Goal: Information Seeking & Learning: Learn about a topic

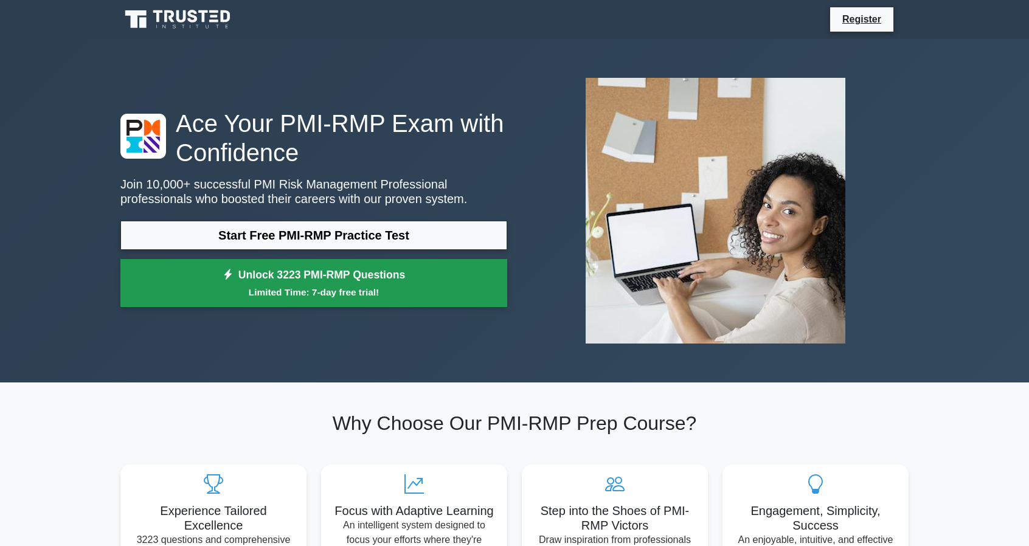
click at [392, 290] on small "Limited Time: 7-day free trial!" at bounding box center [314, 292] width 356 height 14
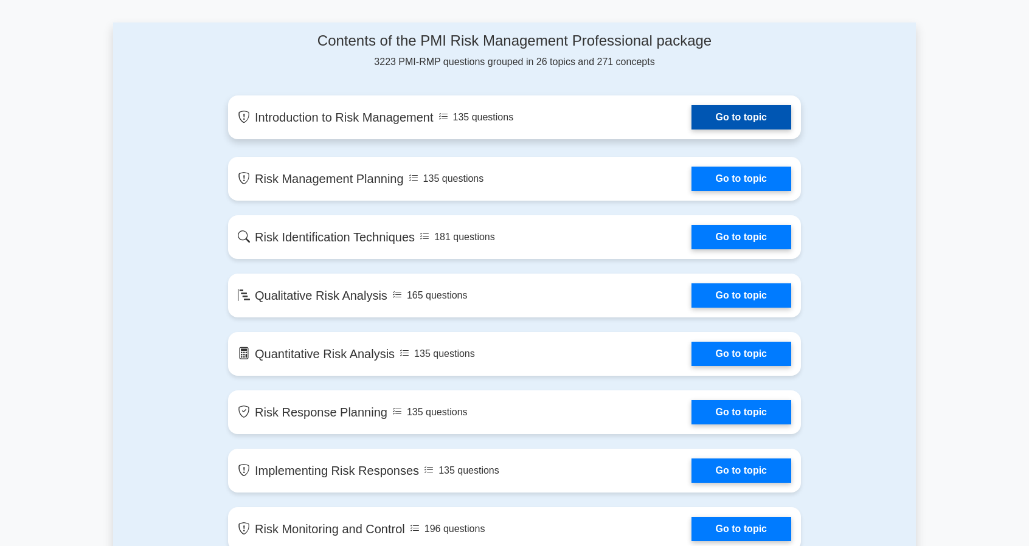
scroll to position [669, 0]
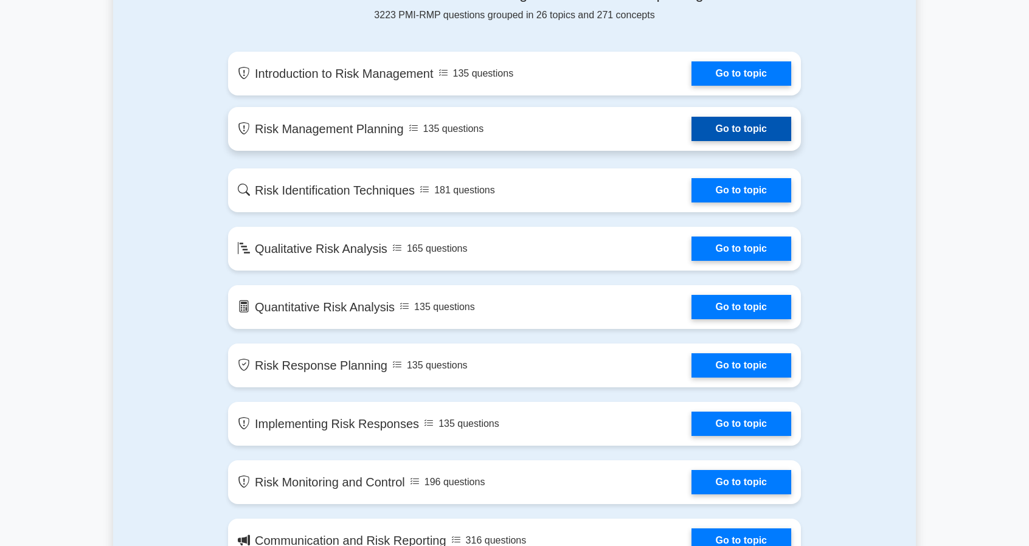
click at [707, 123] on link "Go to topic" at bounding box center [741, 129] width 100 height 24
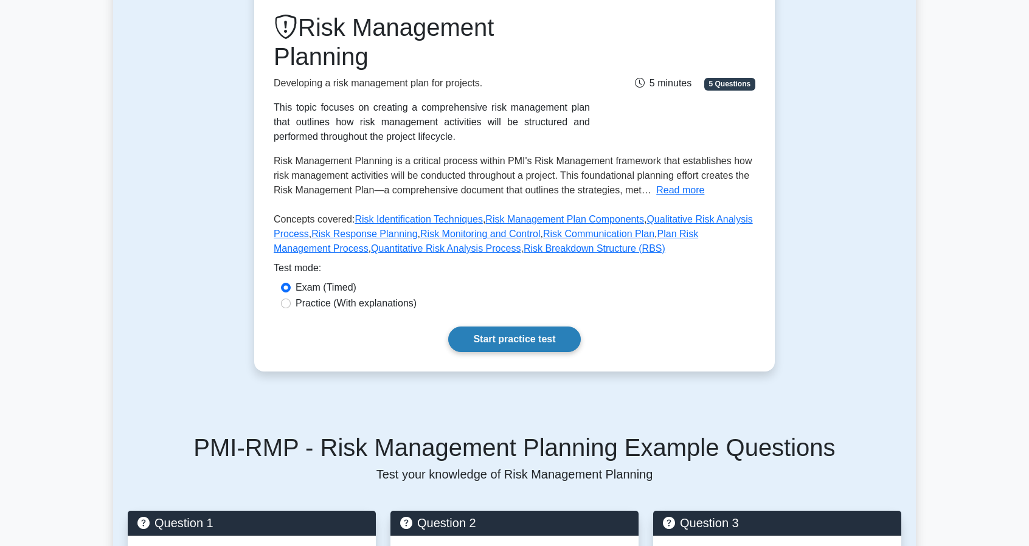
scroll to position [182, 0]
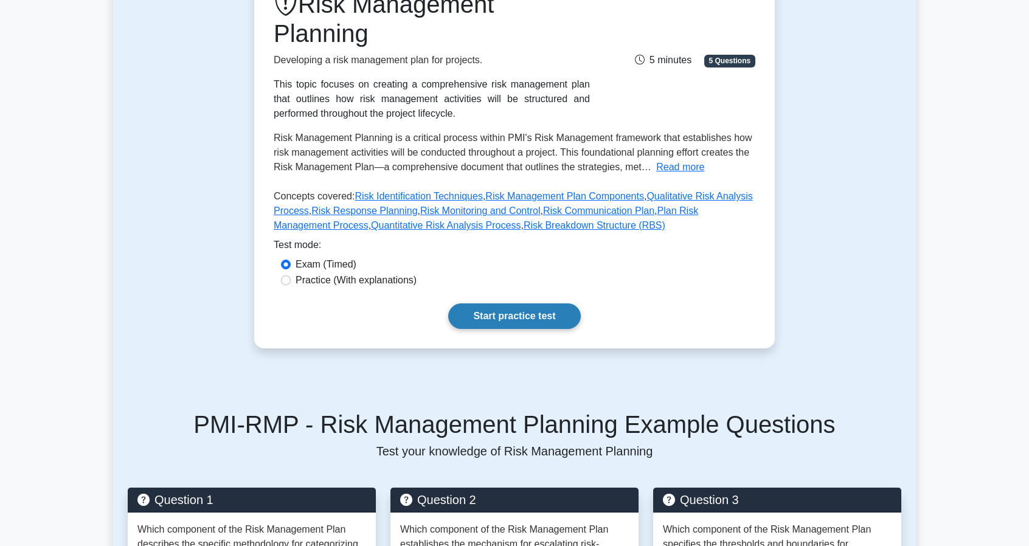
click at [553, 317] on link "Start practice test" at bounding box center [514, 316] width 132 height 26
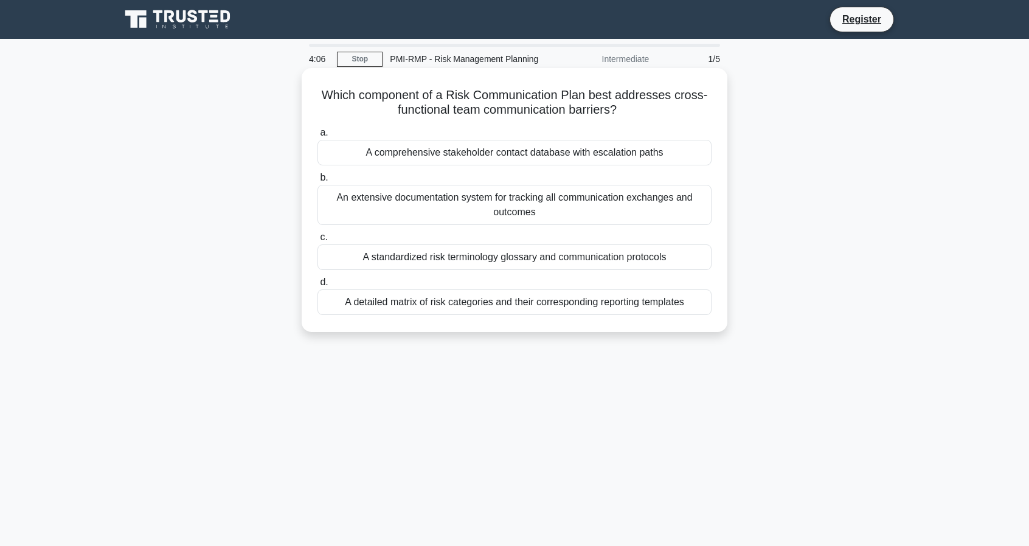
click at [489, 256] on div "A standardized risk terminology glossary and communication protocols" at bounding box center [514, 257] width 394 height 26
click at [317, 241] on input "c. A standardized risk terminology glossary and communication protocols" at bounding box center [317, 237] width 0 height 8
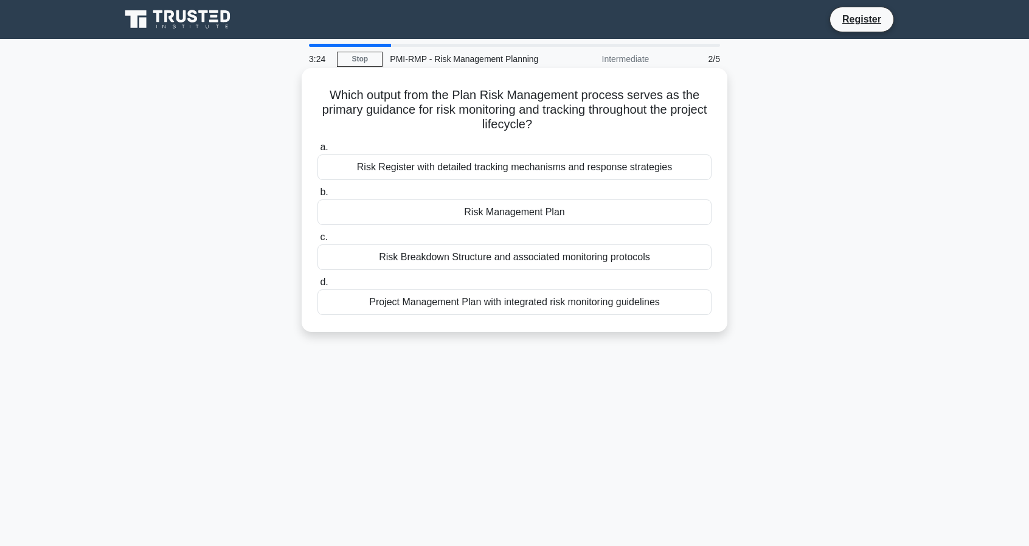
click at [447, 211] on div "Risk Management Plan" at bounding box center [514, 212] width 394 height 26
click at [317, 196] on input "b. Risk Management Plan" at bounding box center [317, 192] width 0 height 8
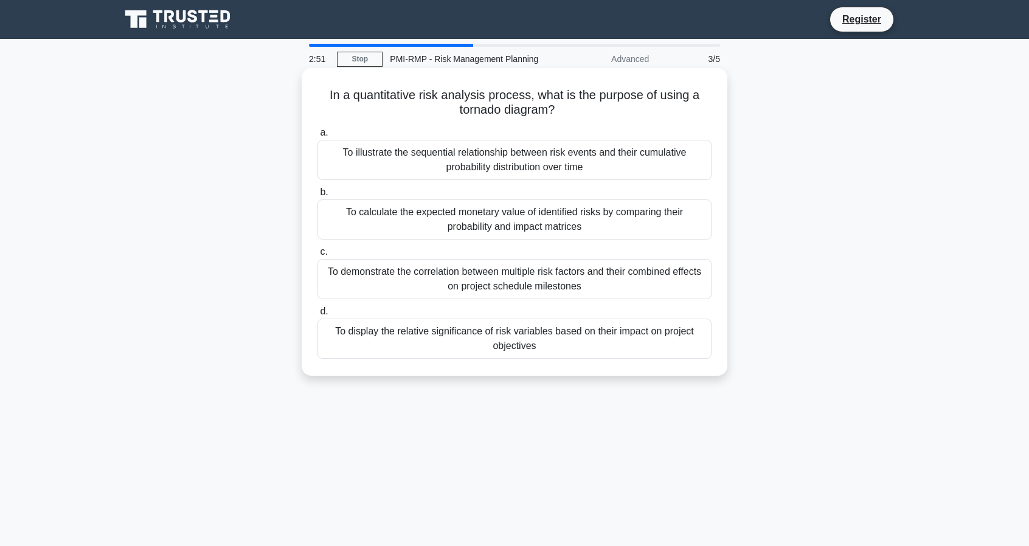
click at [404, 329] on div "To display the relative significance of risk variables based on their impact on…" at bounding box center [514, 339] width 394 height 40
click at [317, 316] on input "d. To display the relative significance of risk variables based on their impact…" at bounding box center [317, 312] width 0 height 8
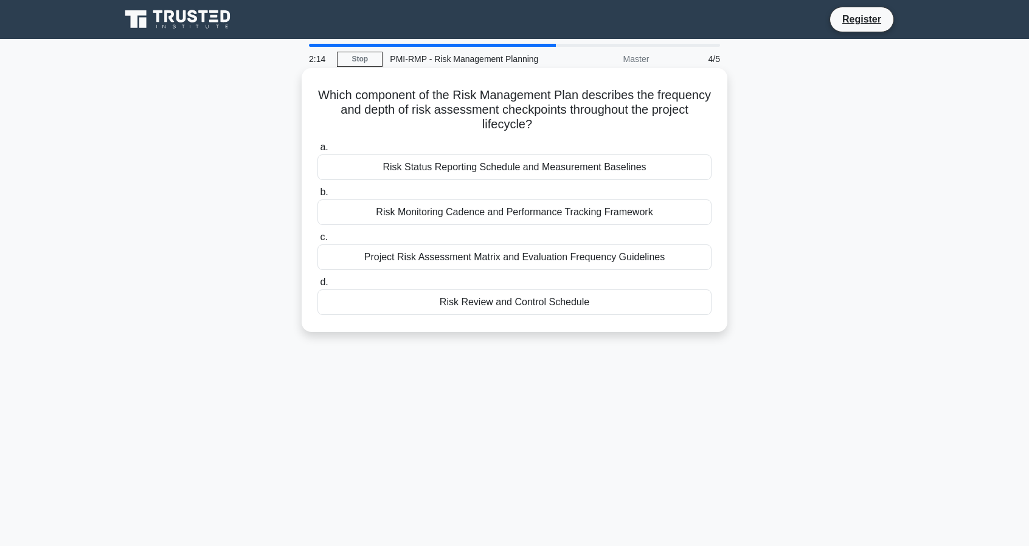
click at [506, 308] on div "Risk Review and Control Schedule" at bounding box center [514, 302] width 394 height 26
click at [317, 286] on input "d. Risk Review and Control Schedule" at bounding box center [317, 282] width 0 height 8
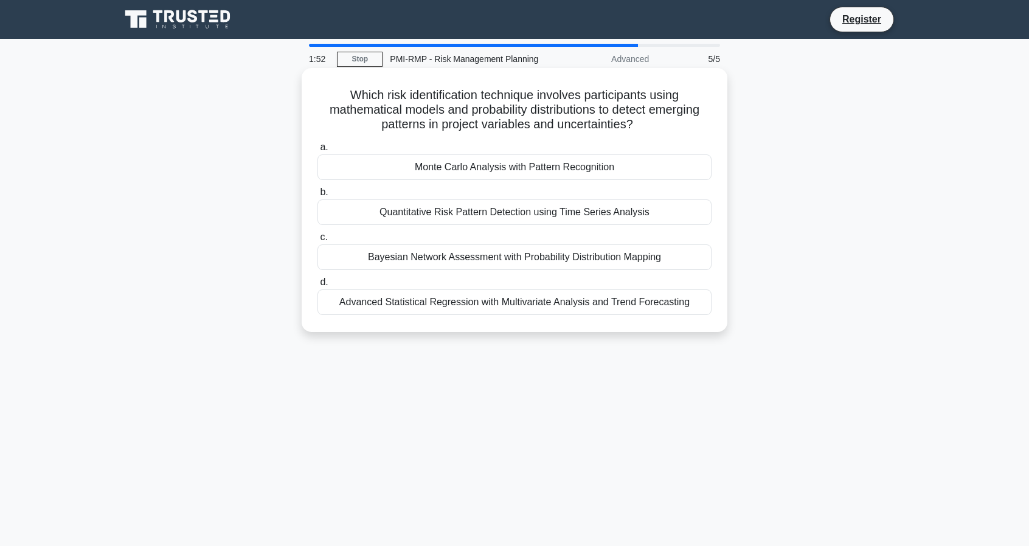
click at [488, 261] on div "Bayesian Network Assessment with Probability Distribution Mapping" at bounding box center [514, 257] width 394 height 26
click at [317, 241] on input "c. Bayesian Network Assessment with Probability Distribution Mapping" at bounding box center [317, 237] width 0 height 8
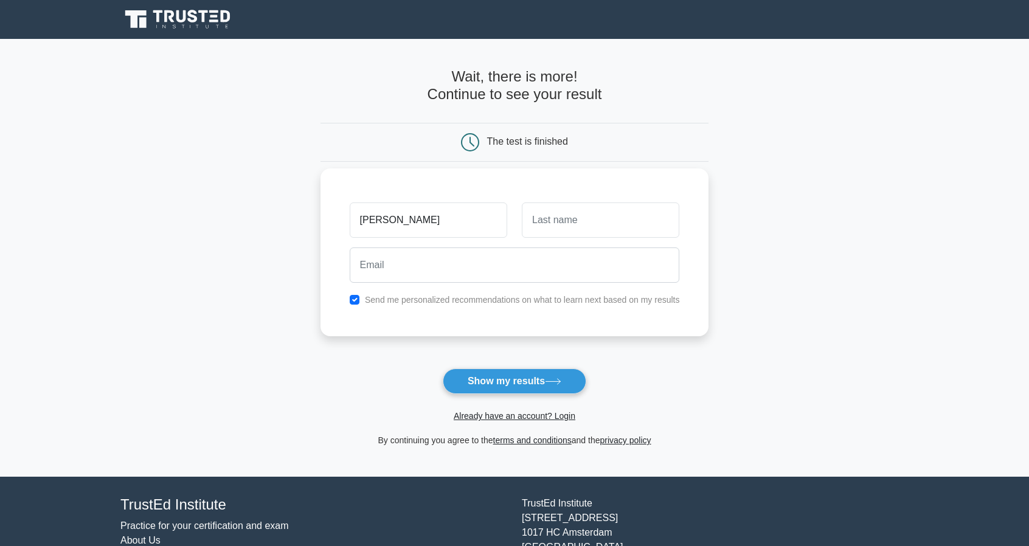
type input "[PERSON_NAME]"
type input "Stavropoulos"
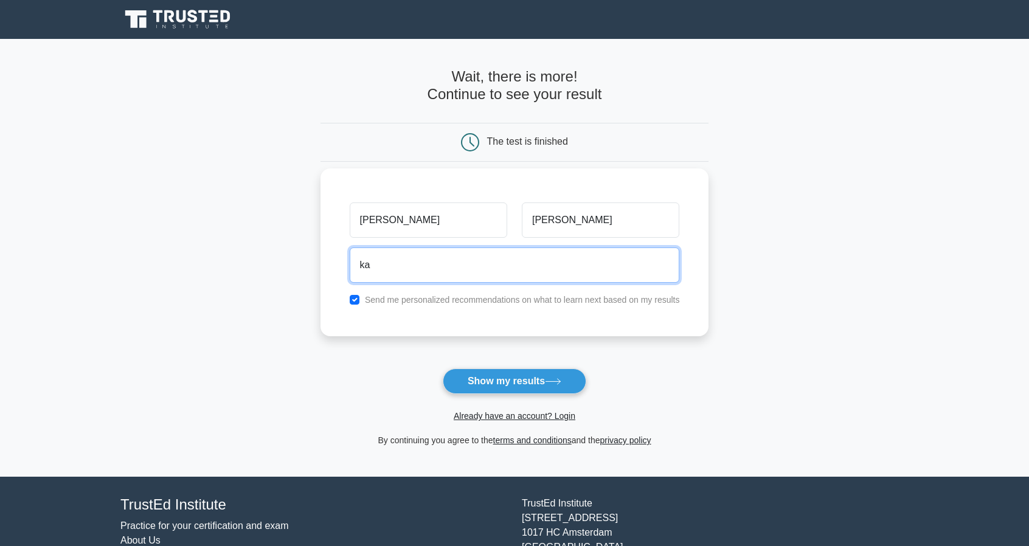
type input "ka.stavrop@gmail.com"
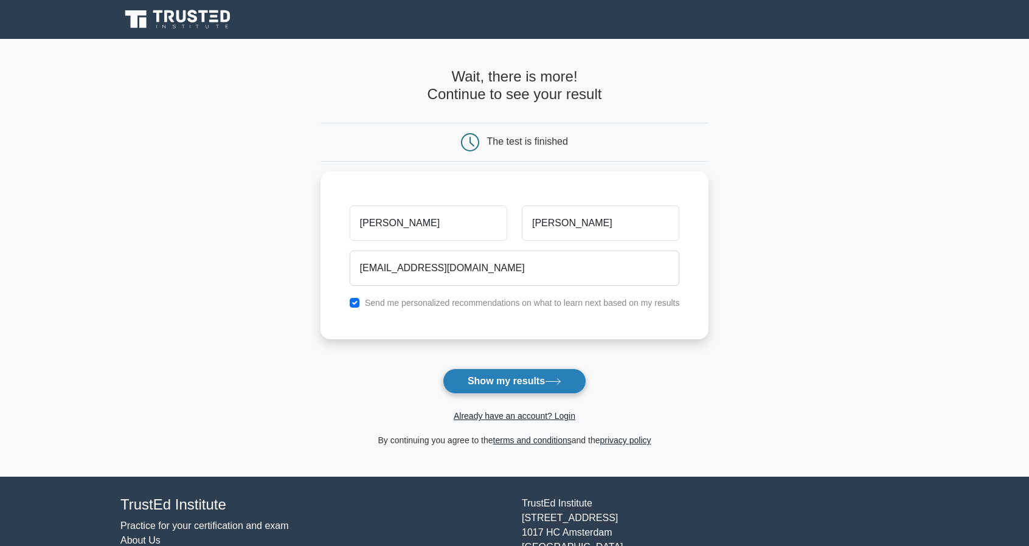
click at [508, 382] on button "Show my results" at bounding box center [514, 381] width 143 height 26
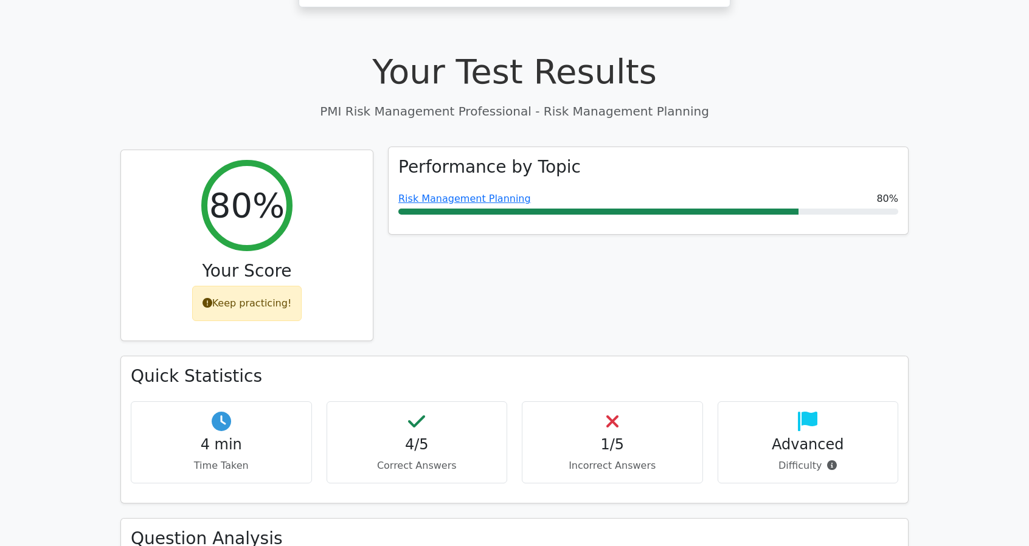
scroll to position [426, 0]
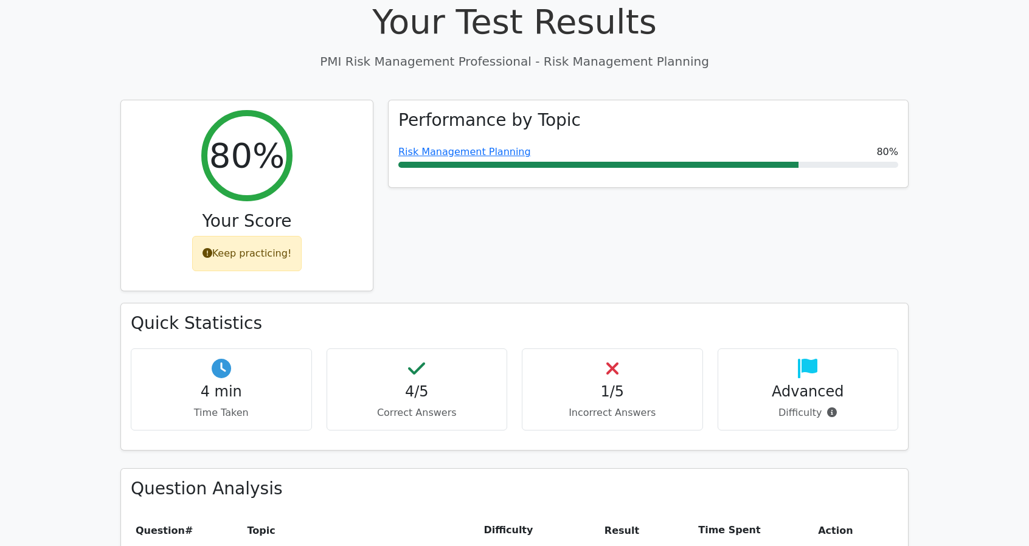
click at [609, 383] on h4 "1/5" at bounding box center [612, 392] width 160 height 18
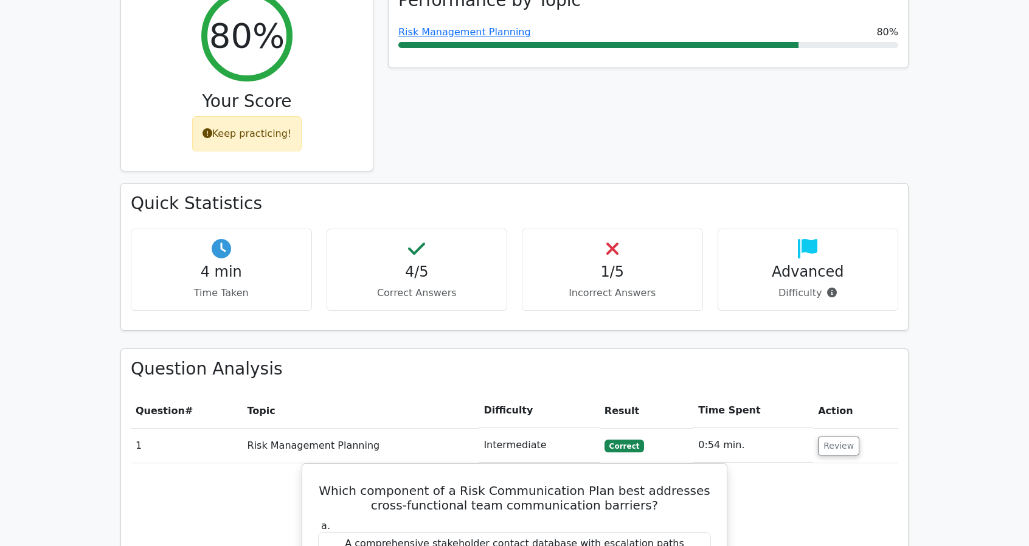
scroll to position [608, 0]
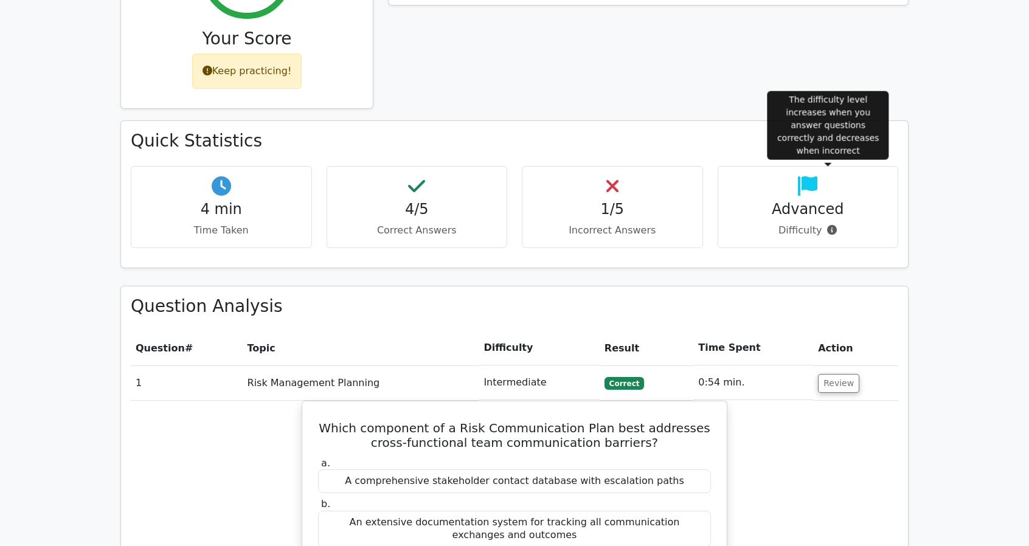
click at [827, 225] on icon at bounding box center [832, 230] width 10 height 10
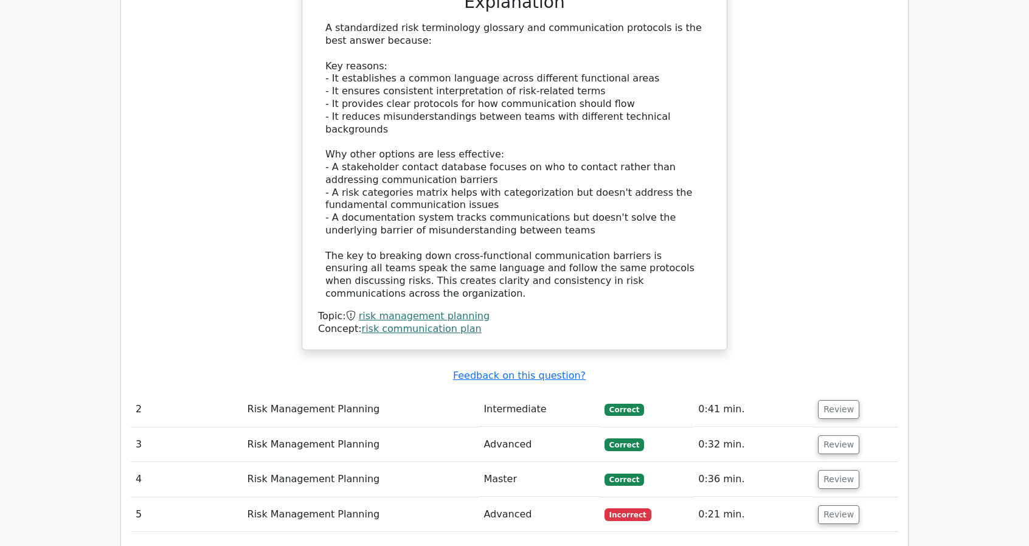
scroll to position [1277, 0]
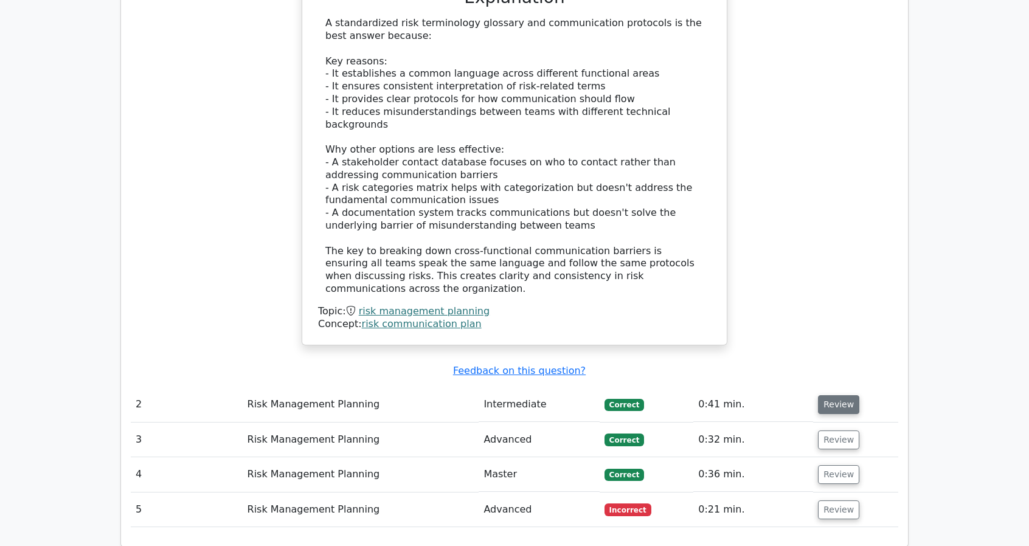
click at [826, 395] on button "Review" at bounding box center [838, 404] width 41 height 19
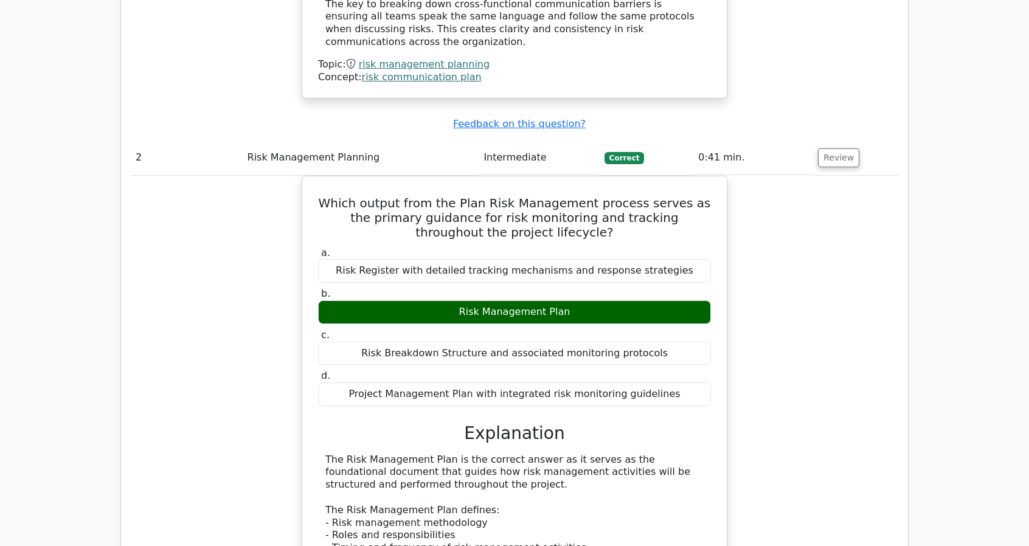
scroll to position [1459, 0]
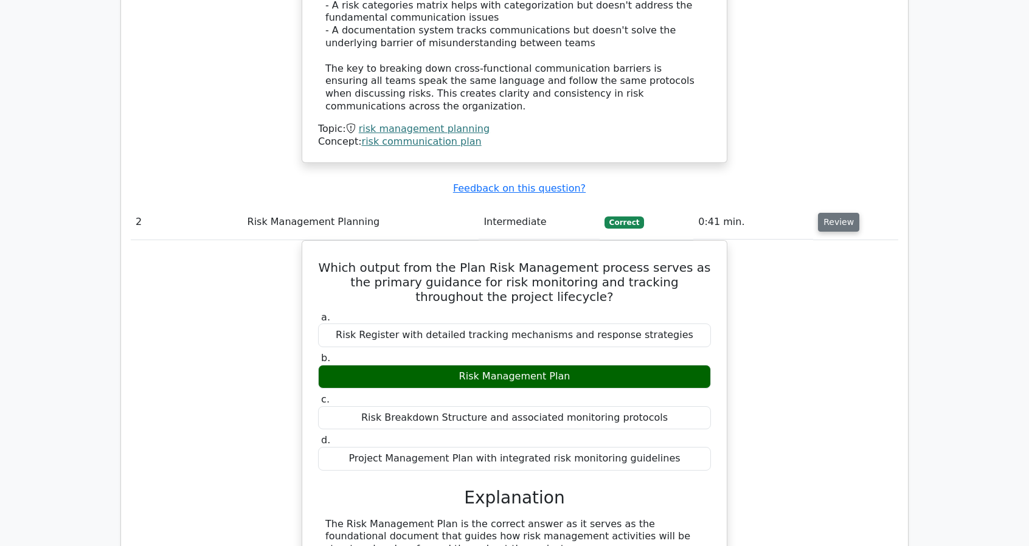
click at [827, 213] on button "Review" at bounding box center [838, 222] width 41 height 19
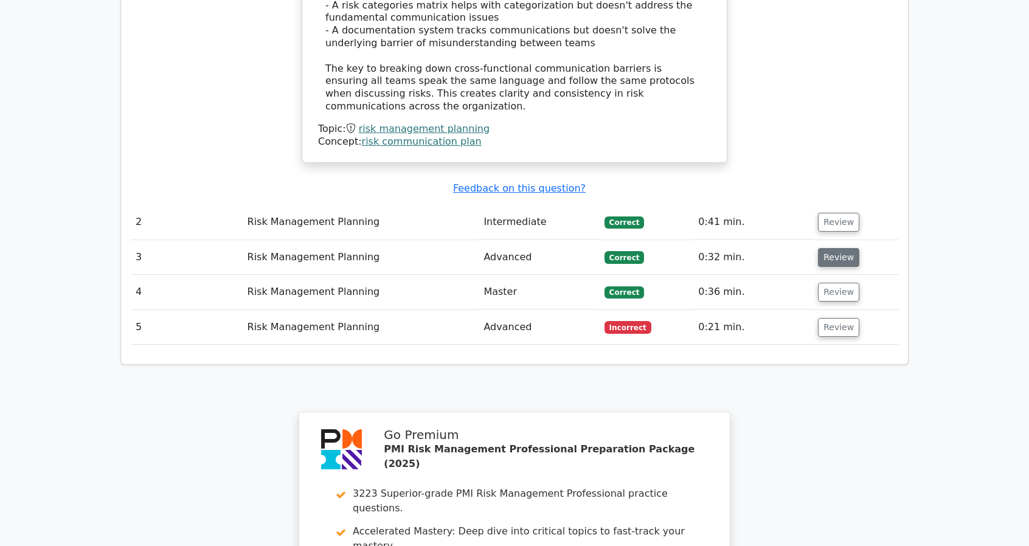
click at [830, 248] on button "Review" at bounding box center [838, 257] width 41 height 19
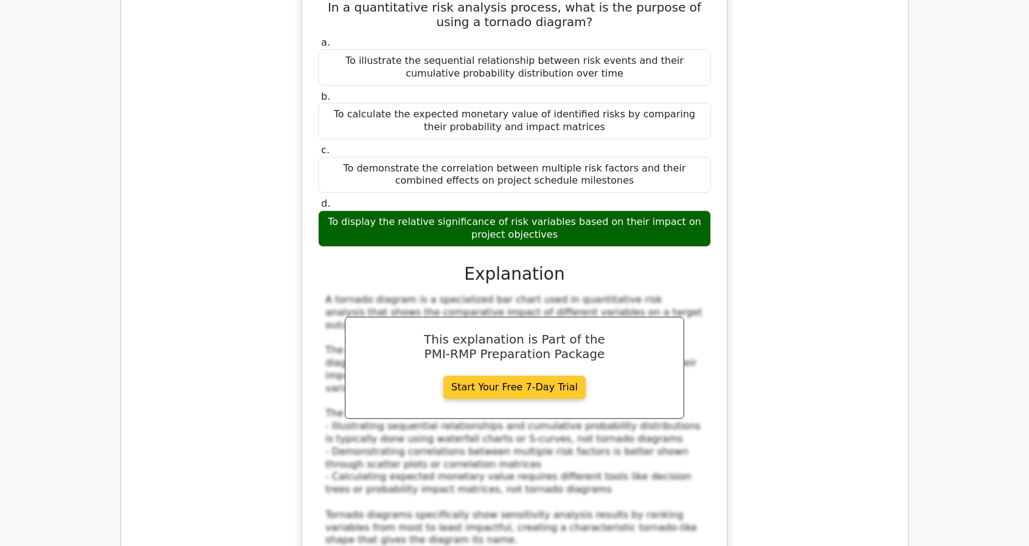
scroll to position [1763, 0]
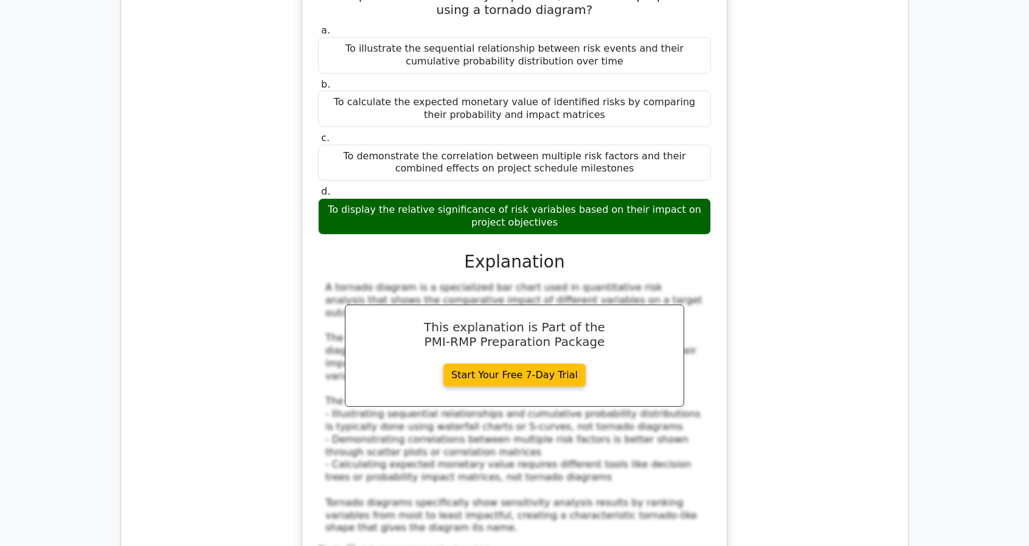
click at [621, 367] on div "A tornado diagram is a specialized bar chart used in quantitative risk analysis…" at bounding box center [514, 407] width 378 height 253
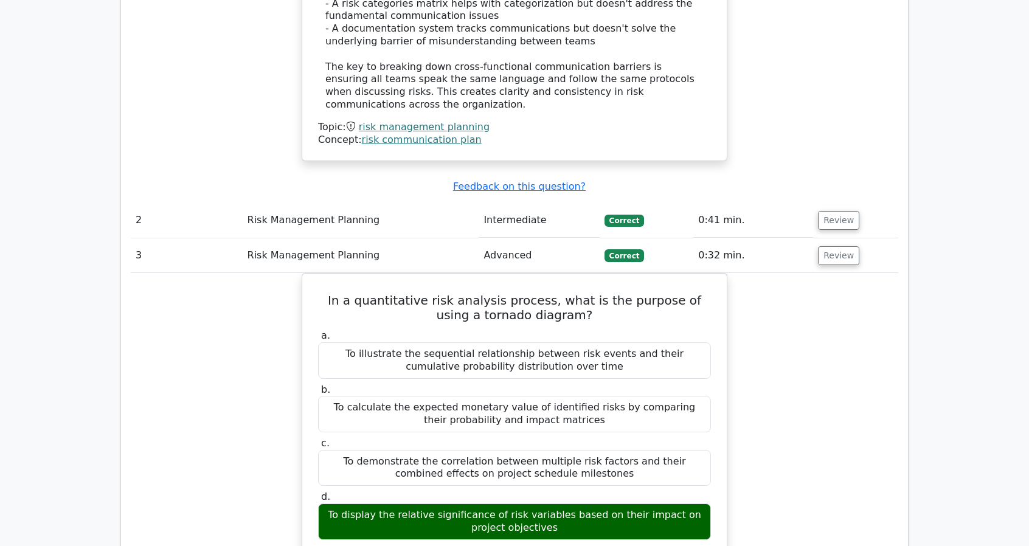
scroll to position [1459, 0]
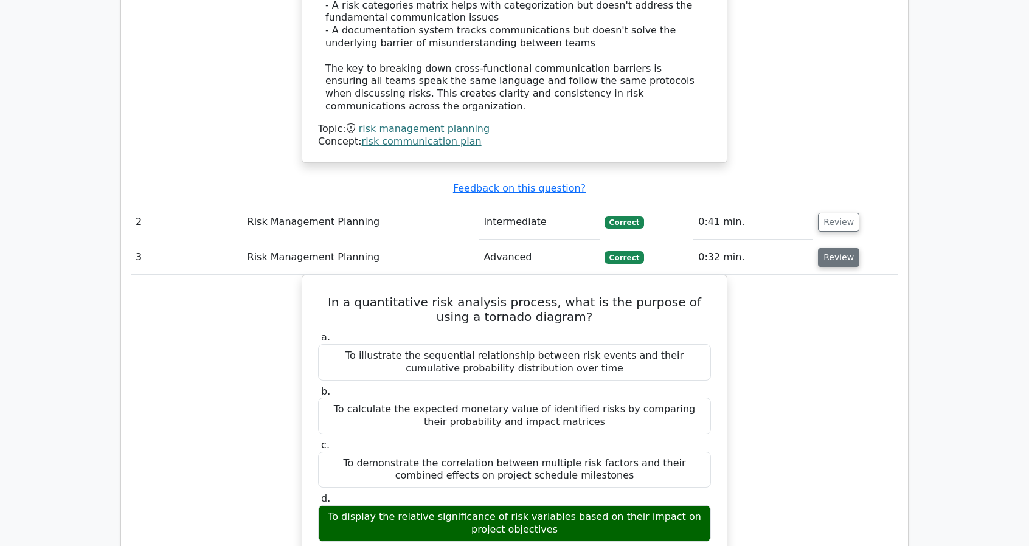
click at [829, 248] on button "Review" at bounding box center [838, 257] width 41 height 19
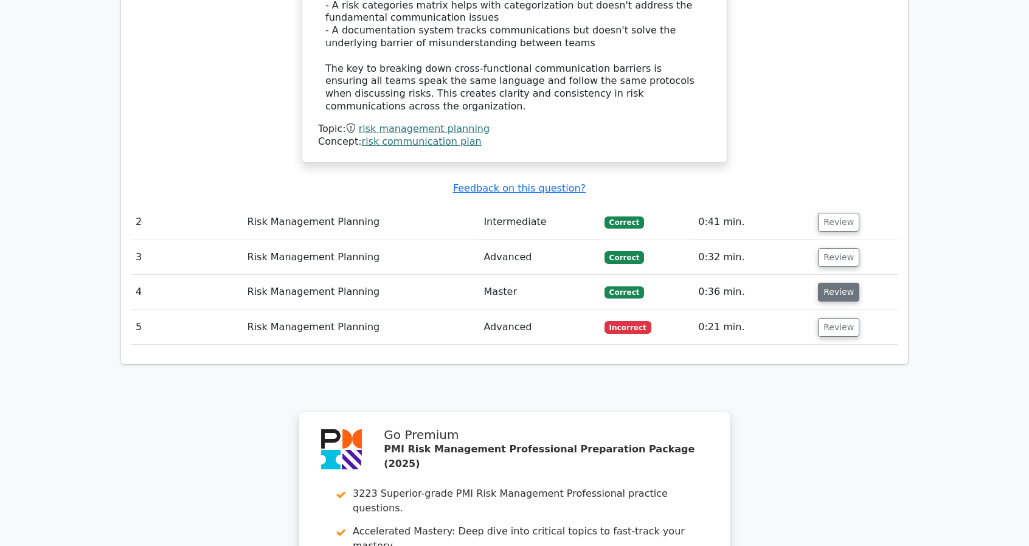
click at [830, 283] on button "Review" at bounding box center [838, 292] width 41 height 19
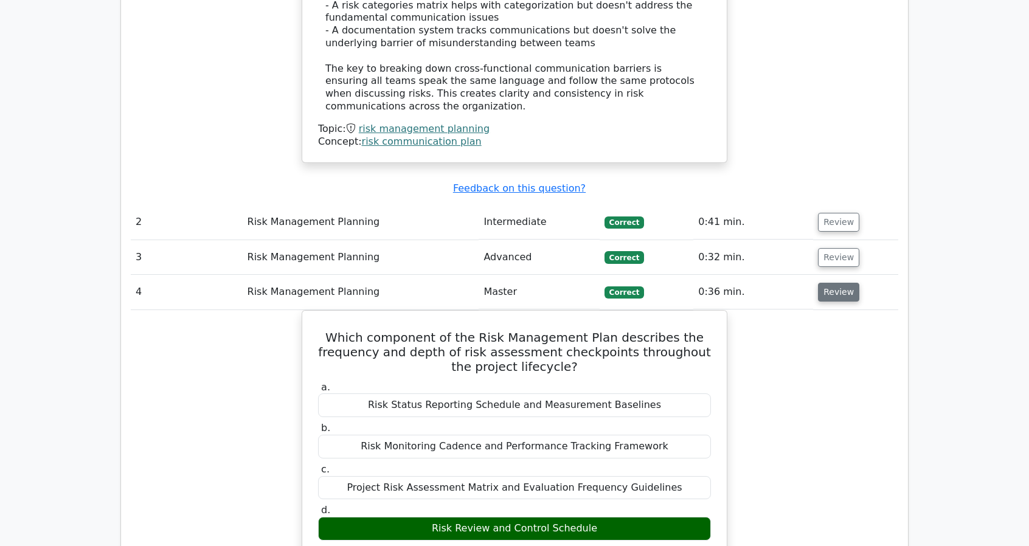
click at [836, 283] on button "Review" at bounding box center [838, 292] width 41 height 19
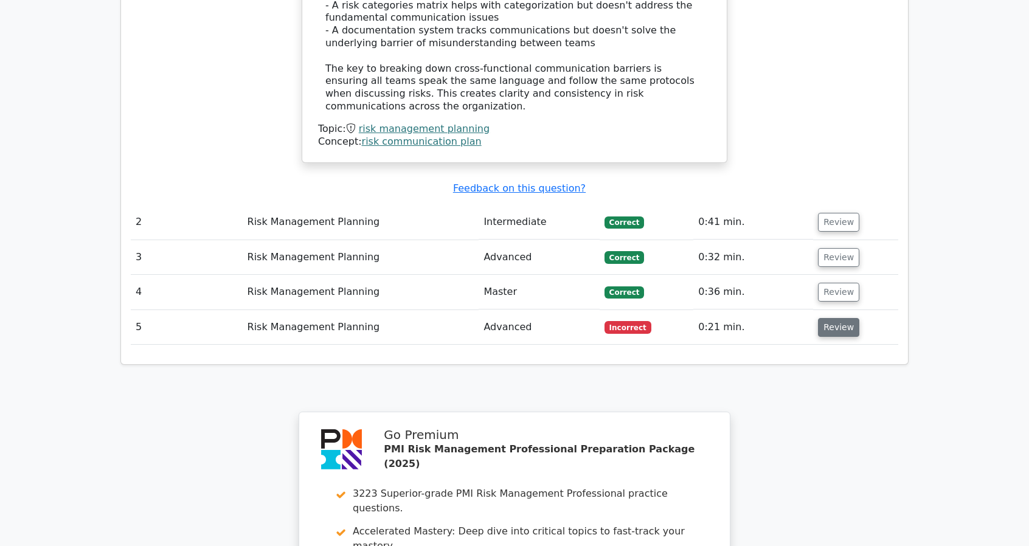
click at [832, 318] on button "Review" at bounding box center [838, 327] width 41 height 19
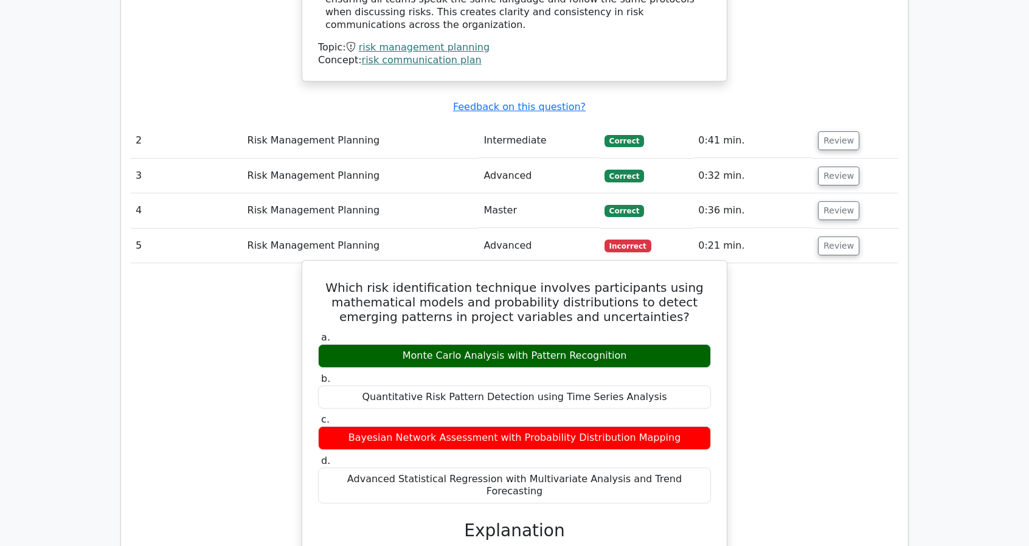
scroll to position [1520, 0]
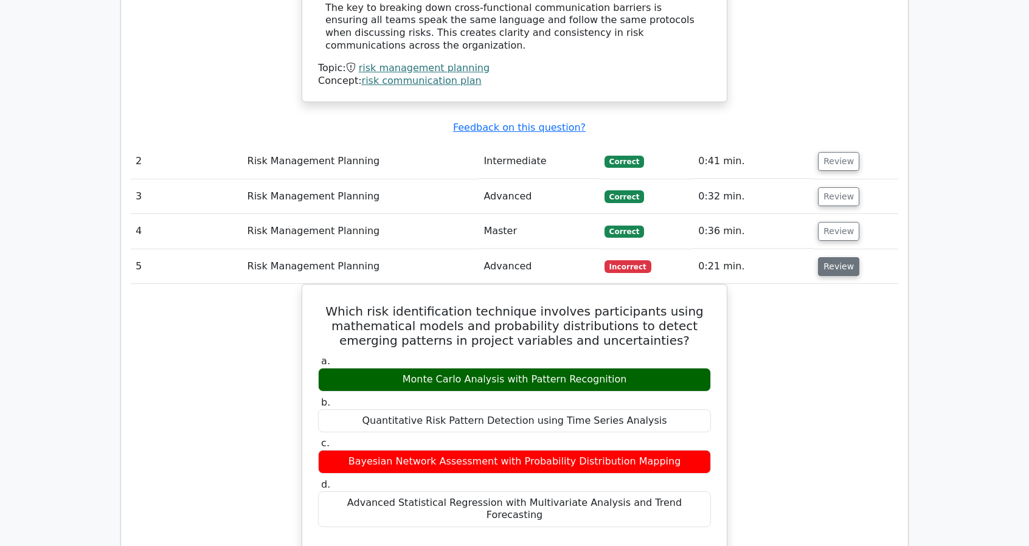
click at [830, 257] on button "Review" at bounding box center [838, 266] width 41 height 19
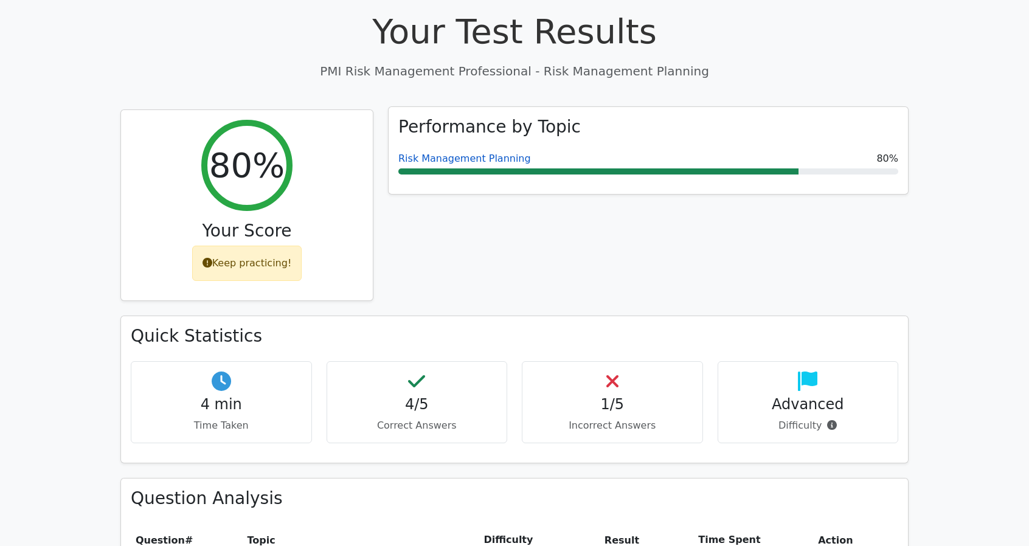
scroll to position [486, 0]
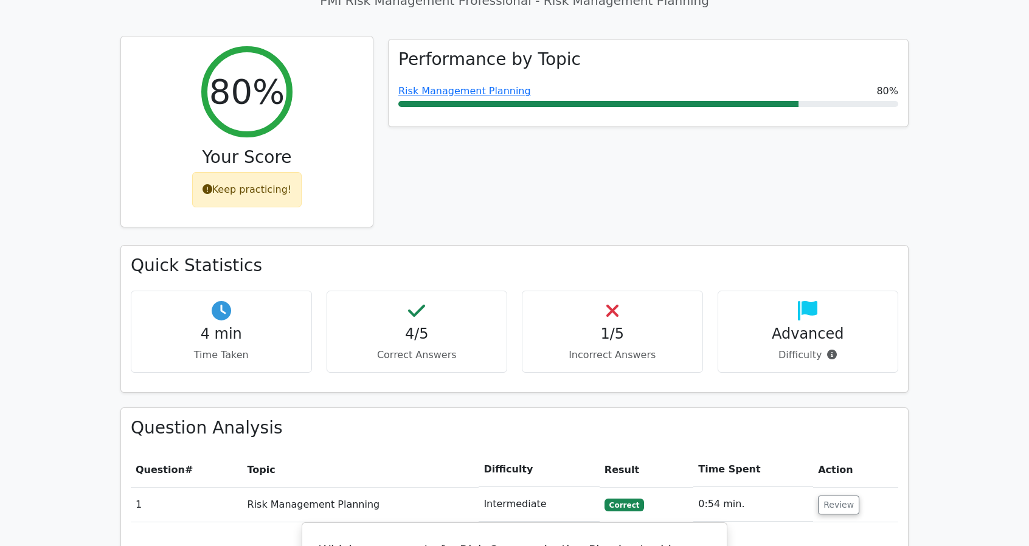
click at [229, 172] on div "Keep practicing!" at bounding box center [247, 189] width 110 height 35
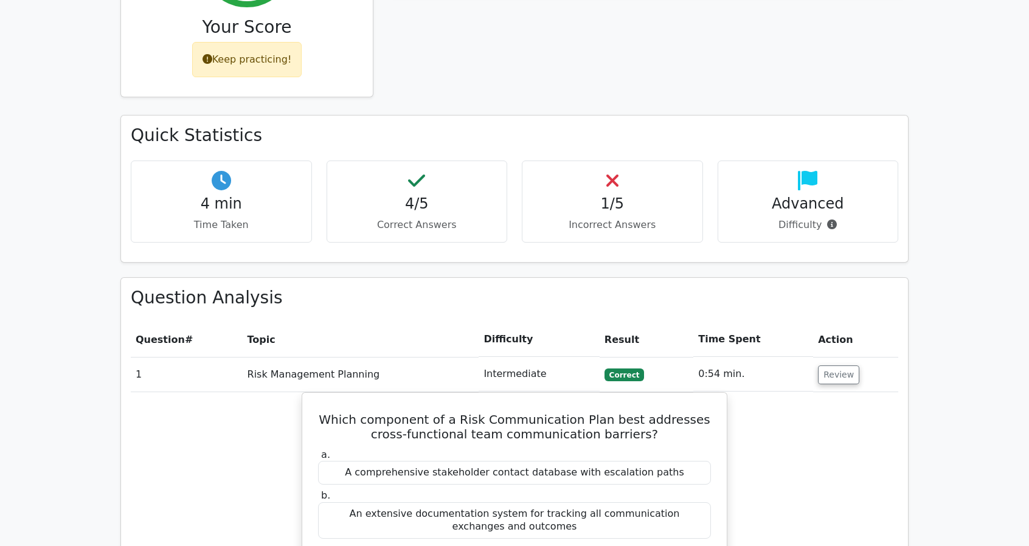
scroll to position [669, 0]
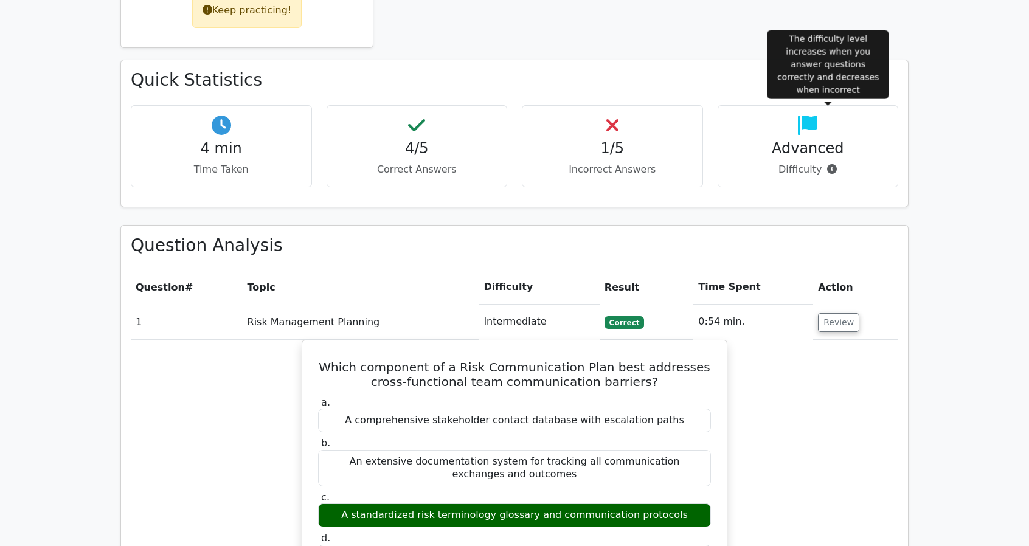
click at [822, 164] on span at bounding box center [828, 170] width 15 height 12
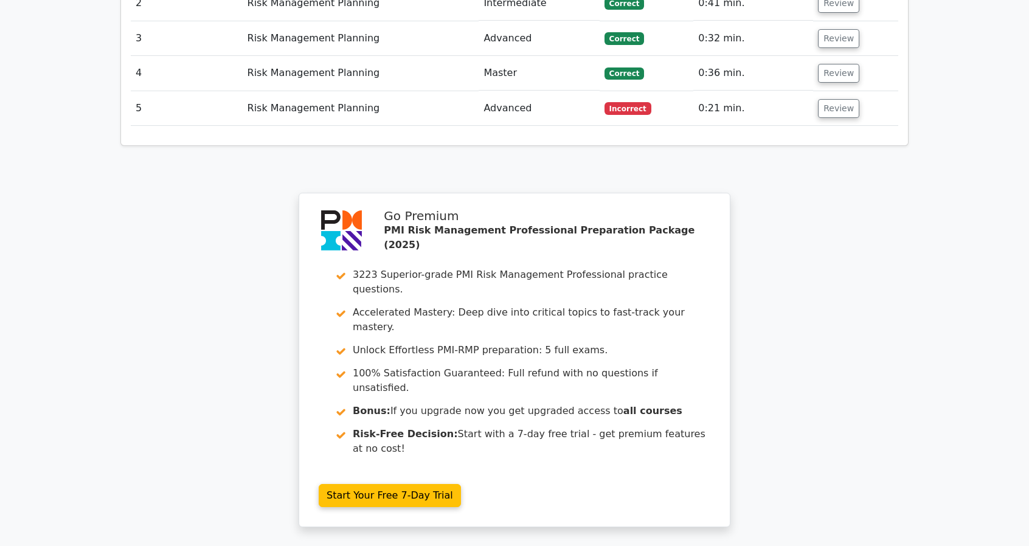
scroll to position [1746, 0]
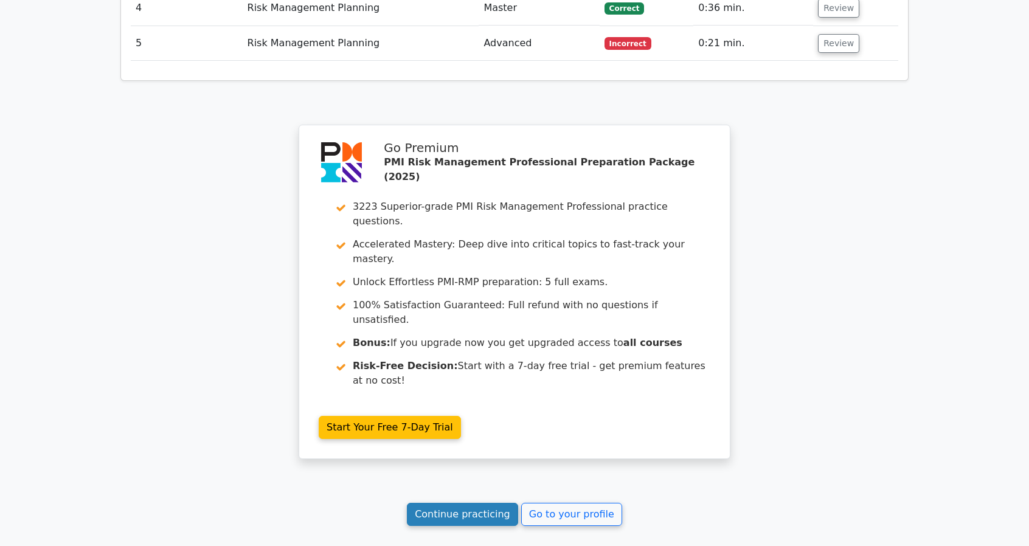
click at [442, 503] on link "Continue practicing" at bounding box center [462, 514] width 111 height 23
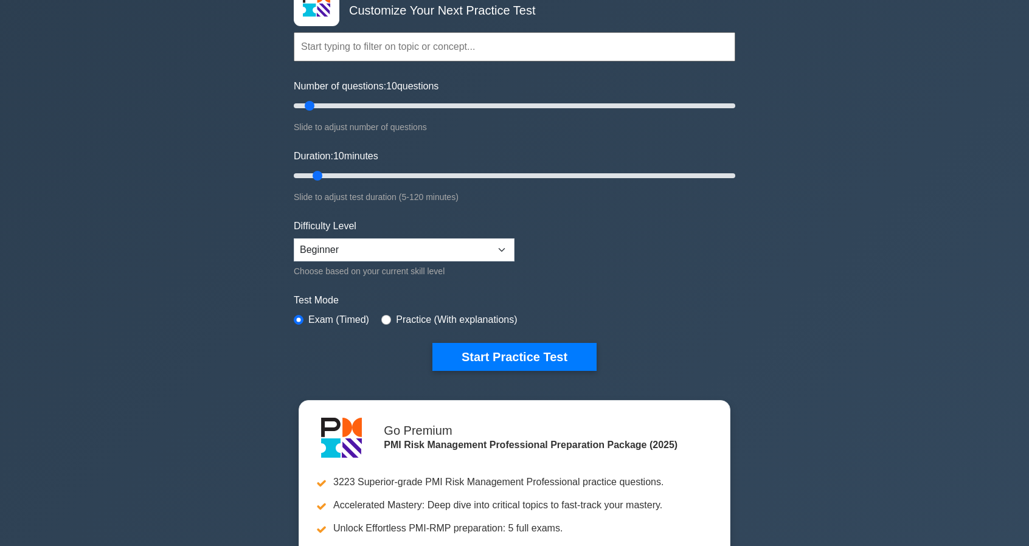
scroll to position [122, 0]
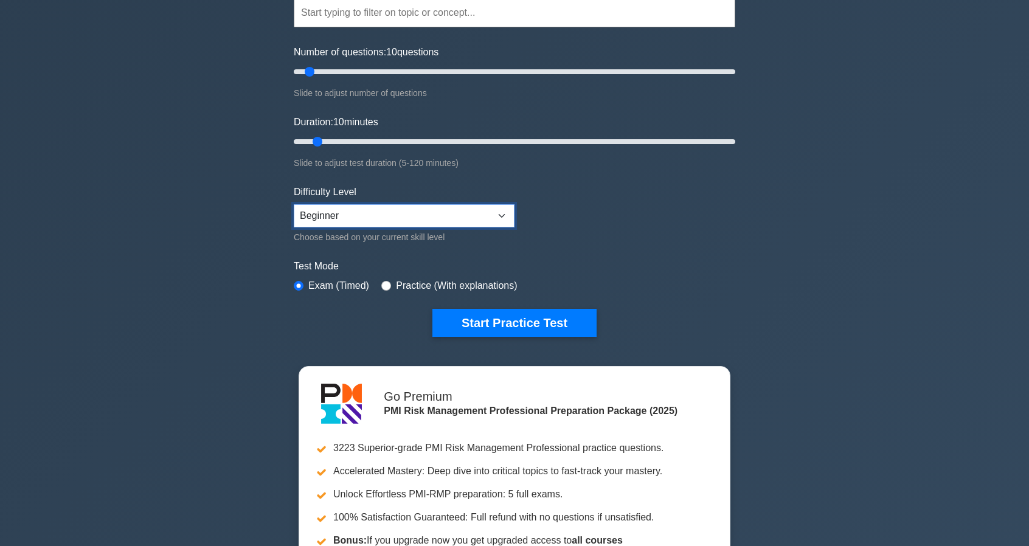
click at [491, 212] on select "Beginner Intermediate Expert" at bounding box center [404, 215] width 221 height 23
select select "expert"
click at [294, 204] on select "Beginner Intermediate Expert" at bounding box center [404, 215] width 221 height 23
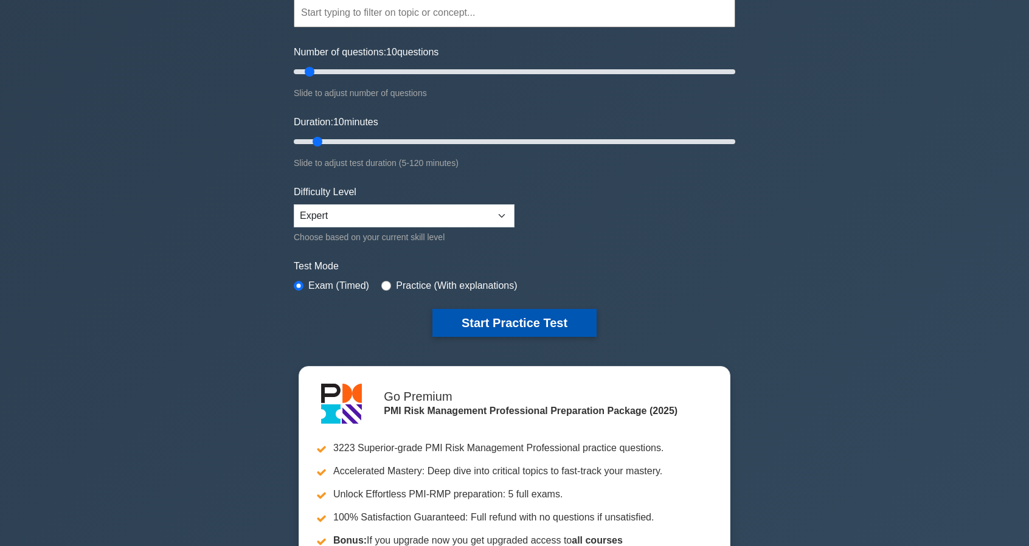
click at [501, 322] on button "Start Practice Test" at bounding box center [514, 323] width 164 height 28
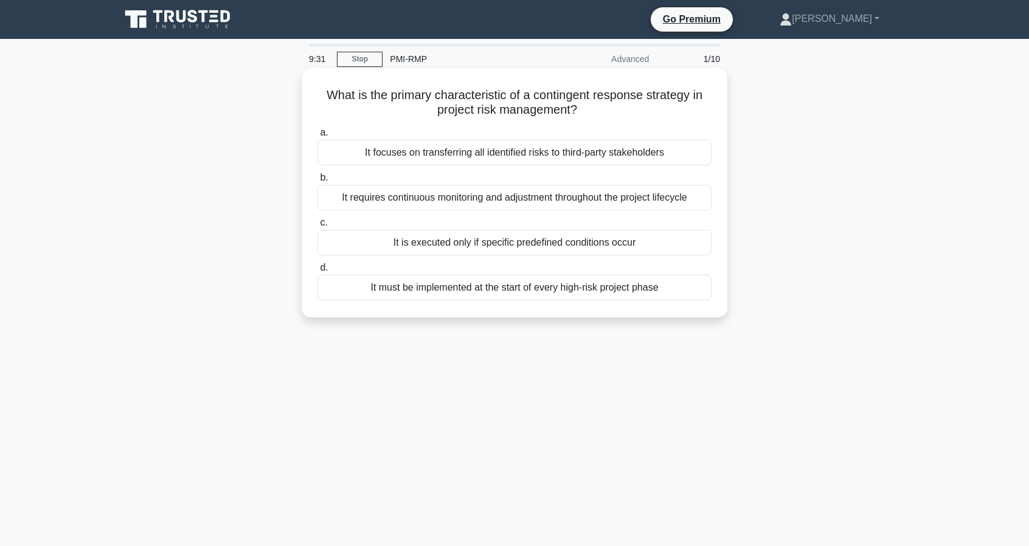
click at [588, 244] on div "It is executed only if specific predefined conditions occur" at bounding box center [514, 243] width 394 height 26
click at [317, 227] on input "c. It is executed only if specific predefined conditions occur" at bounding box center [317, 223] width 0 height 8
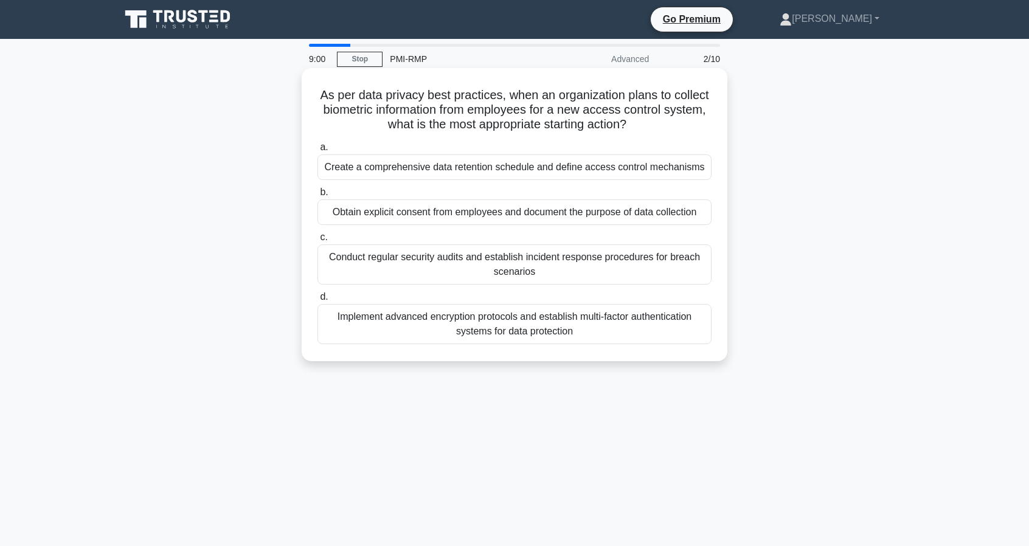
click at [514, 219] on div "Obtain explicit consent from employees and document the purpose of data collect…" at bounding box center [514, 212] width 394 height 26
click at [317, 196] on input "b. Obtain explicit consent from employees and document the purpose of data coll…" at bounding box center [317, 192] width 0 height 8
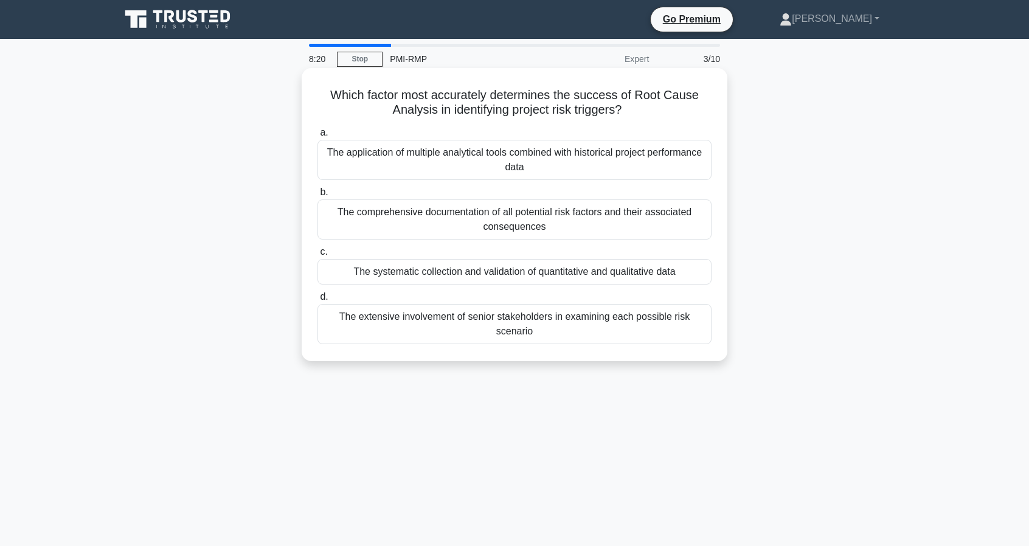
click at [452, 223] on div "The comprehensive documentation of all potential risk factors and their associa…" at bounding box center [514, 219] width 394 height 40
click at [317, 196] on input "b. The comprehensive documentation of all potential risk factors and their asso…" at bounding box center [317, 192] width 0 height 8
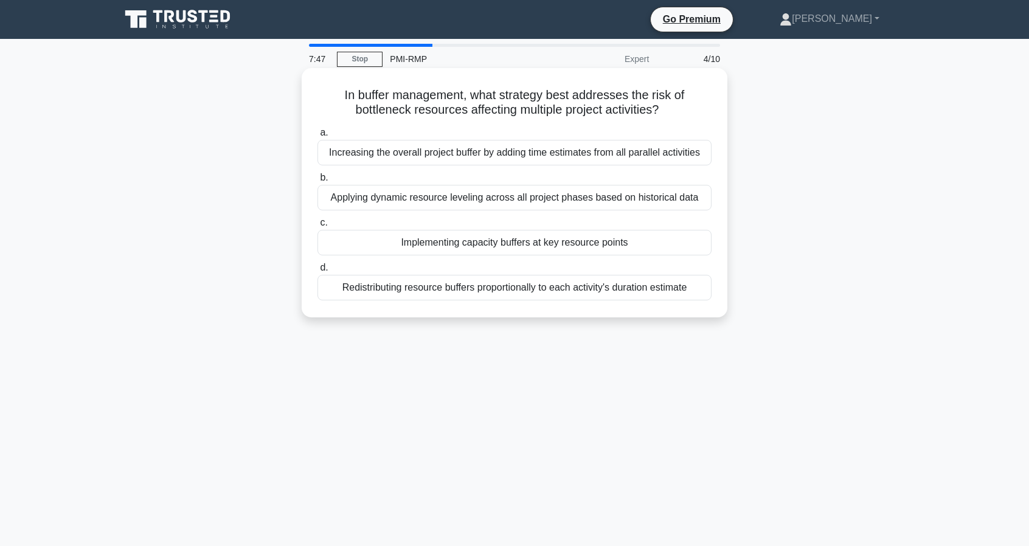
click at [479, 198] on div "Applying dynamic resource leveling across all project phases based on historica…" at bounding box center [514, 198] width 394 height 26
click at [317, 182] on input "b. Applying dynamic resource leveling across all project phases based on histor…" at bounding box center [317, 178] width 0 height 8
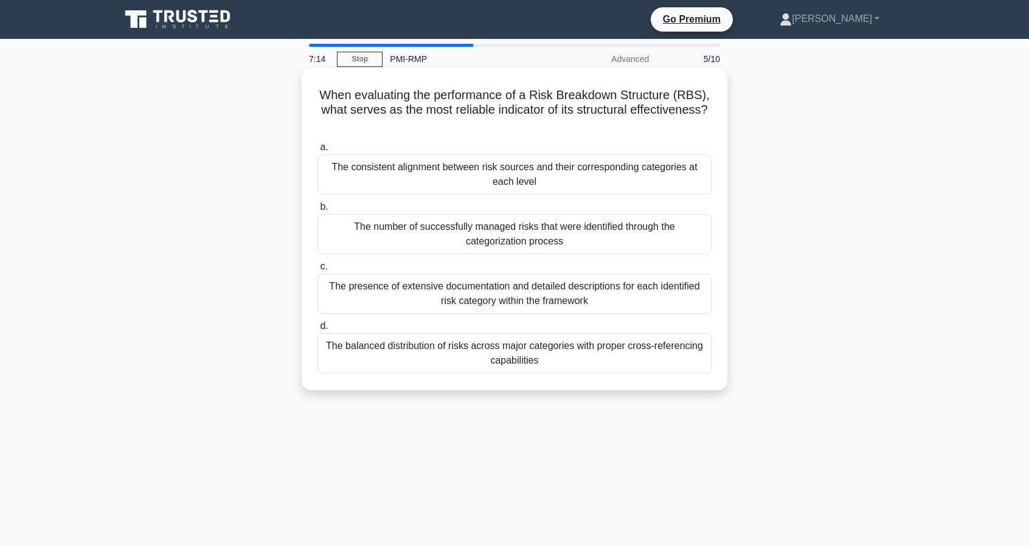
click at [545, 178] on div "The consistent alignment between risk sources and their corresponding categorie…" at bounding box center [514, 174] width 394 height 40
click at [317, 151] on input "a. The consistent alignment between risk sources and their corresponding catego…" at bounding box center [317, 147] width 0 height 8
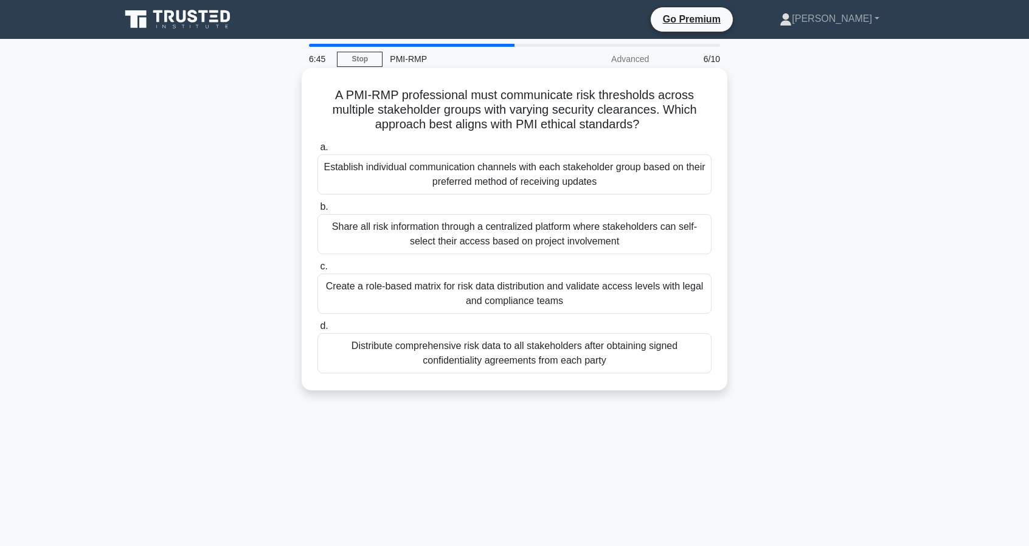
click at [475, 184] on div "Establish individual communication channels with each stakeholder group based o…" at bounding box center [514, 174] width 394 height 40
click at [317, 151] on input "a. Establish individual communication channels with each stakeholder group base…" at bounding box center [317, 147] width 0 height 8
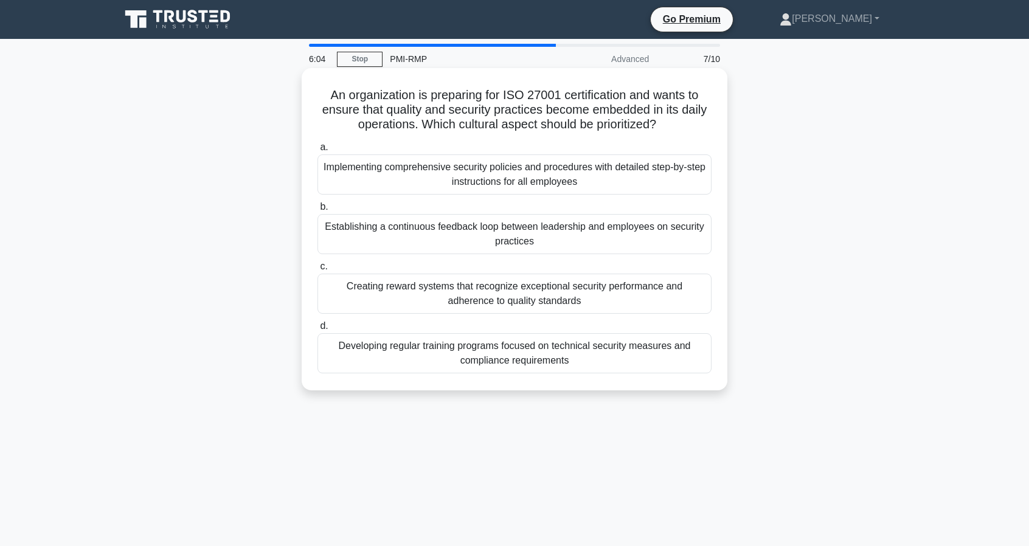
click at [604, 170] on div "Implementing comprehensive security policies and procedures with detailed step-…" at bounding box center [514, 174] width 394 height 40
click at [317, 151] on input "a. Implementing comprehensive security policies and procedures with detailed st…" at bounding box center [317, 147] width 0 height 8
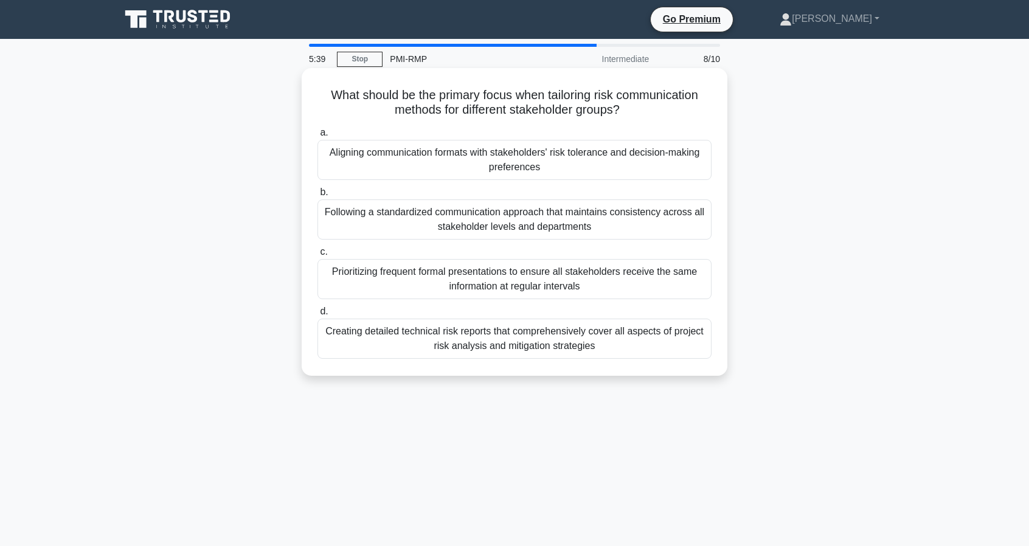
click at [556, 159] on div "Aligning communication formats with stakeholders' risk tolerance and decision-m…" at bounding box center [514, 160] width 394 height 40
click at [317, 137] on input "a. Aligning communication formats with stakeholders' risk tolerance and decisio…" at bounding box center [317, 133] width 0 height 8
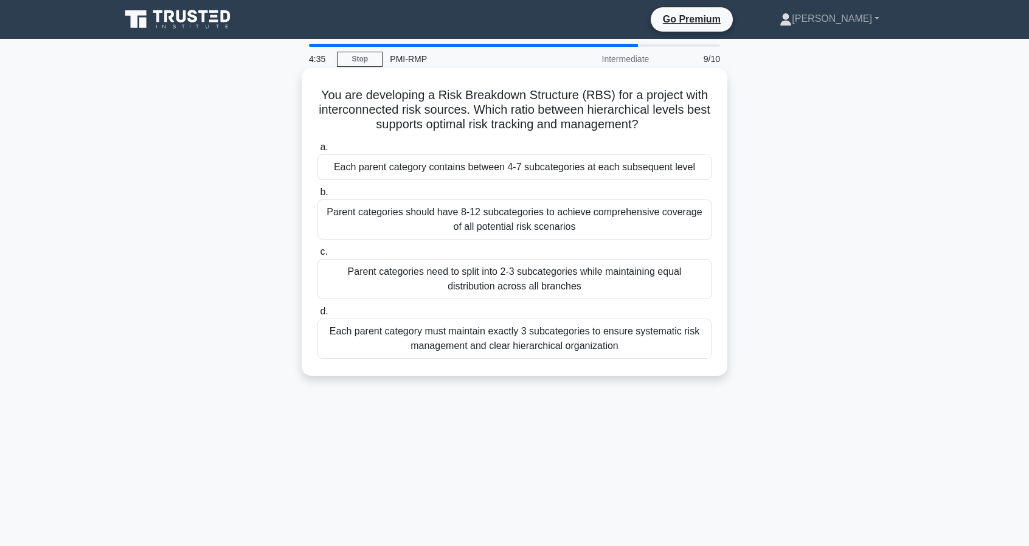
click at [571, 292] on div "Parent categories need to split into 2-3 subcategories while maintaining equal …" at bounding box center [514, 279] width 394 height 40
click at [317, 256] on input "c. Parent categories need to split into 2-3 subcategories while maintaining equ…" at bounding box center [317, 252] width 0 height 8
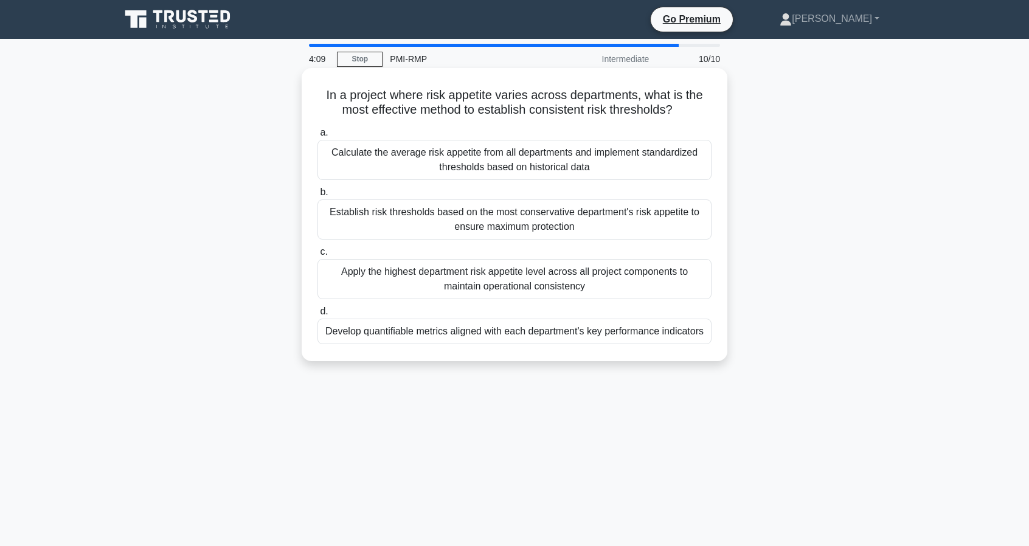
click at [456, 335] on div "Develop quantifiable metrics aligned with each department's key performance ind…" at bounding box center [514, 332] width 394 height 26
click at [317, 316] on input "d. Develop quantifiable metrics aligned with each department's key performance …" at bounding box center [317, 312] width 0 height 8
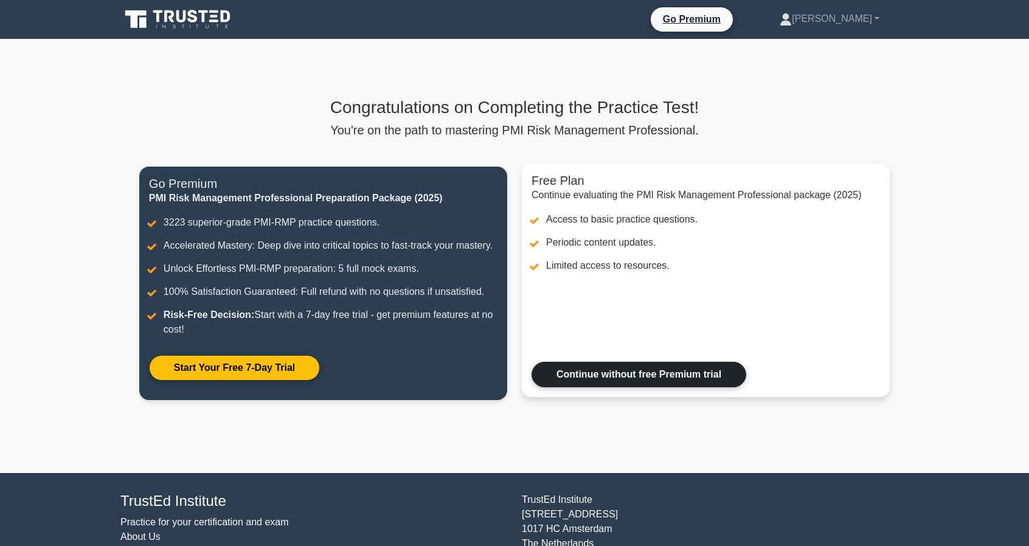
click at [663, 376] on link "Continue without free Premium trial" at bounding box center [638, 375] width 215 height 26
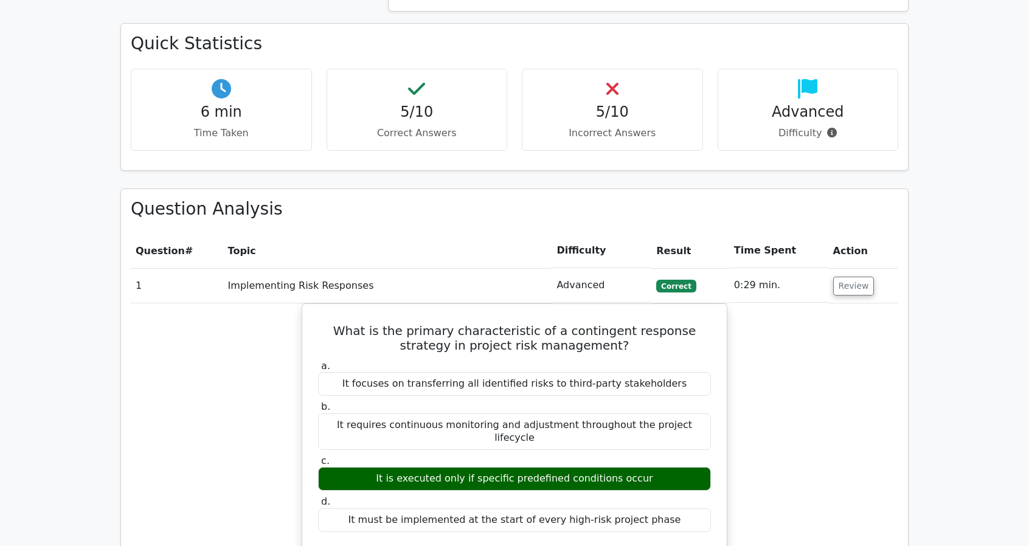
scroll to position [912, 0]
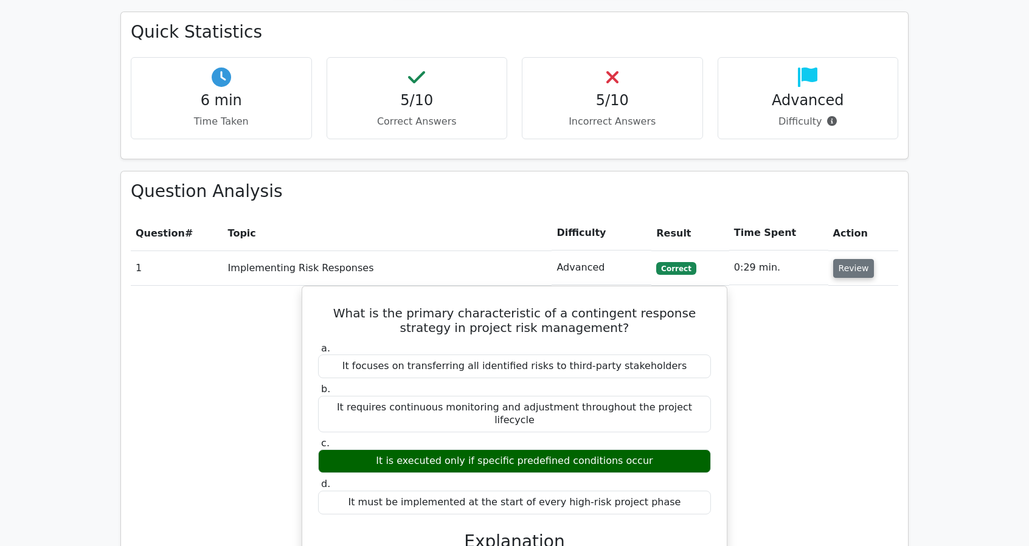
click at [847, 259] on button "Review" at bounding box center [853, 268] width 41 height 19
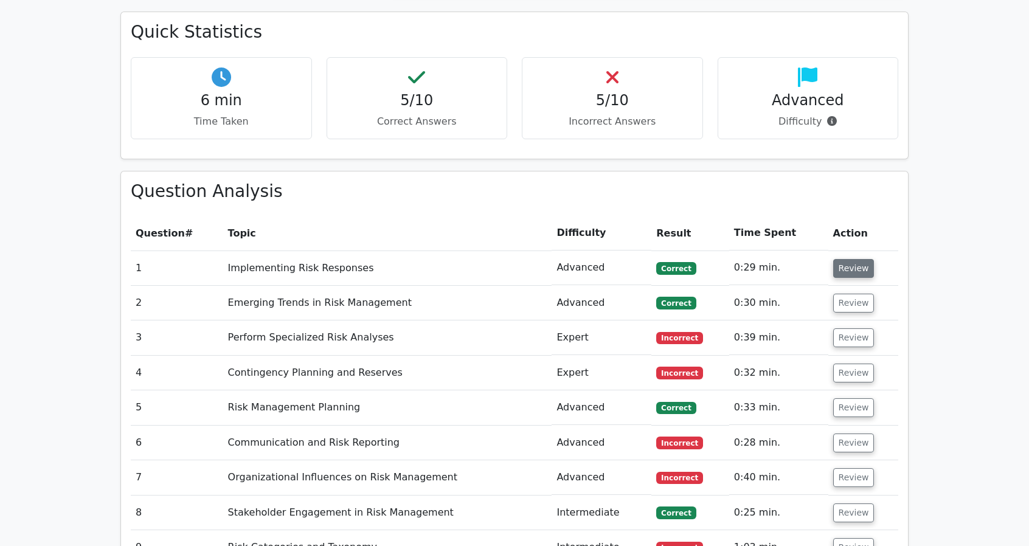
click at [847, 259] on button "Review" at bounding box center [853, 268] width 41 height 19
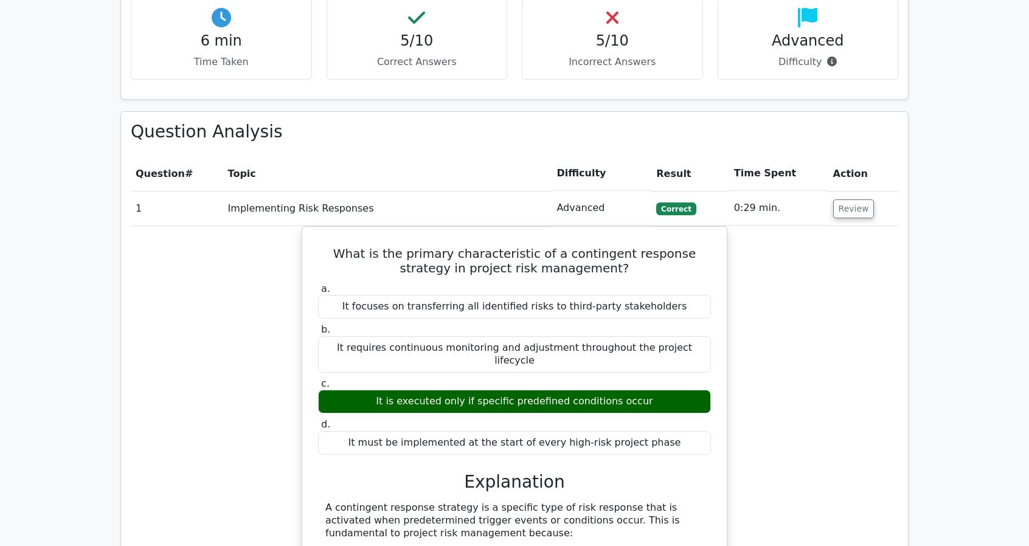
scroll to position [973, 0]
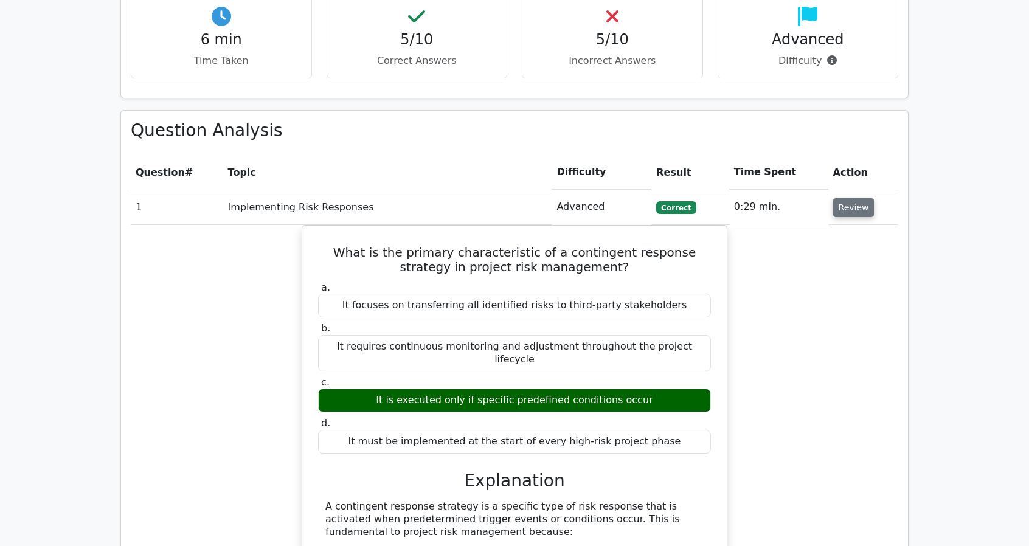
click at [851, 198] on button "Review" at bounding box center [853, 207] width 41 height 19
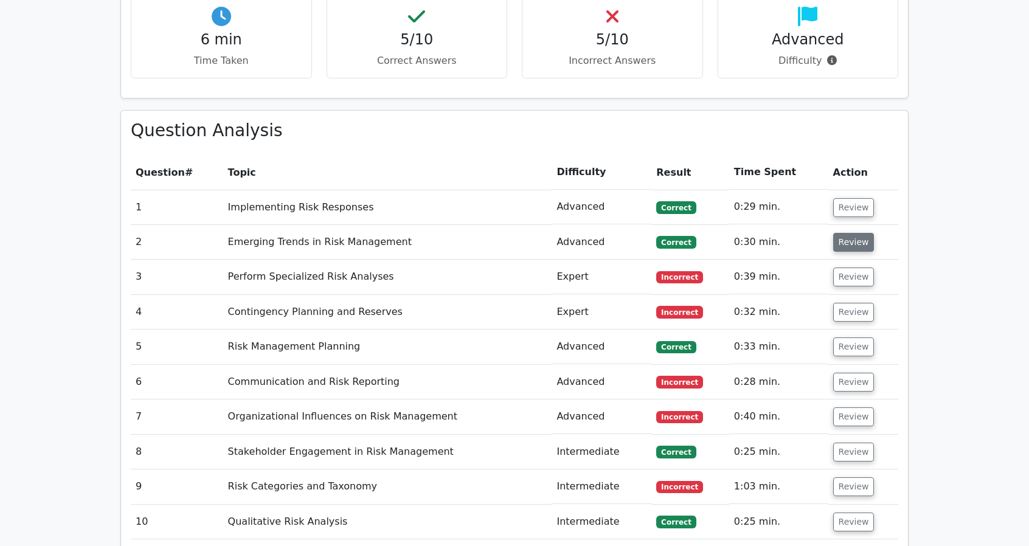
click at [835, 233] on button "Review" at bounding box center [853, 242] width 41 height 19
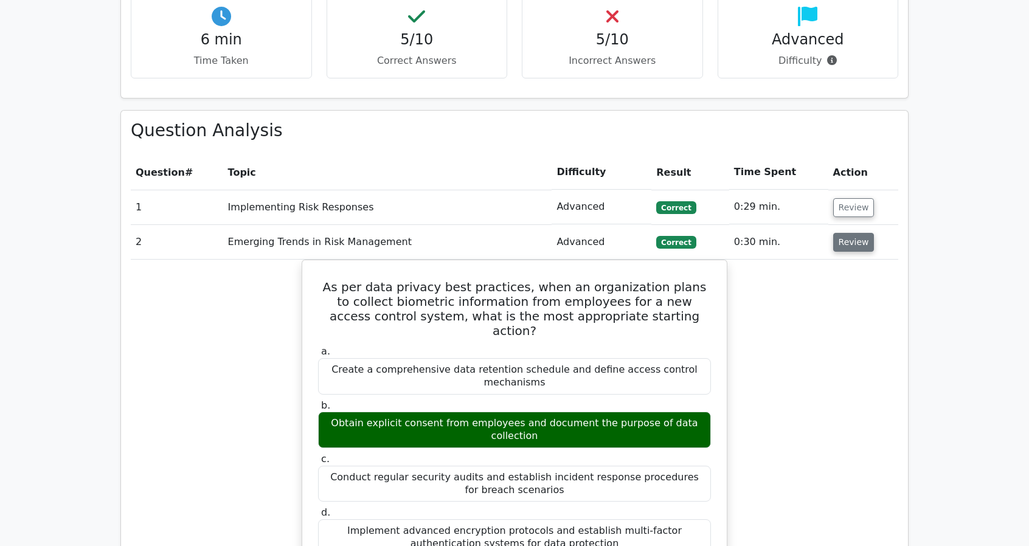
click at [849, 233] on button "Review" at bounding box center [853, 242] width 41 height 19
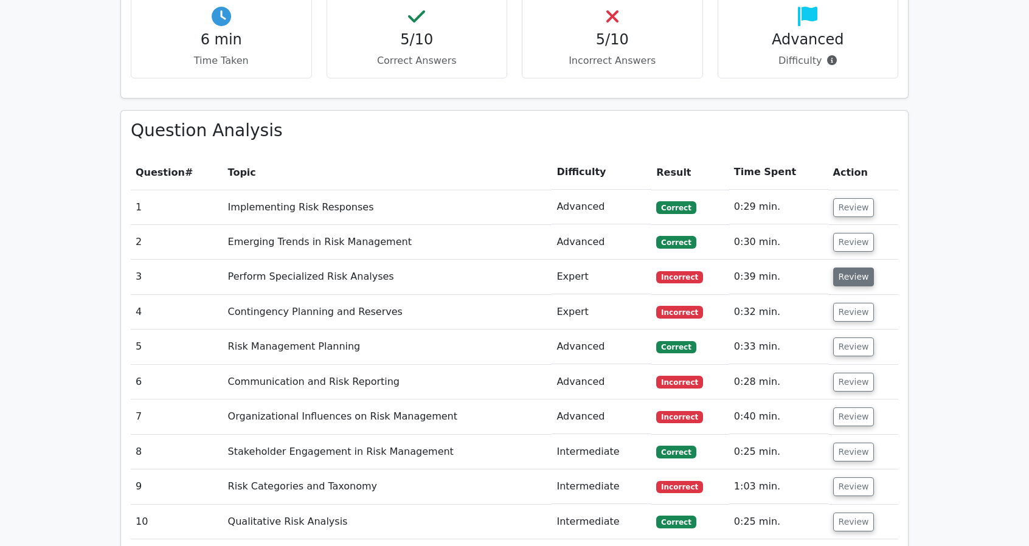
click at [837, 267] on button "Review" at bounding box center [853, 276] width 41 height 19
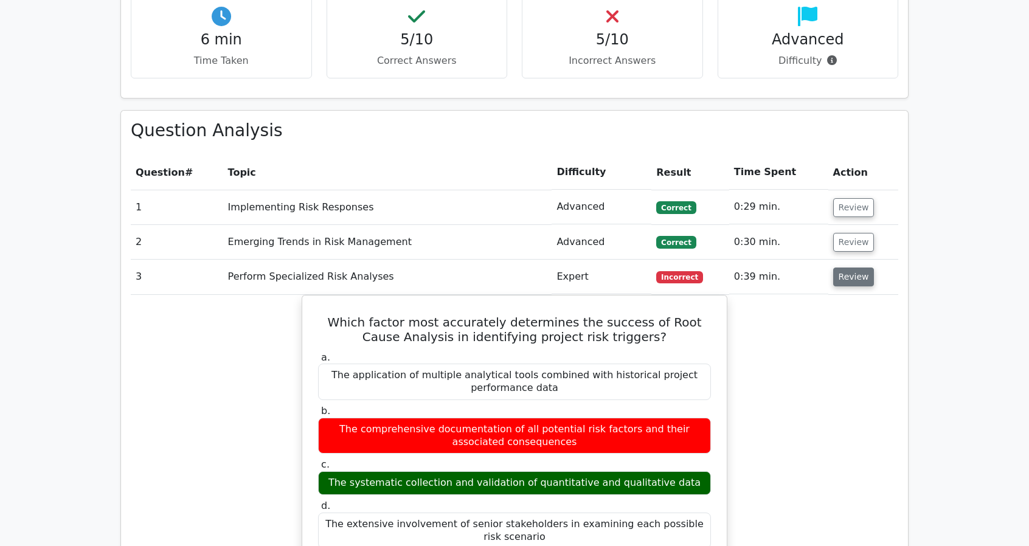
click at [855, 267] on button "Review" at bounding box center [853, 276] width 41 height 19
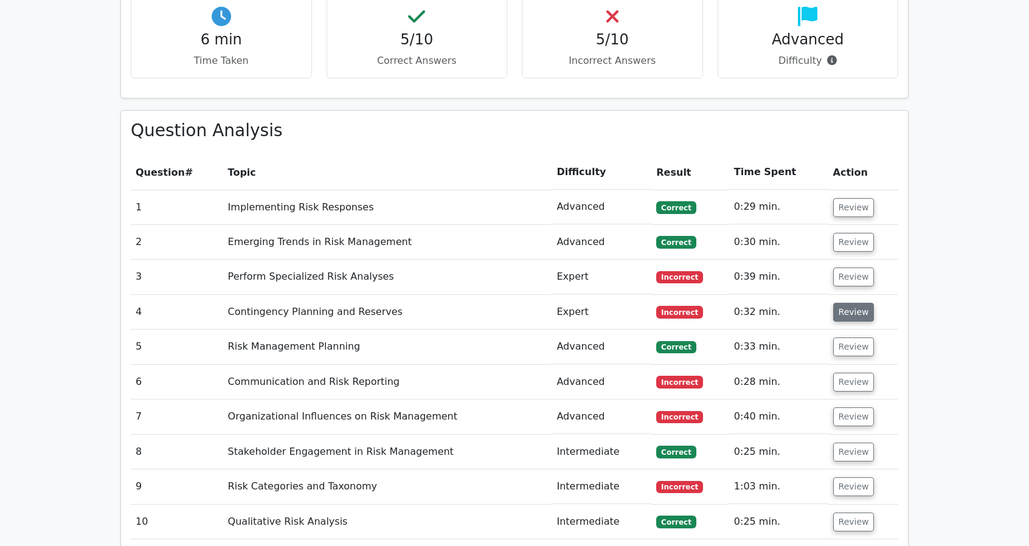
click at [847, 303] on button "Review" at bounding box center [853, 312] width 41 height 19
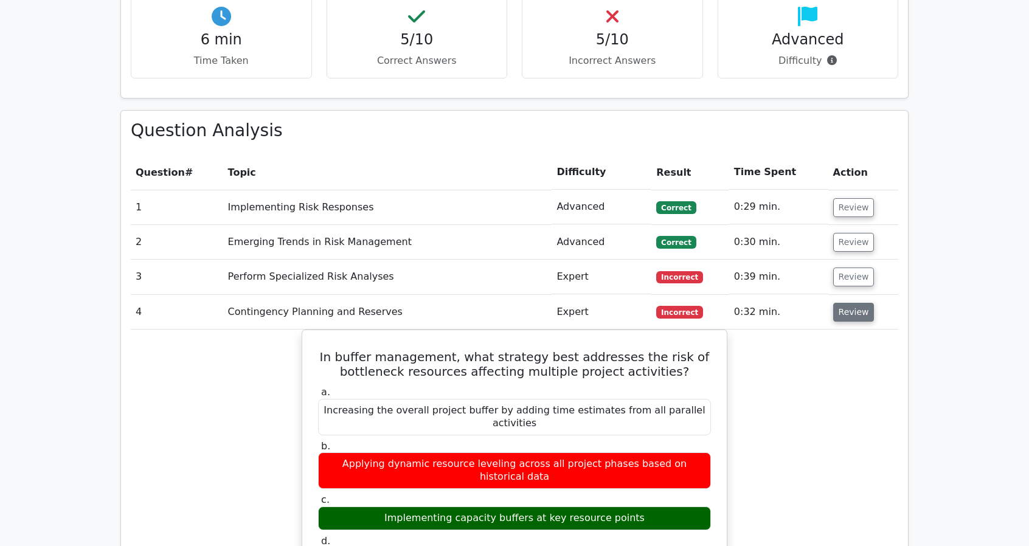
click at [857, 303] on button "Review" at bounding box center [853, 312] width 41 height 19
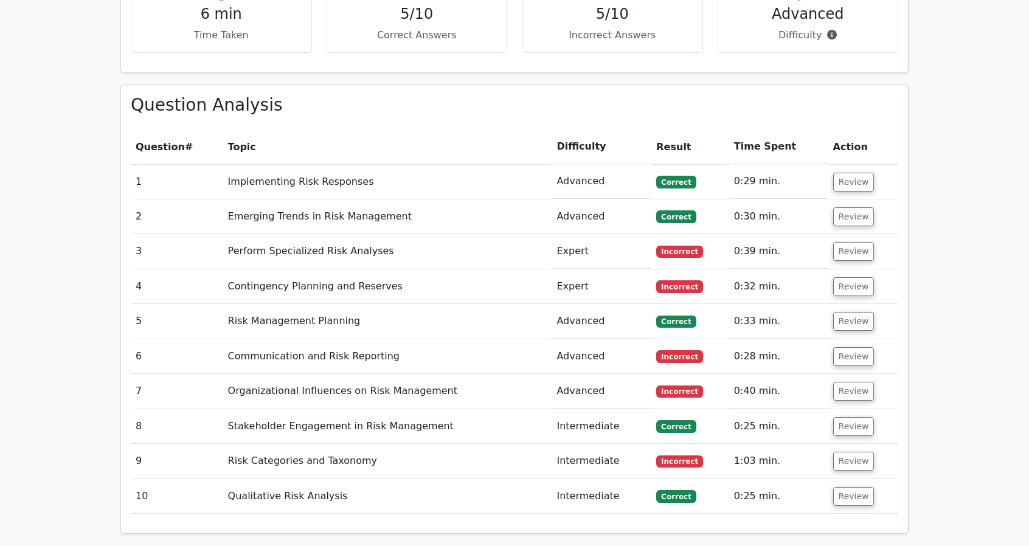
scroll to position [1094, 0]
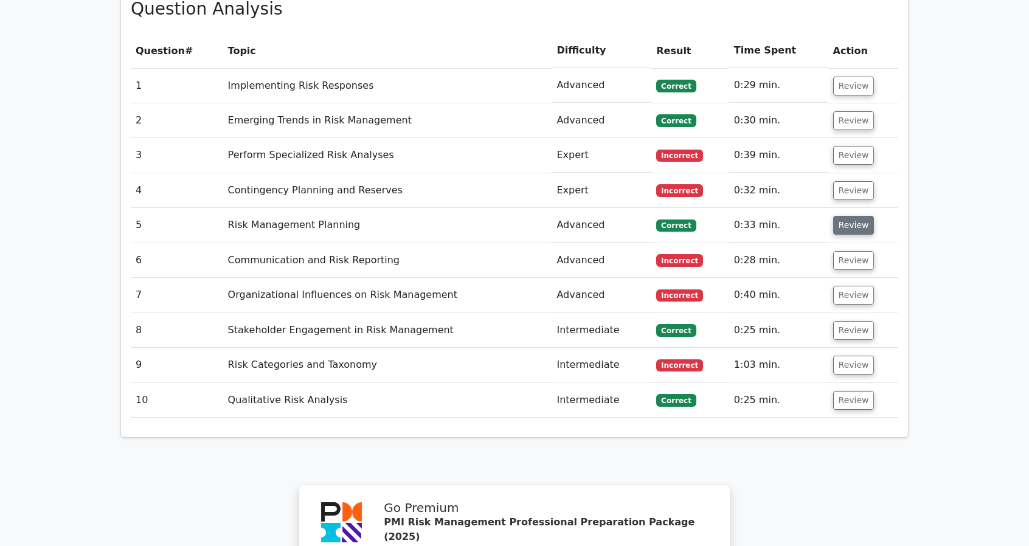
click at [864, 216] on button "Review" at bounding box center [853, 225] width 41 height 19
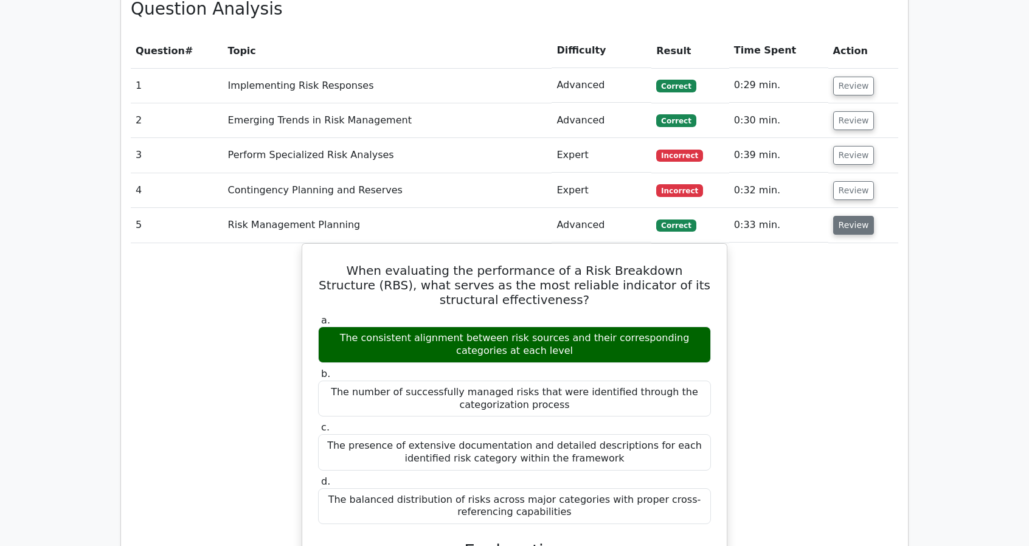
click at [853, 216] on button "Review" at bounding box center [853, 225] width 41 height 19
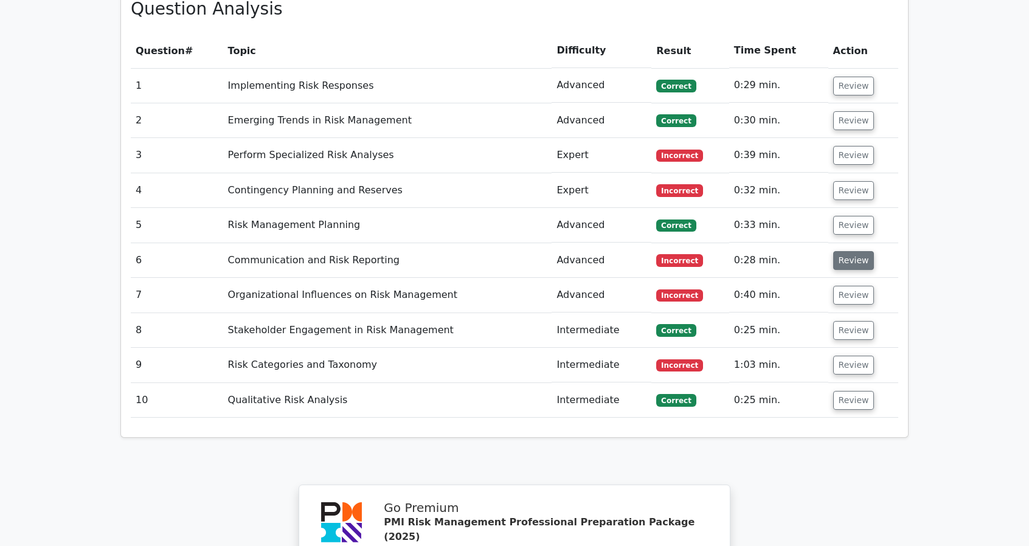
click at [840, 251] on button "Review" at bounding box center [853, 260] width 41 height 19
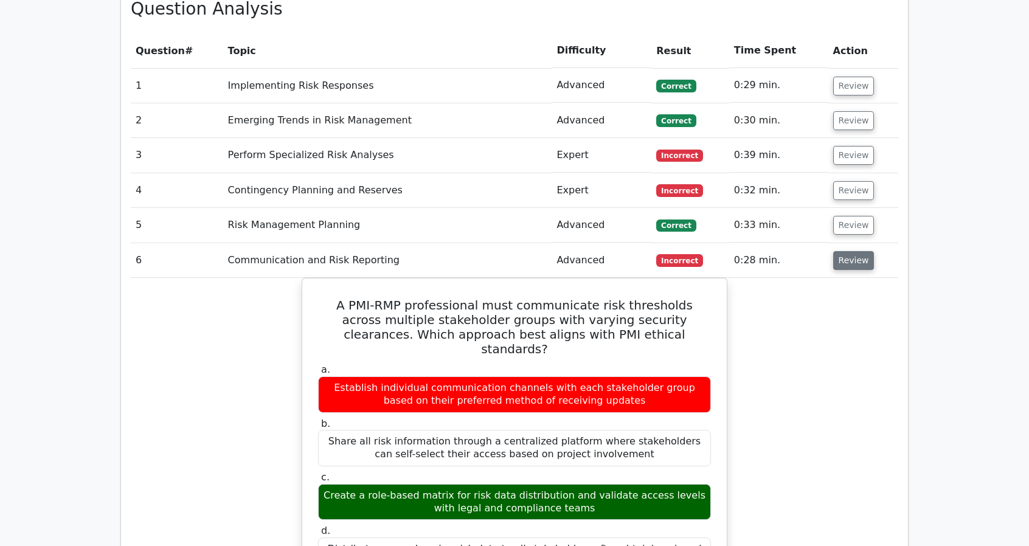
click at [840, 251] on button "Review" at bounding box center [853, 260] width 41 height 19
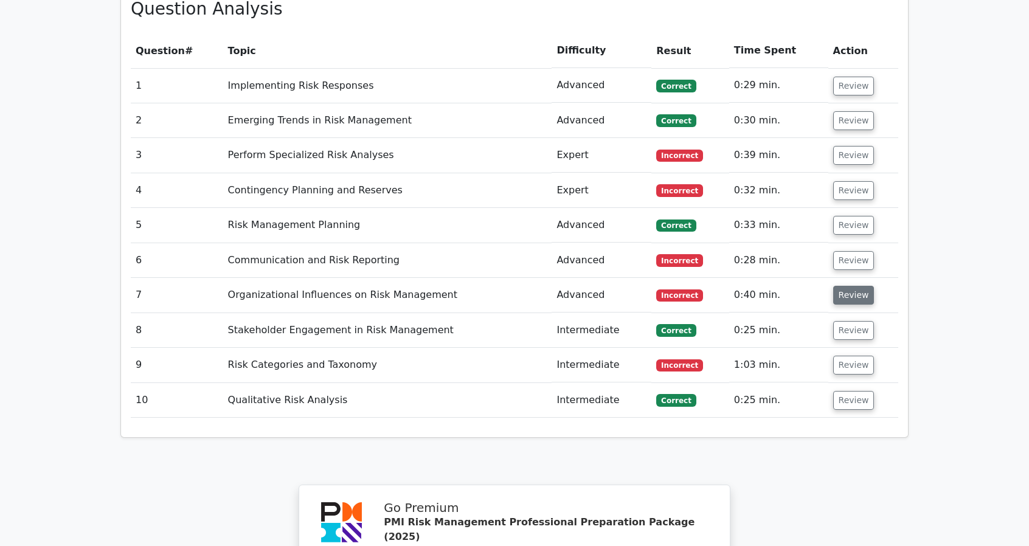
click at [861, 286] on button "Review" at bounding box center [853, 295] width 41 height 19
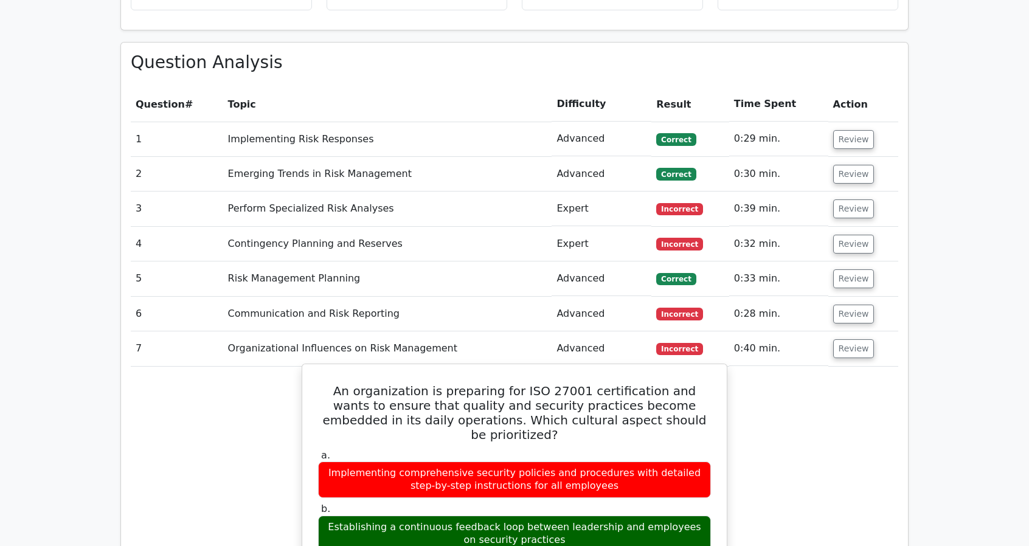
scroll to position [1033, 0]
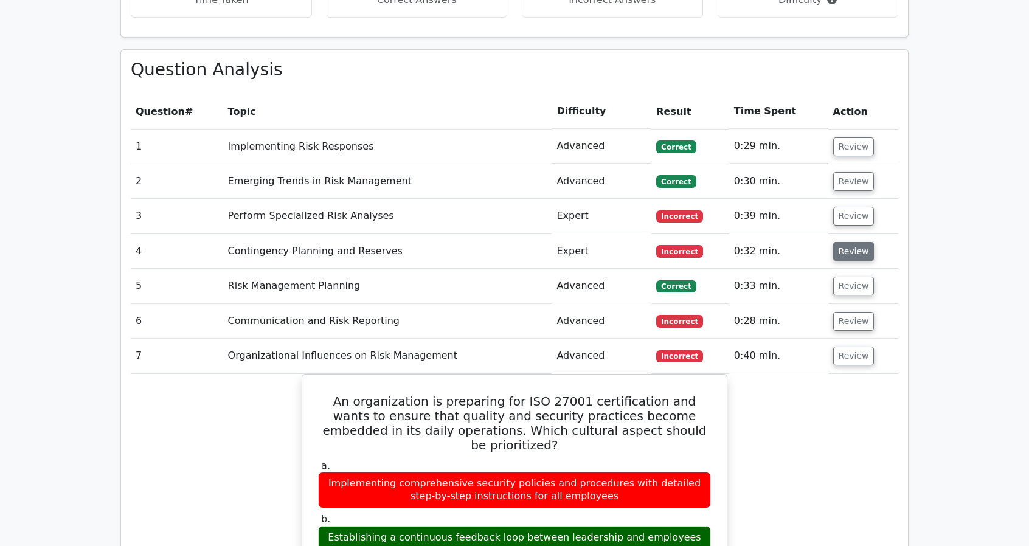
click at [849, 242] on button "Review" at bounding box center [853, 251] width 41 height 19
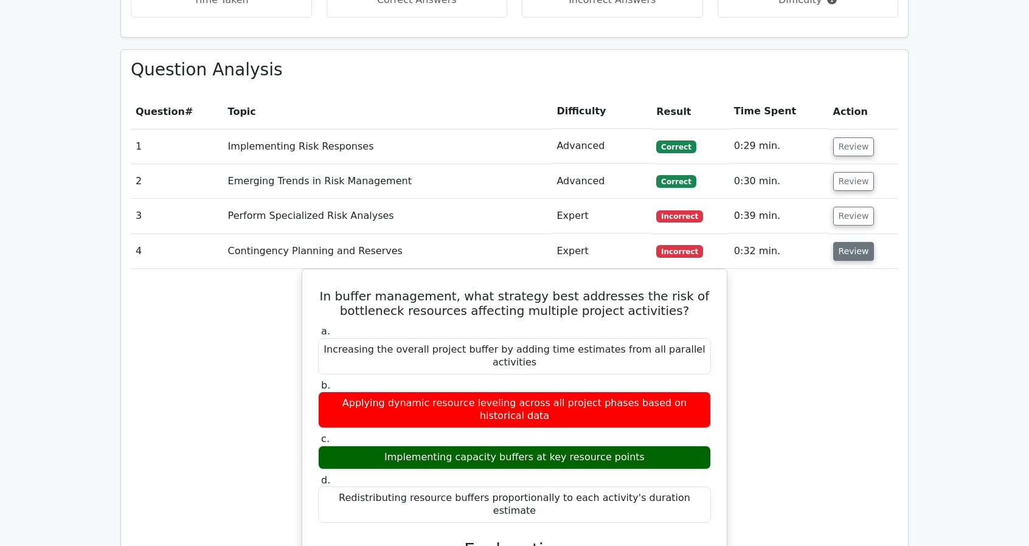
click at [849, 242] on button "Review" at bounding box center [853, 251] width 41 height 19
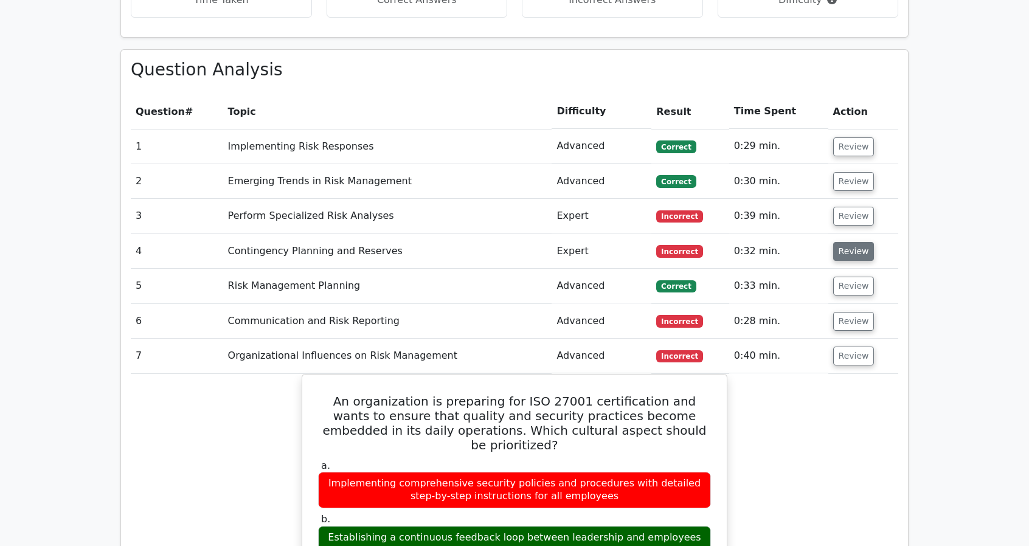
click at [849, 242] on button "Review" at bounding box center [853, 251] width 41 height 19
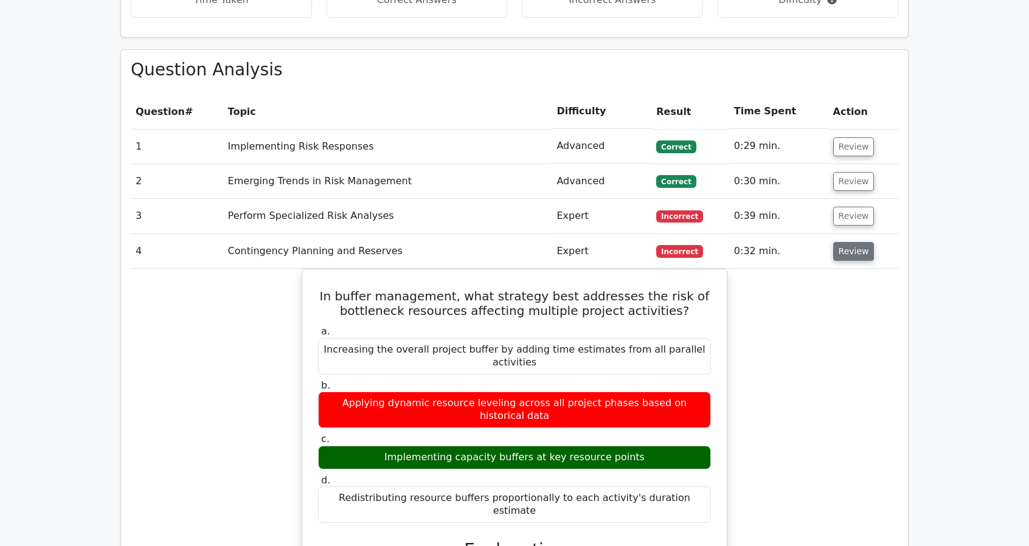
click at [849, 242] on button "Review" at bounding box center [853, 251] width 41 height 19
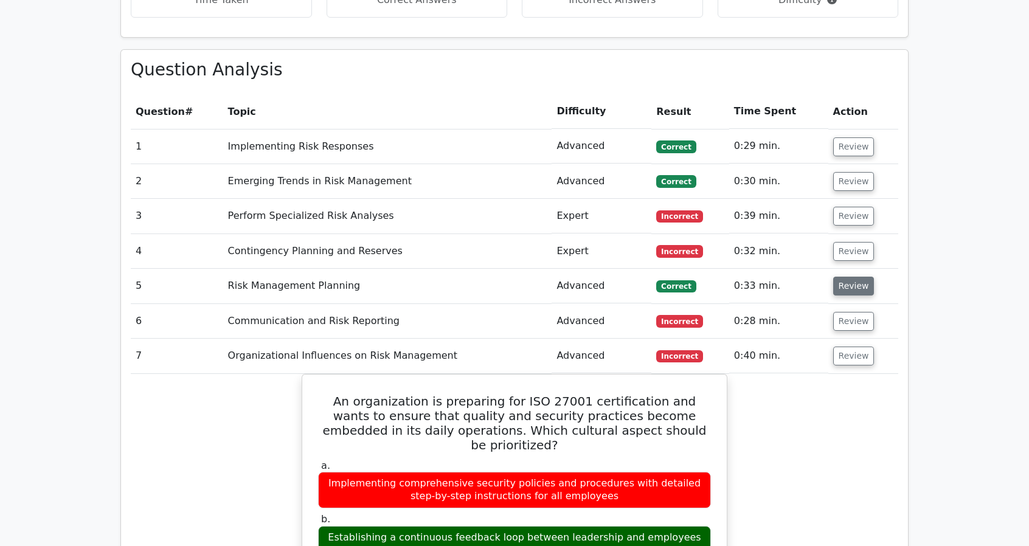
click at [850, 277] on button "Review" at bounding box center [853, 286] width 41 height 19
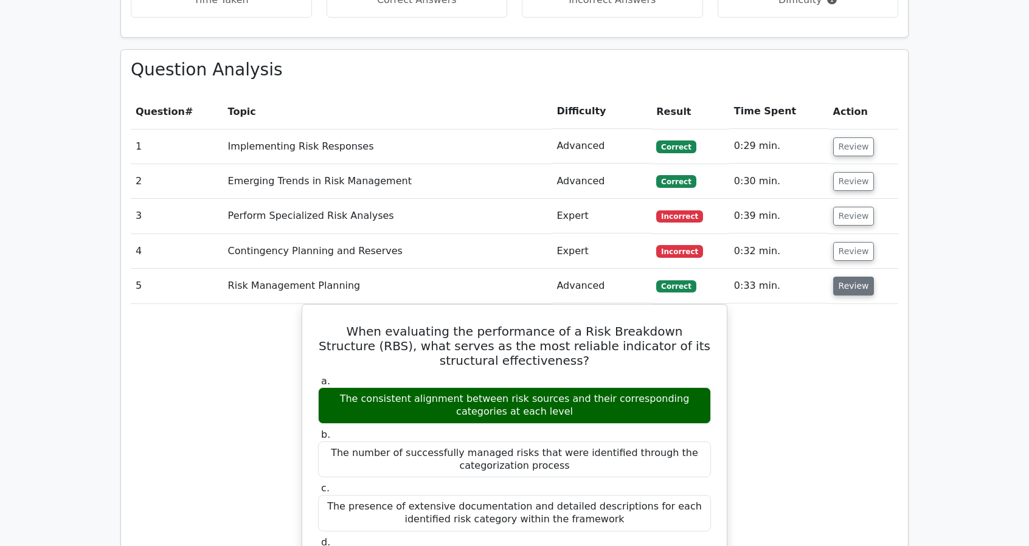
click at [850, 277] on button "Review" at bounding box center [853, 286] width 41 height 19
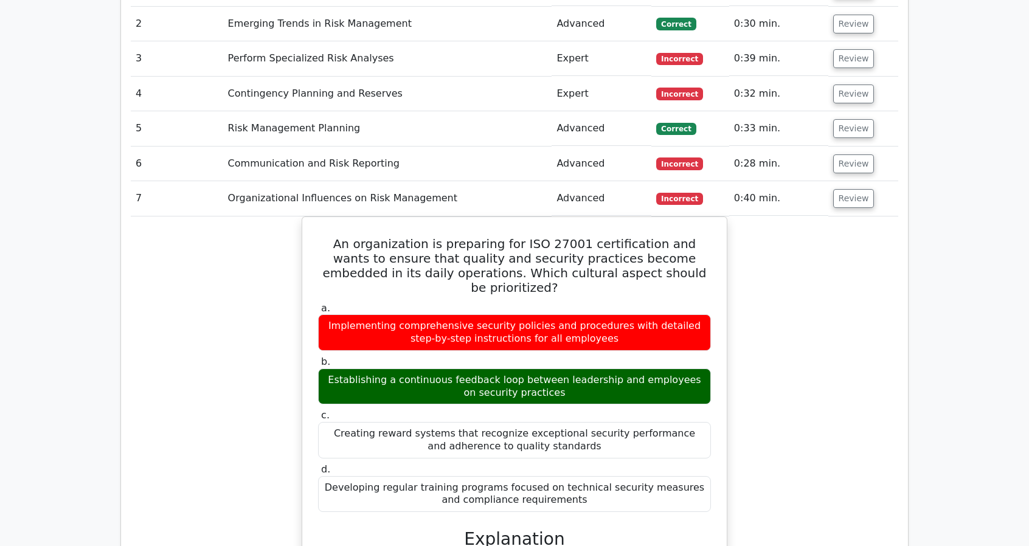
scroll to position [1094, 0]
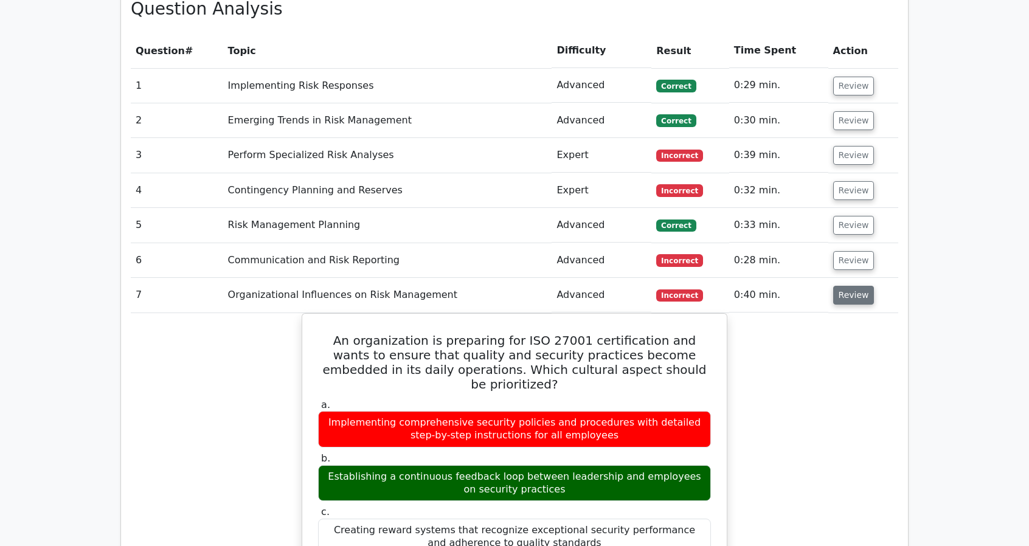
click at [850, 286] on button "Review" at bounding box center [853, 295] width 41 height 19
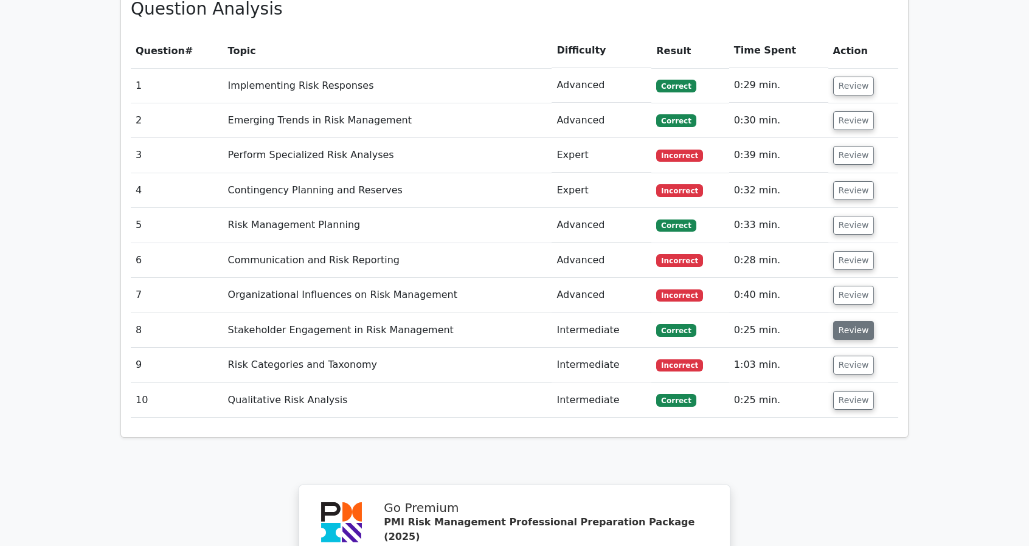
click at [850, 321] on button "Review" at bounding box center [853, 330] width 41 height 19
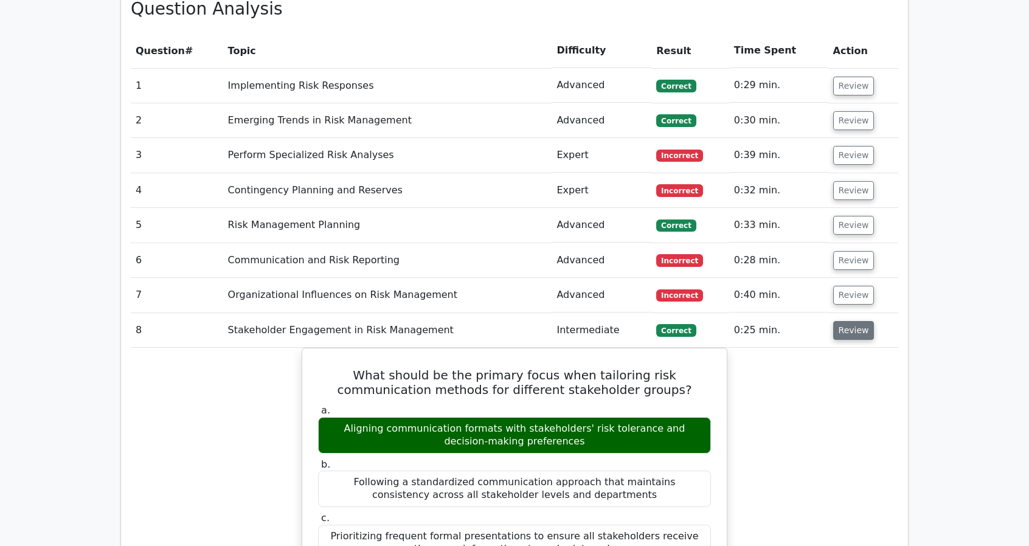
click at [850, 321] on button "Review" at bounding box center [853, 330] width 41 height 19
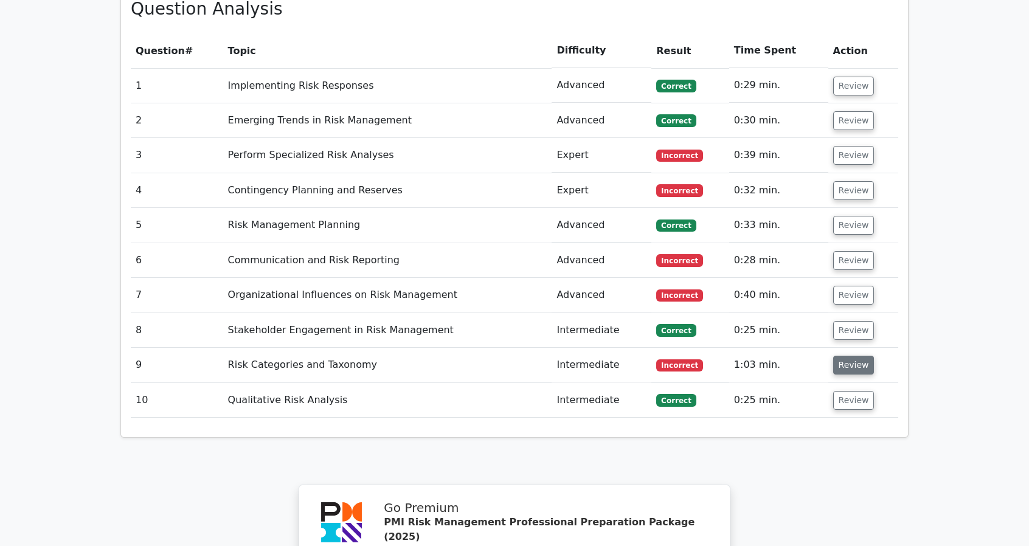
click at [844, 356] on button "Review" at bounding box center [853, 365] width 41 height 19
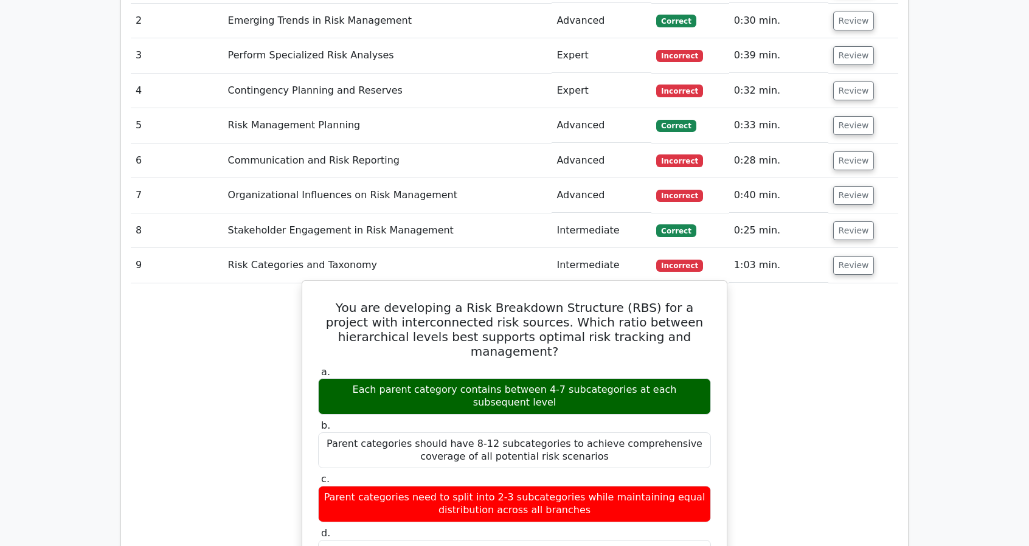
scroll to position [1216, 0]
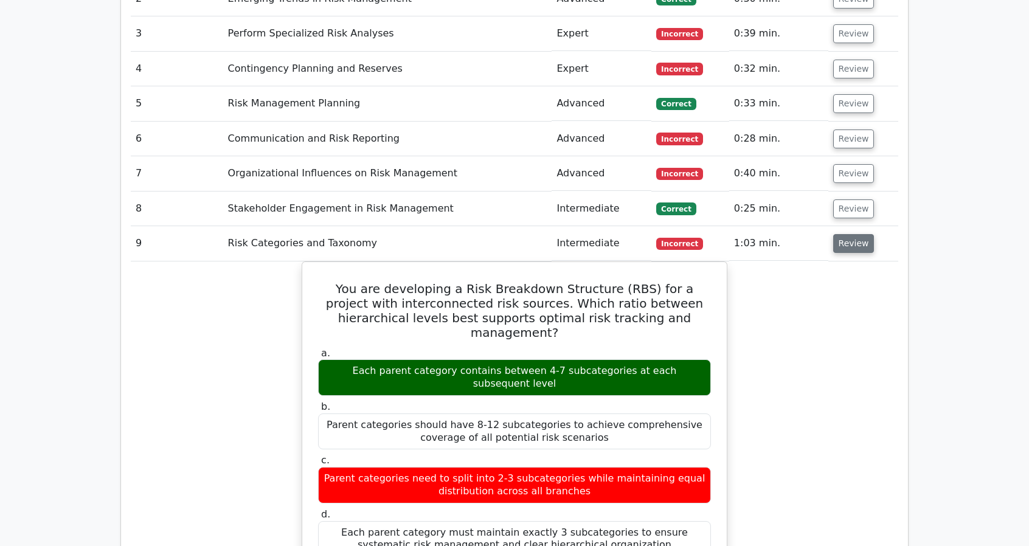
click at [852, 234] on button "Review" at bounding box center [853, 243] width 41 height 19
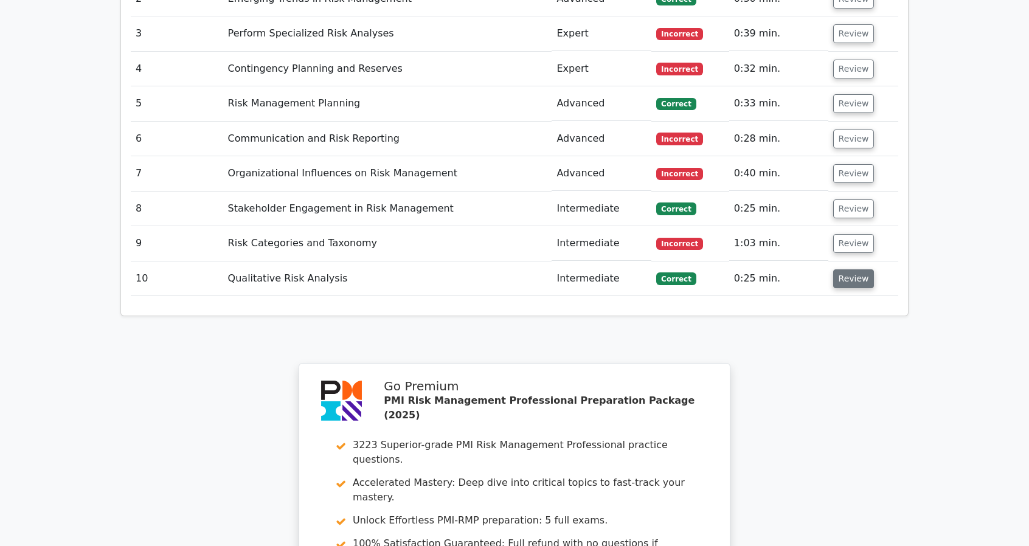
click at [840, 269] on button "Review" at bounding box center [853, 278] width 41 height 19
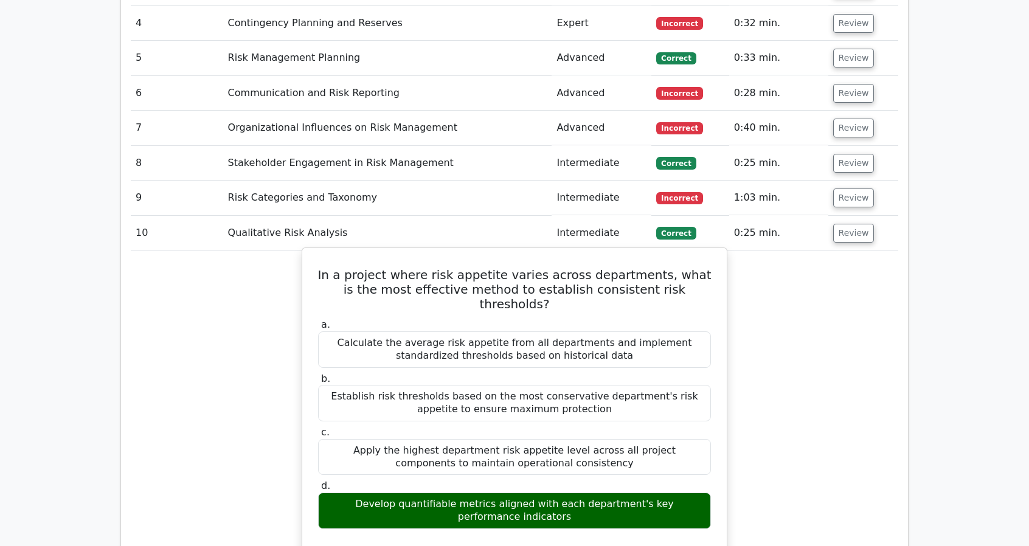
scroll to position [1277, 0]
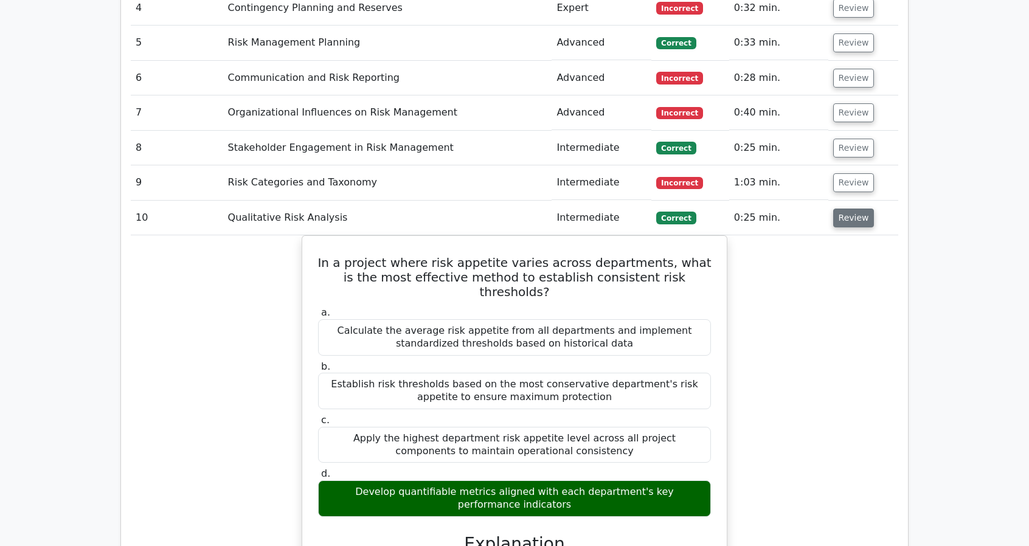
click at [838, 209] on button "Review" at bounding box center [853, 218] width 41 height 19
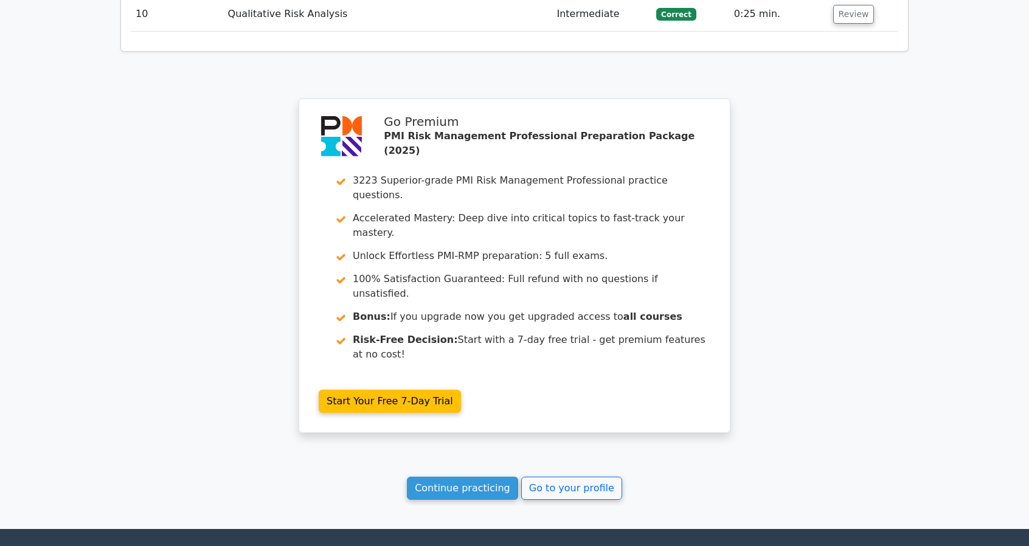
scroll to position [1483, 0]
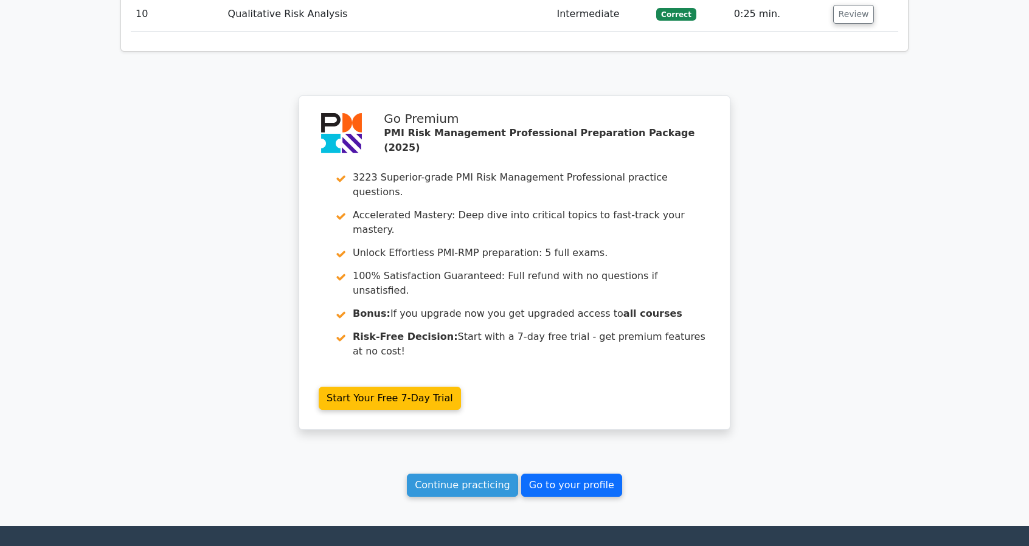
click at [556, 474] on link "Go to your profile" at bounding box center [571, 485] width 101 height 23
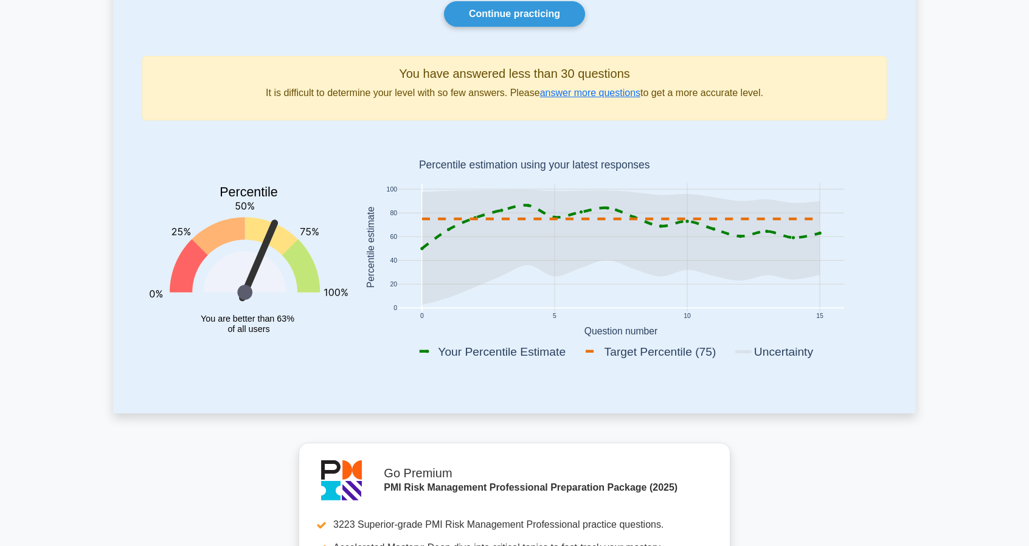
scroll to position [122, 0]
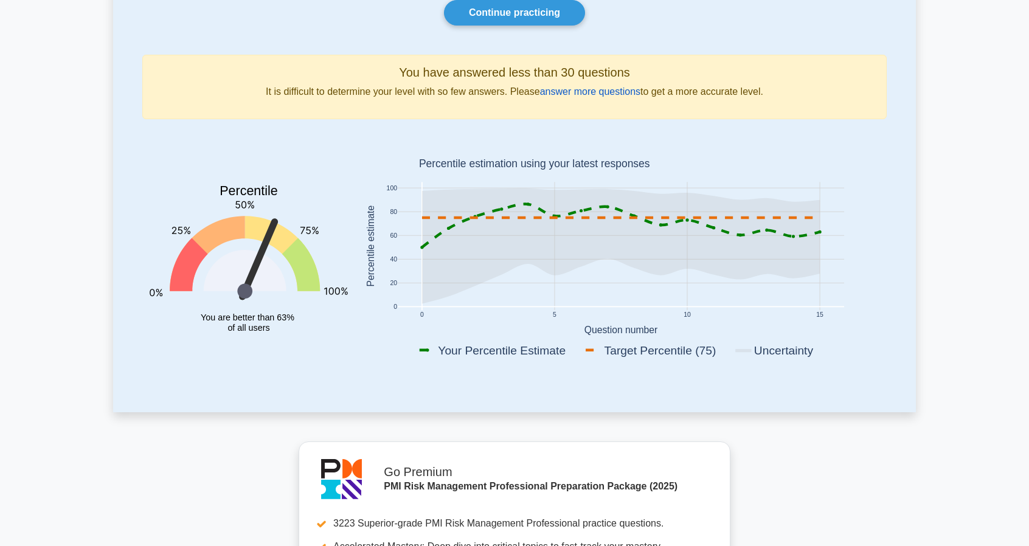
click at [581, 91] on link "answer more questions" at bounding box center [590, 91] width 100 height 10
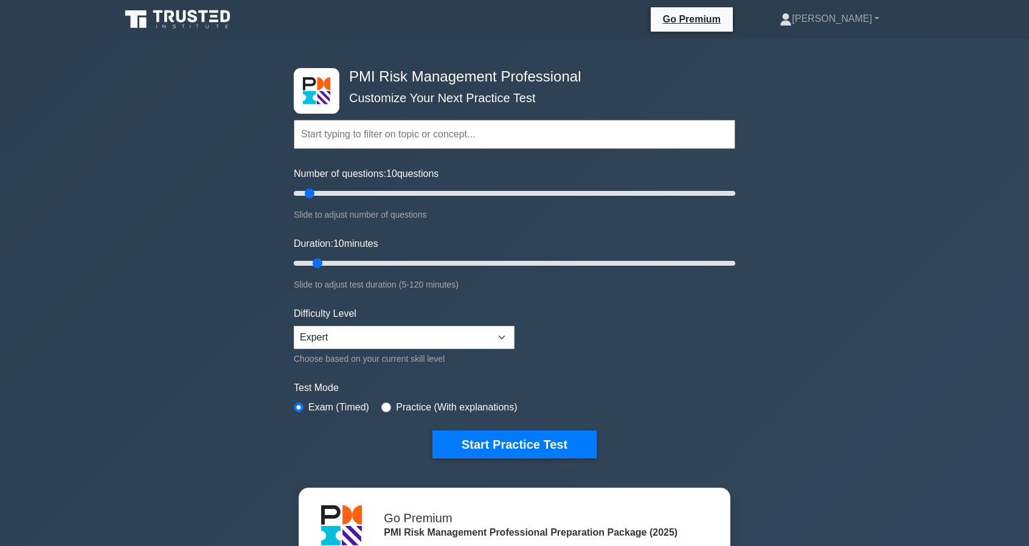
click at [415, 131] on input "text" at bounding box center [514, 134] width 441 height 29
click at [447, 336] on select "Beginner Intermediate Expert" at bounding box center [404, 337] width 221 height 23
select select "intermediate"
click at [294, 326] on select "Beginner Intermediate Expert" at bounding box center [404, 337] width 221 height 23
type input "15"
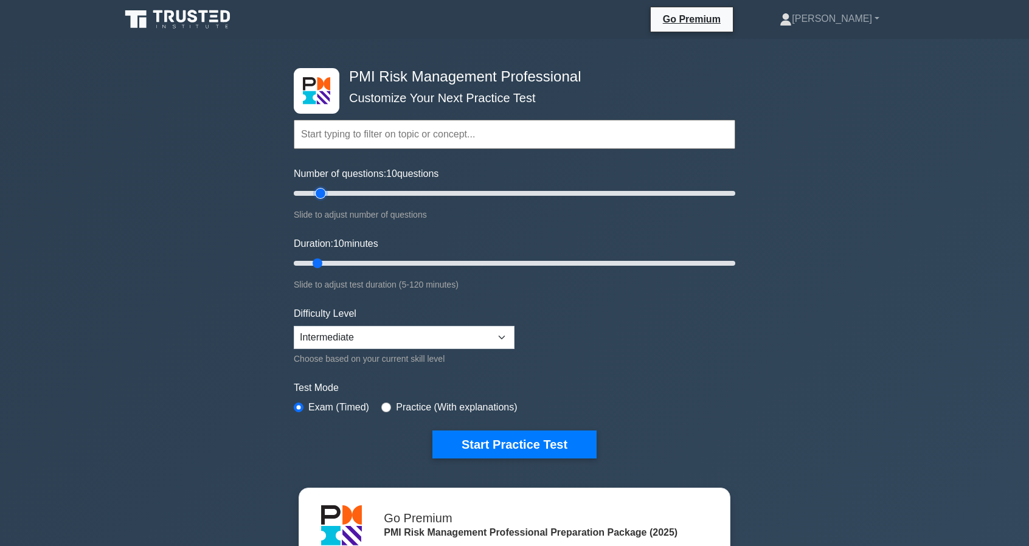
click at [320, 195] on input "Number of questions: 10 questions" at bounding box center [514, 193] width 441 height 15
type input "15"
click at [327, 261] on input "Duration: 15 minutes" at bounding box center [514, 263] width 441 height 15
click at [572, 440] on button "Start Practice Test" at bounding box center [514, 444] width 164 height 28
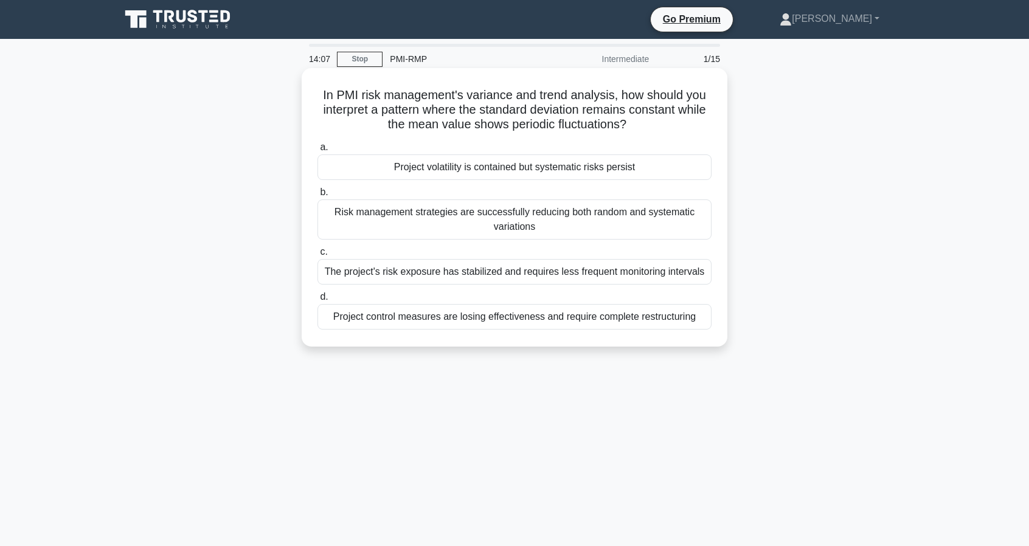
click at [446, 276] on div "The project's risk exposure has stabilized and requires less frequent monitorin…" at bounding box center [514, 272] width 394 height 26
click at [317, 256] on input "c. The project's risk exposure has stabilized and requires less frequent monito…" at bounding box center [317, 252] width 0 height 8
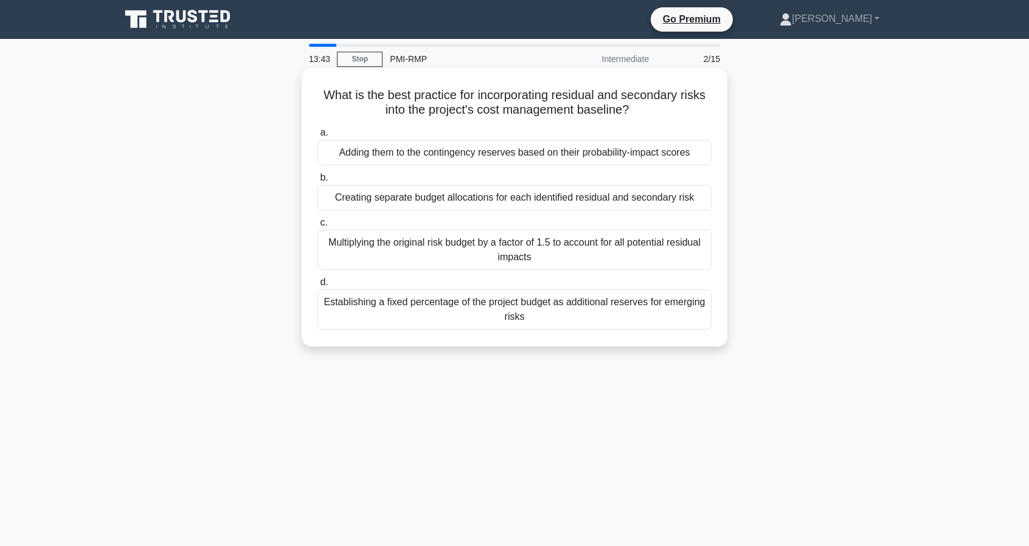
click at [421, 159] on div "Adding them to the contingency reserves based on their probability-impact scores" at bounding box center [514, 153] width 394 height 26
click at [317, 137] on input "a. Adding them to the contingency reserves based on their probability-impact sc…" at bounding box center [317, 133] width 0 height 8
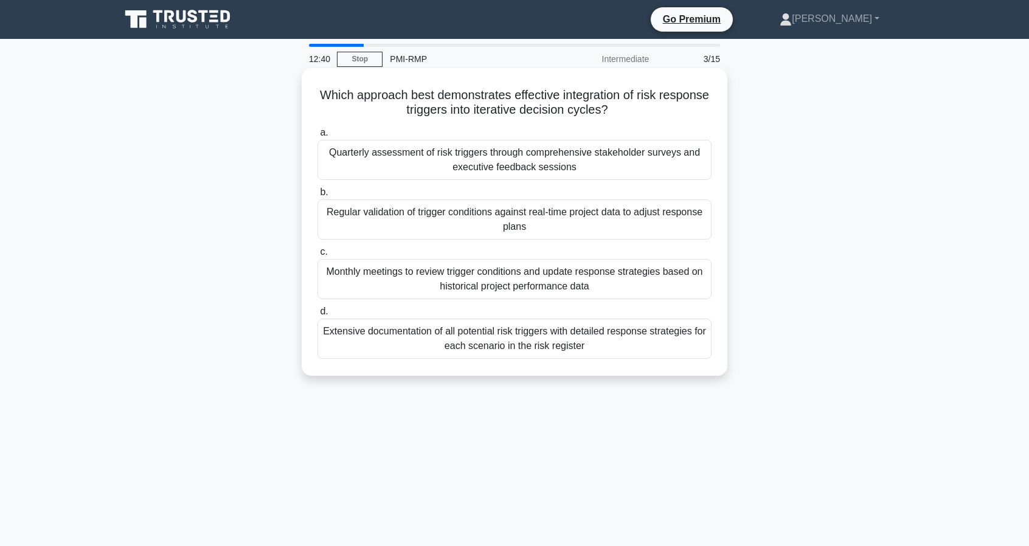
click at [584, 220] on div "Regular validation of trigger conditions against real-time project data to adju…" at bounding box center [514, 219] width 394 height 40
click at [317, 196] on input "b. Regular validation of trigger conditions against real-time project data to a…" at bounding box center [317, 192] width 0 height 8
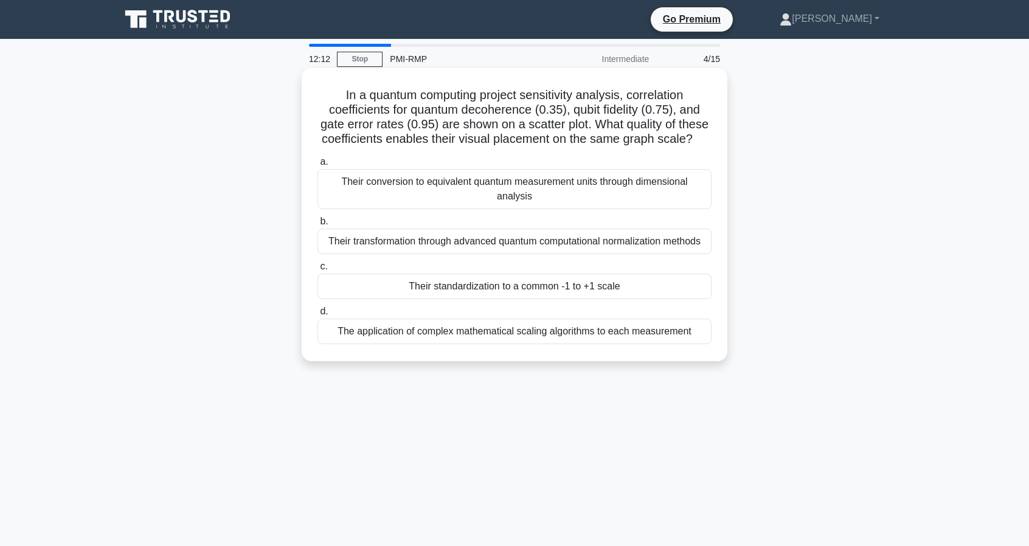
click at [422, 209] on div "Their conversion to equivalent quantum measurement units through dimensional an…" at bounding box center [514, 189] width 394 height 40
click at [317, 166] on input "a. Their conversion to equivalent quantum measurement units through dimensional…" at bounding box center [317, 162] width 0 height 8
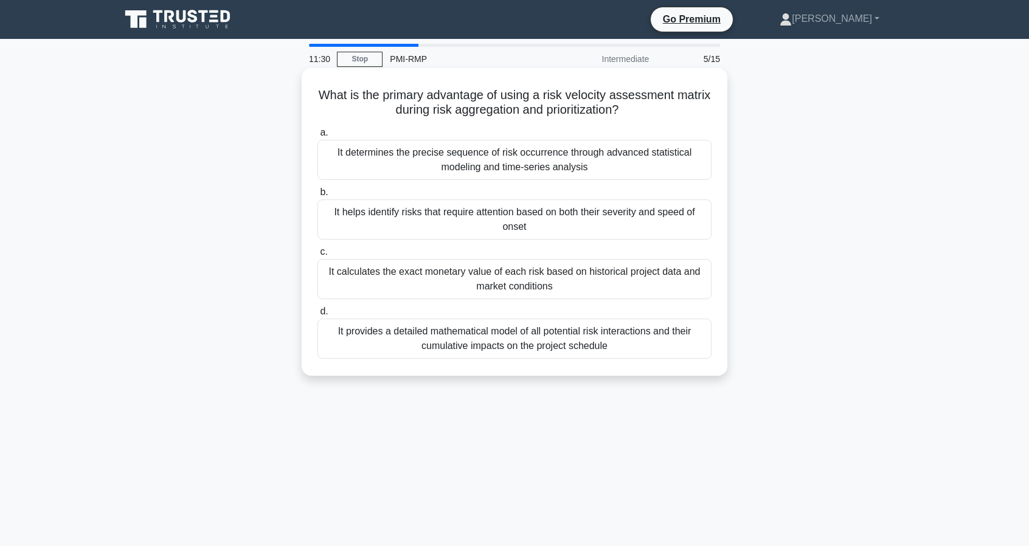
click at [492, 215] on div "It helps identify risks that require attention based on both their severity and…" at bounding box center [514, 219] width 394 height 40
click at [317, 196] on input "b. It helps identify risks that require attention based on both their severity …" at bounding box center [317, 192] width 0 height 8
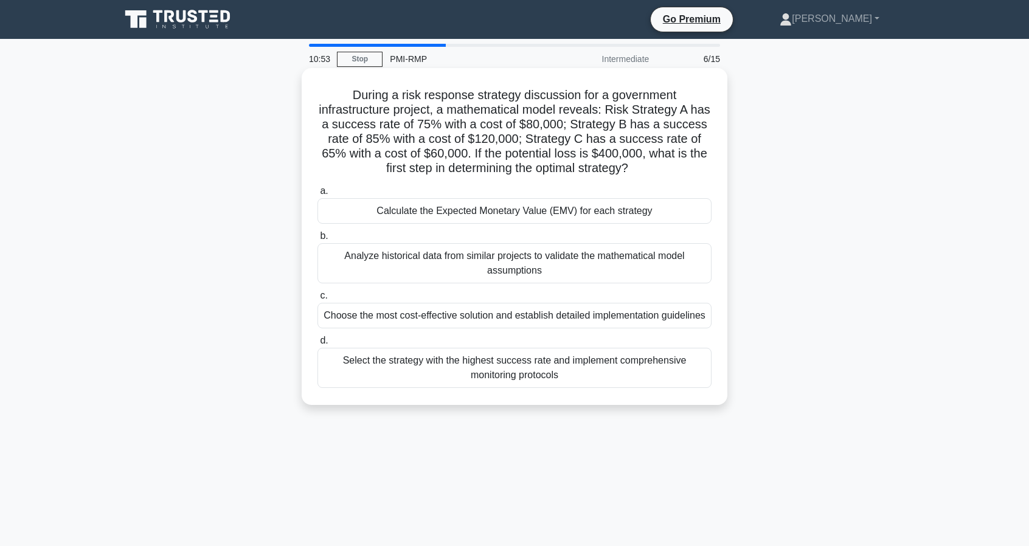
click at [620, 216] on div "Calculate the Expected Monetary Value (EMV) for each strategy" at bounding box center [514, 211] width 394 height 26
click at [317, 195] on input "a. Calculate the Expected Monetary Value (EMV) for each strategy" at bounding box center [317, 191] width 0 height 8
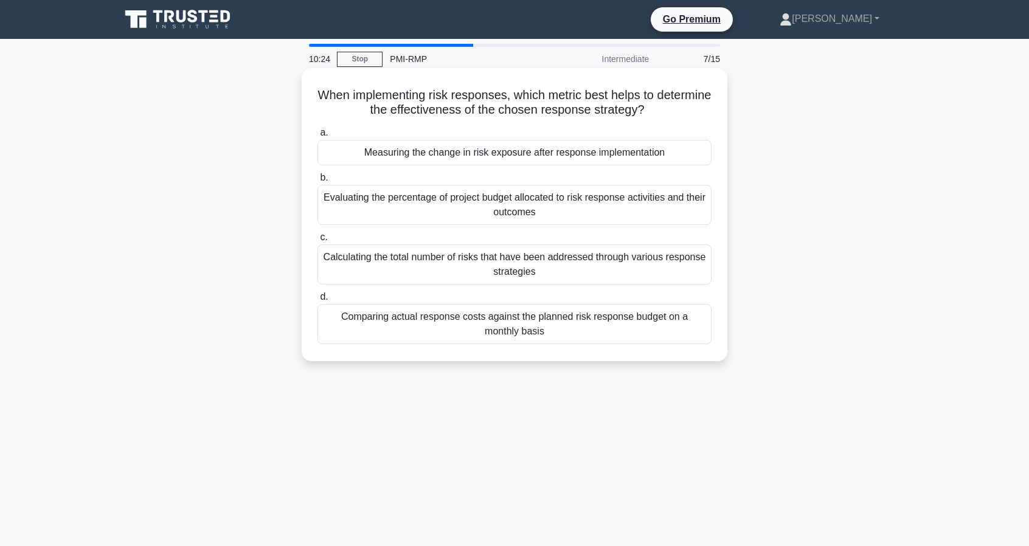
click at [487, 155] on div "Measuring the change in risk exposure after response implementation" at bounding box center [514, 153] width 394 height 26
click at [317, 137] on input "a. Measuring the change in risk exposure after response implementation" at bounding box center [317, 133] width 0 height 8
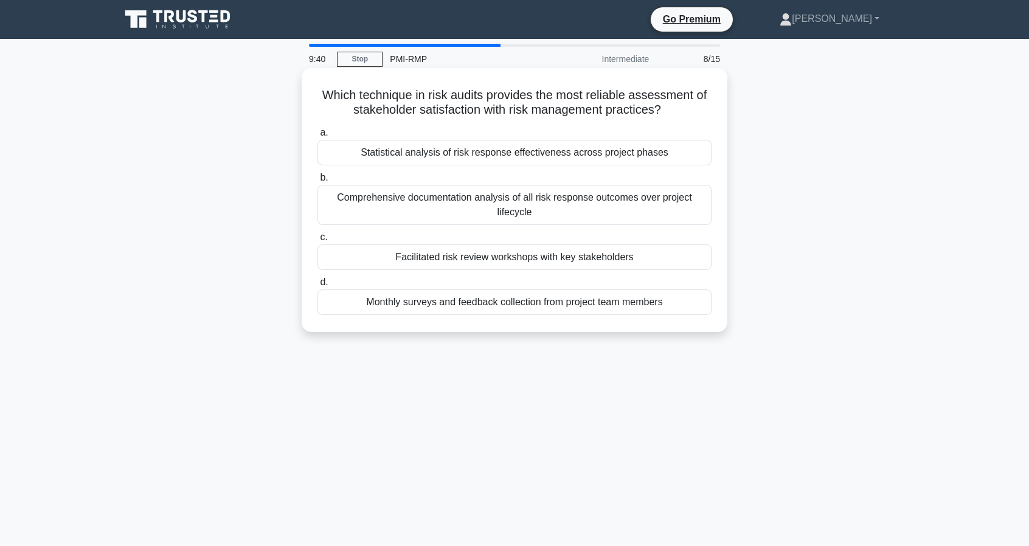
click at [401, 303] on div "Monthly surveys and feedback collection from project team members" at bounding box center [514, 302] width 394 height 26
click at [317, 286] on input "d. Monthly surveys and feedback collection from project team members" at bounding box center [317, 282] width 0 height 8
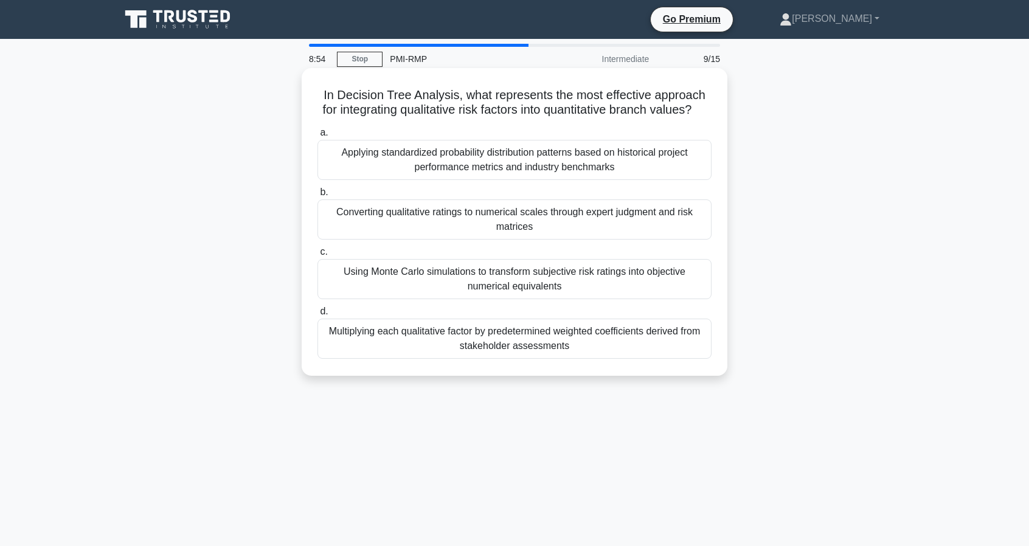
click at [500, 240] on div "Converting qualitative ratings to numerical scales through expert judgment and …" at bounding box center [514, 219] width 394 height 40
click at [317, 196] on input "b. Converting qualitative ratings to numerical scales through expert judgment a…" at bounding box center [317, 192] width 0 height 8
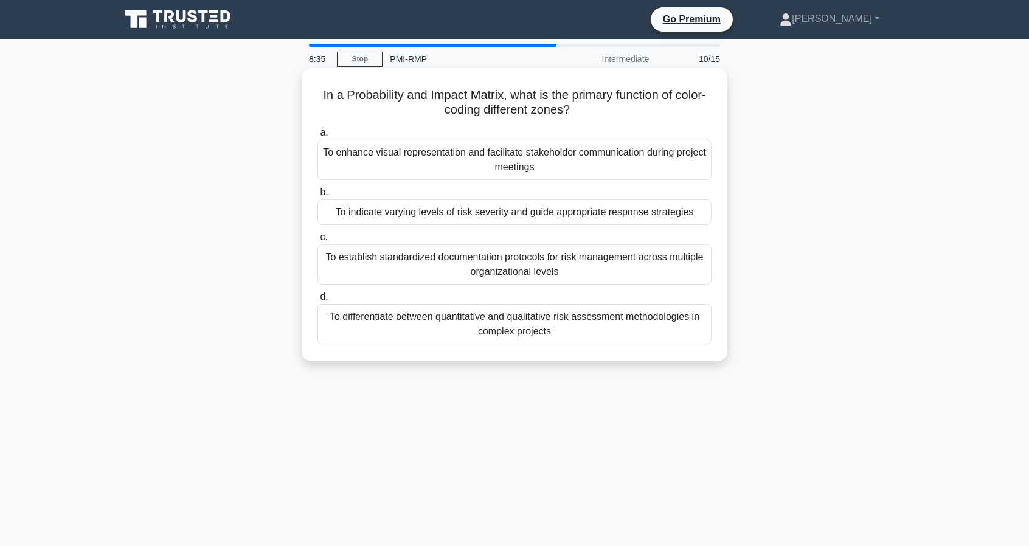
click at [483, 171] on div "To enhance visual representation and facilitate stakeholder communication durin…" at bounding box center [514, 160] width 394 height 40
click at [317, 137] on input "a. To enhance visual representation and facilitate stakeholder communication du…" at bounding box center [317, 133] width 0 height 8
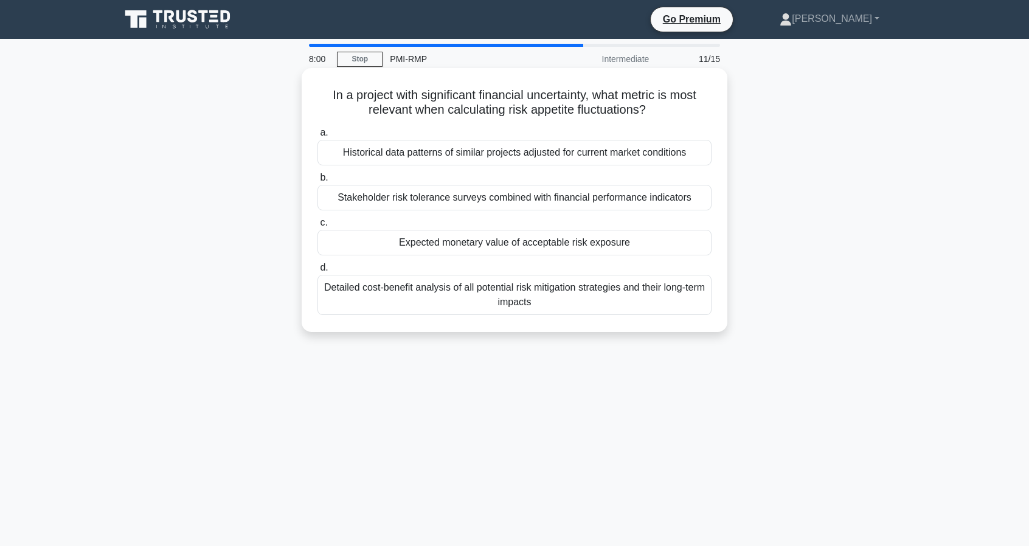
click at [494, 202] on div "Stakeholder risk tolerance surveys combined with financial performance indicato…" at bounding box center [514, 198] width 394 height 26
click at [317, 182] on input "b. Stakeholder risk tolerance surveys combined with financial performance indic…" at bounding box center [317, 178] width 0 height 8
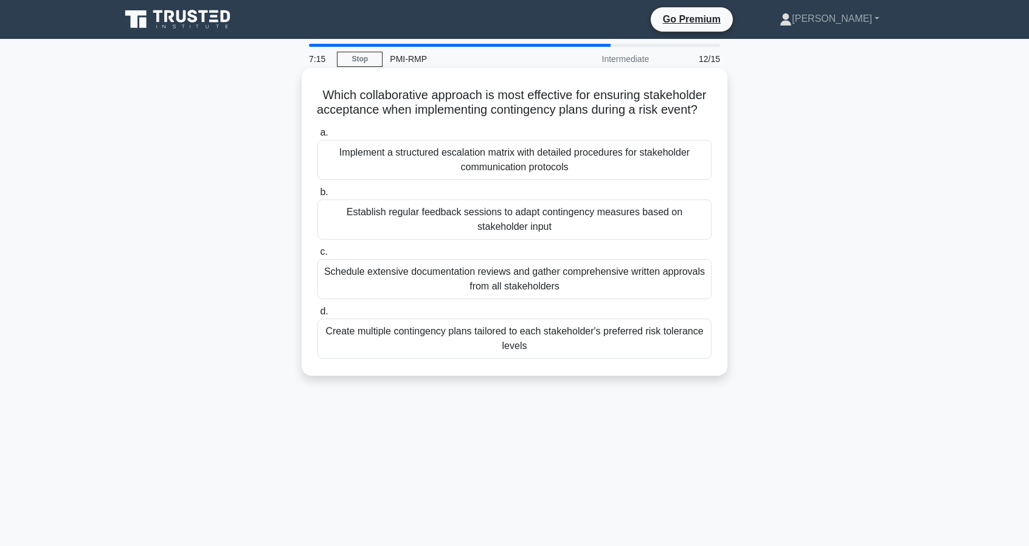
click at [533, 353] on div "Create multiple contingency plans tailored to each stakeholder's preferred risk…" at bounding box center [514, 339] width 394 height 40
click at [317, 316] on input "d. Create multiple contingency plans tailored to each stakeholder's preferred r…" at bounding box center [317, 312] width 0 height 8
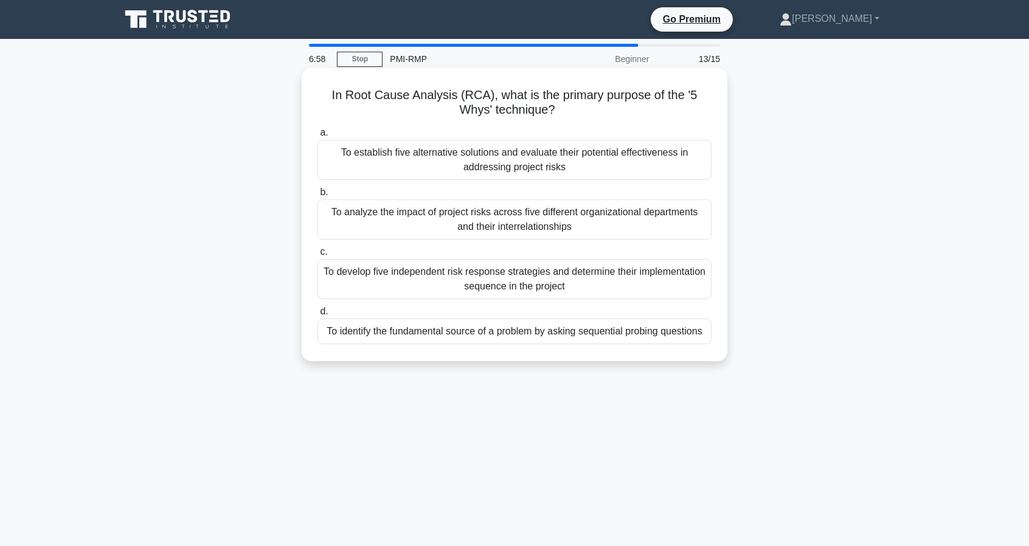
click at [466, 334] on div "To identify the fundamental source of a problem by asking sequential probing qu…" at bounding box center [514, 332] width 394 height 26
click at [317, 316] on input "d. To identify the fundamental source of a problem by asking sequential probing…" at bounding box center [317, 312] width 0 height 8
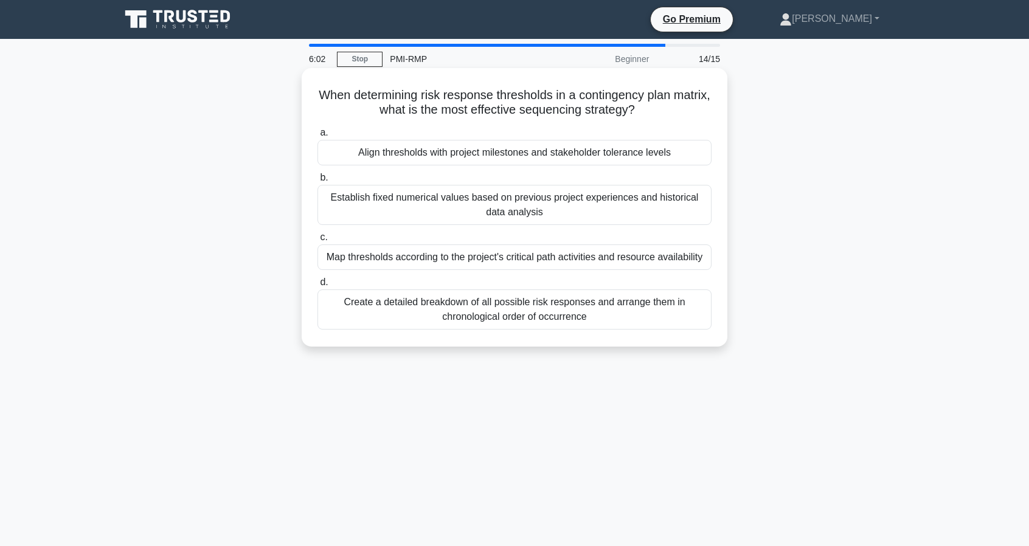
click at [490, 156] on div "Align thresholds with project milestones and stakeholder tolerance levels" at bounding box center [514, 153] width 394 height 26
click at [317, 137] on input "a. Align thresholds with project milestones and stakeholder tolerance levels" at bounding box center [317, 133] width 0 height 8
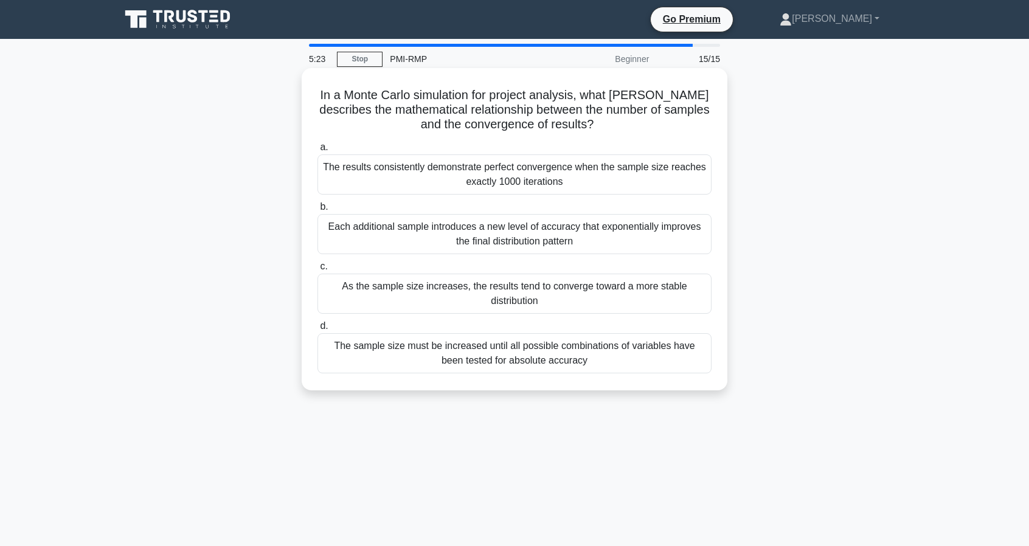
click at [455, 299] on div "As the sample size increases, the results tend to converge toward a more stable…" at bounding box center [514, 294] width 394 height 40
click at [317, 271] on input "c. As the sample size increases, the results tend to converge toward a more sta…" at bounding box center [317, 267] width 0 height 8
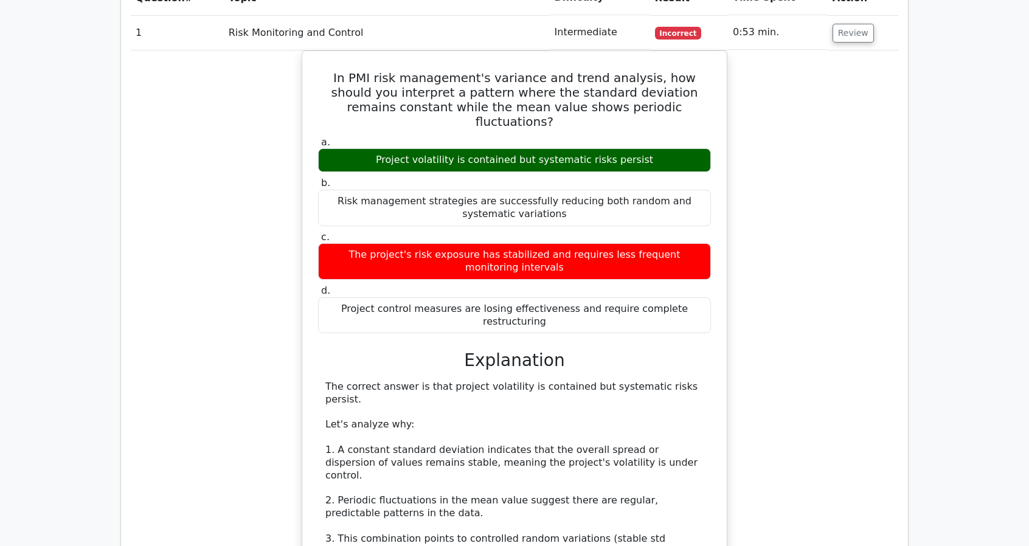
scroll to position [1216, 0]
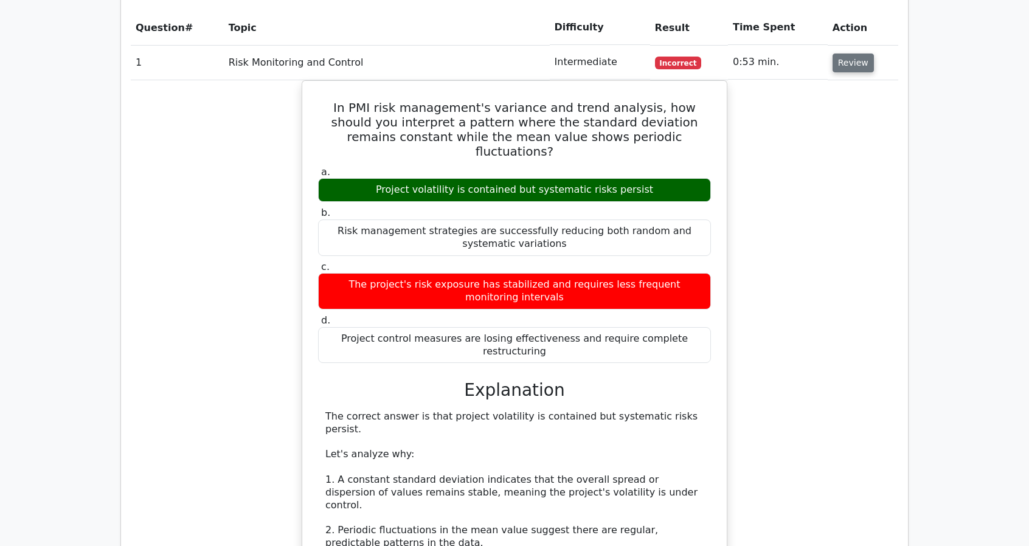
click at [856, 53] on button "Review" at bounding box center [852, 62] width 41 height 19
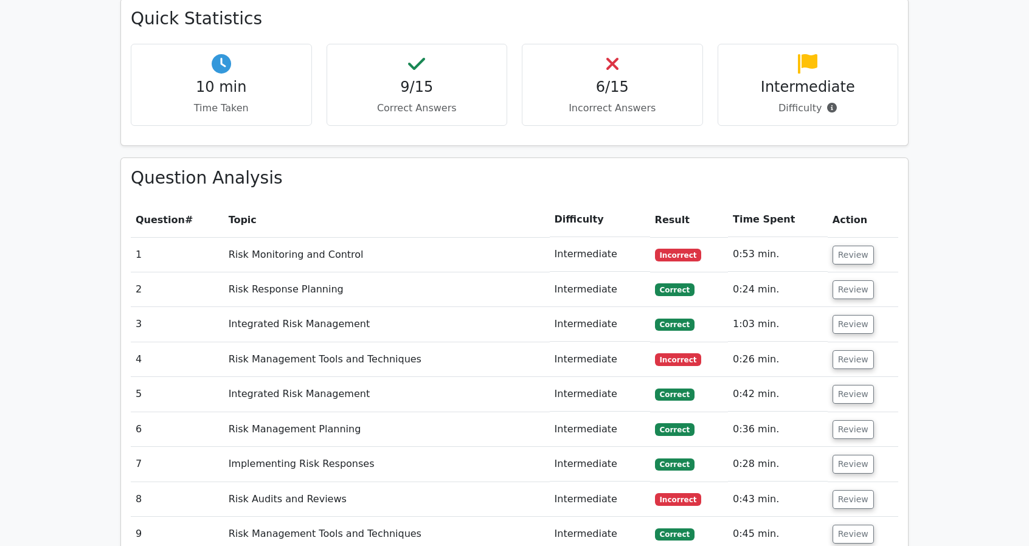
scroll to position [973, 0]
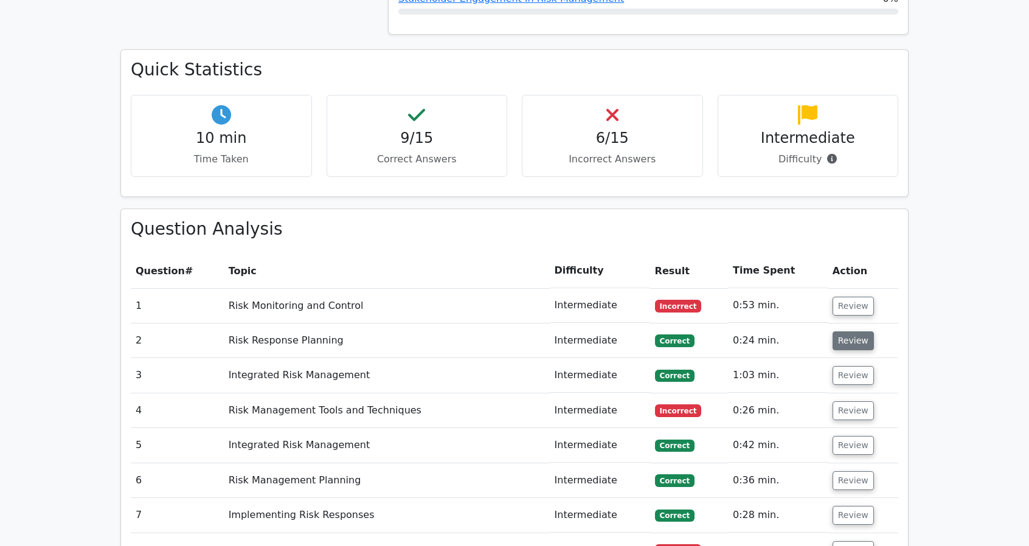
click at [852, 331] on button "Review" at bounding box center [852, 340] width 41 height 19
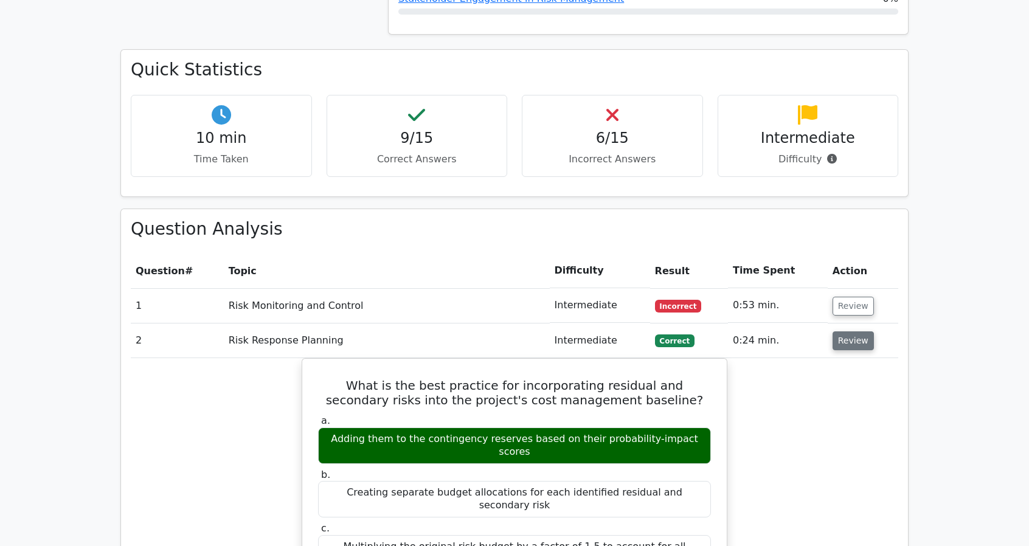
click at [848, 331] on button "Review" at bounding box center [852, 340] width 41 height 19
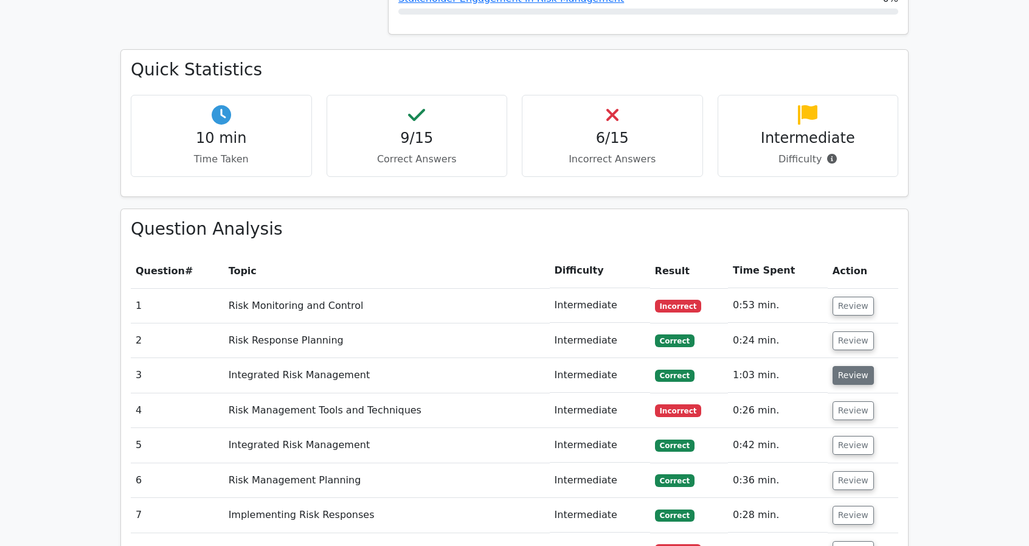
click at [850, 366] on button "Review" at bounding box center [852, 375] width 41 height 19
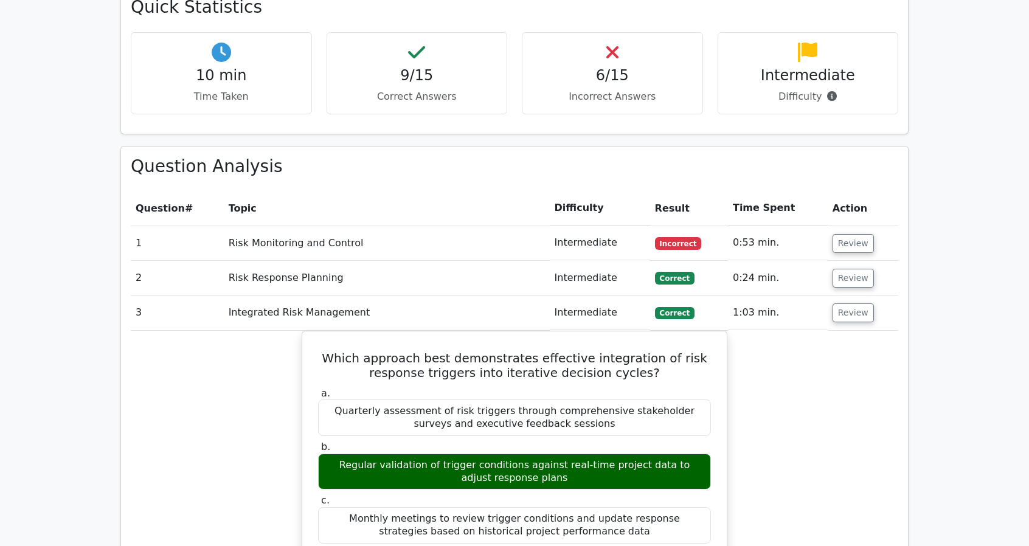
scroll to position [1033, 0]
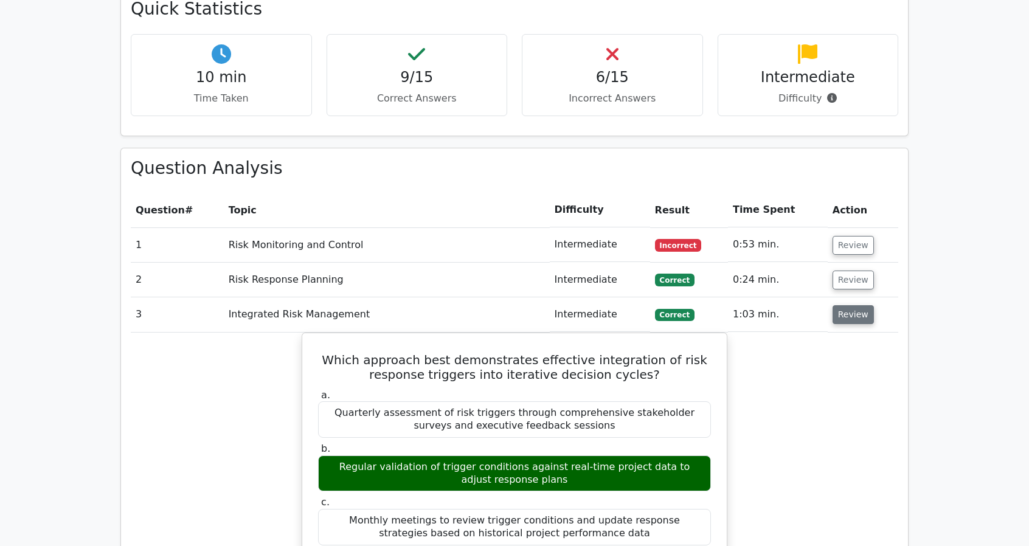
click at [850, 305] on button "Review" at bounding box center [852, 314] width 41 height 19
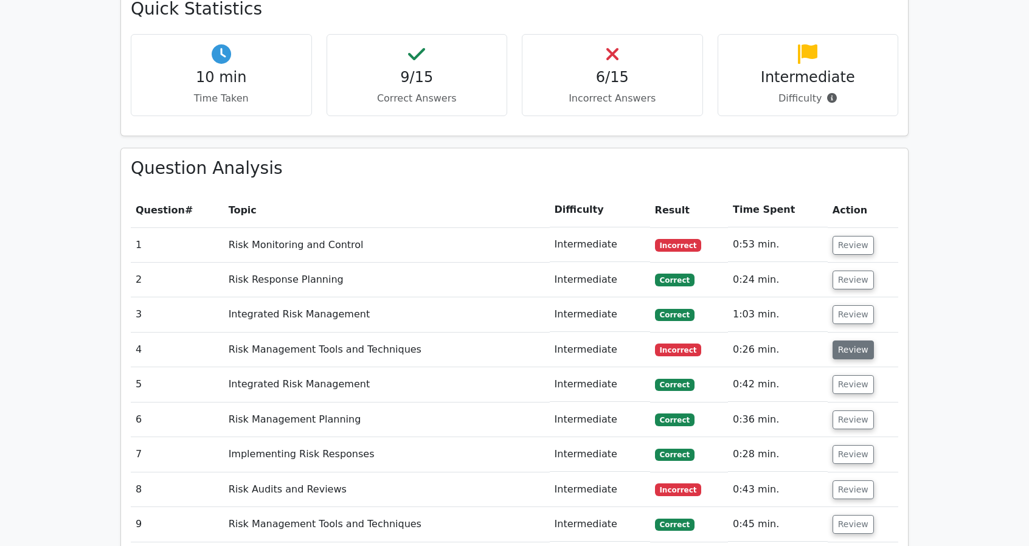
click at [849, 340] on button "Review" at bounding box center [852, 349] width 41 height 19
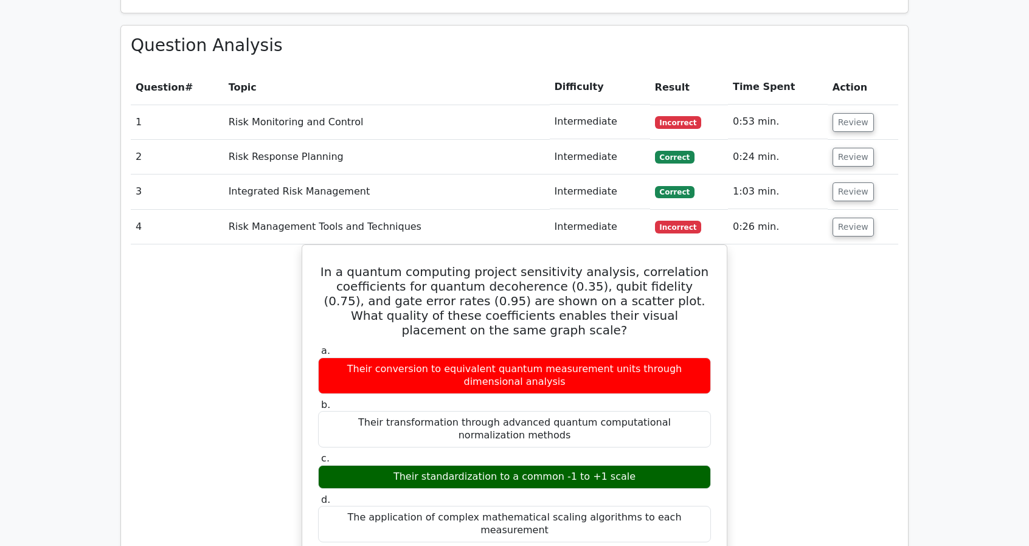
scroll to position [1155, 0]
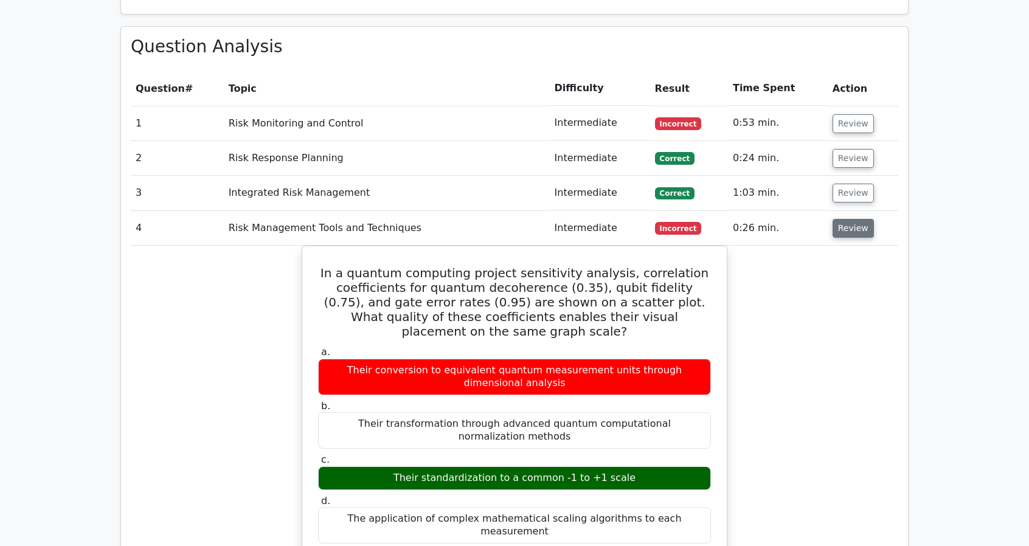
click at [847, 219] on button "Review" at bounding box center [852, 228] width 41 height 19
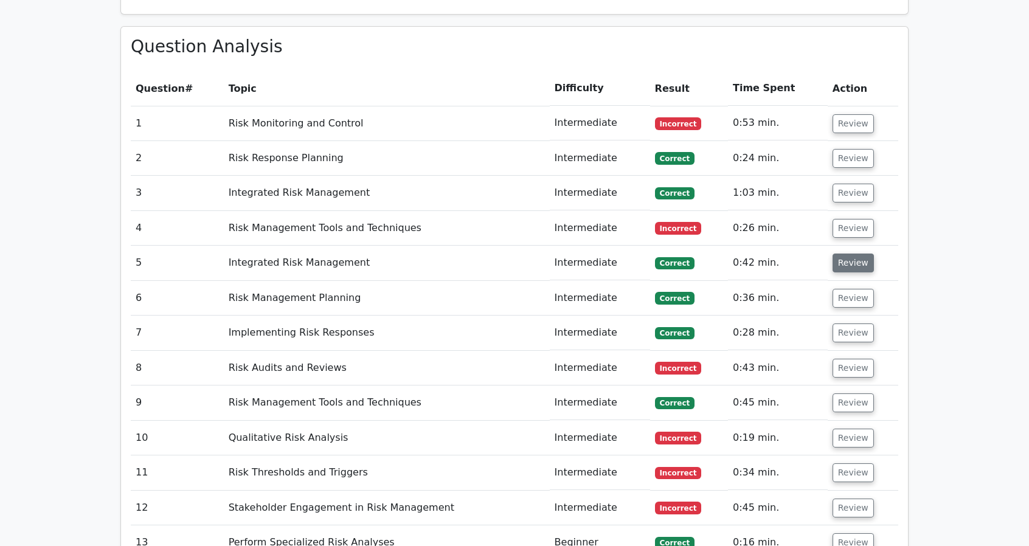
click at [841, 254] on button "Review" at bounding box center [852, 263] width 41 height 19
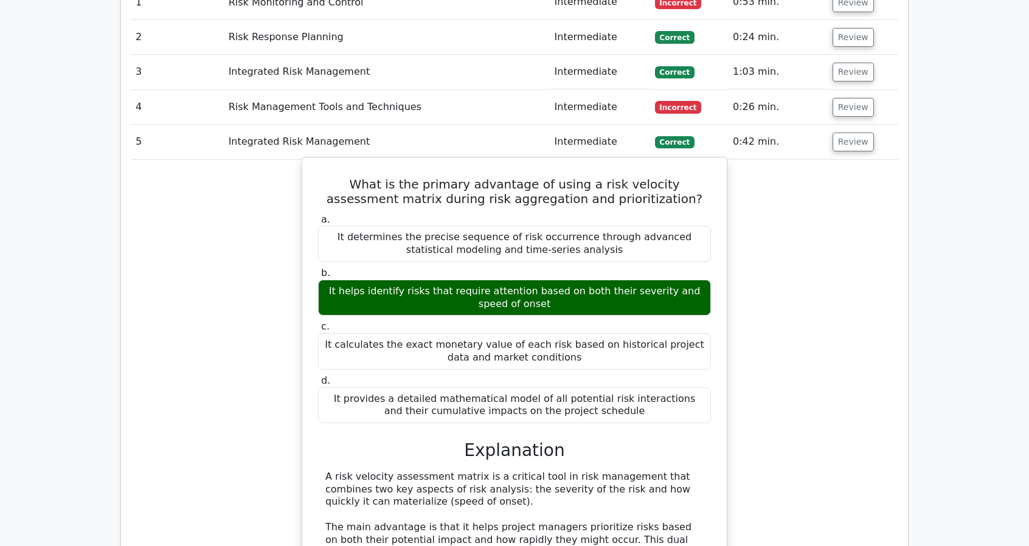
scroll to position [1277, 0]
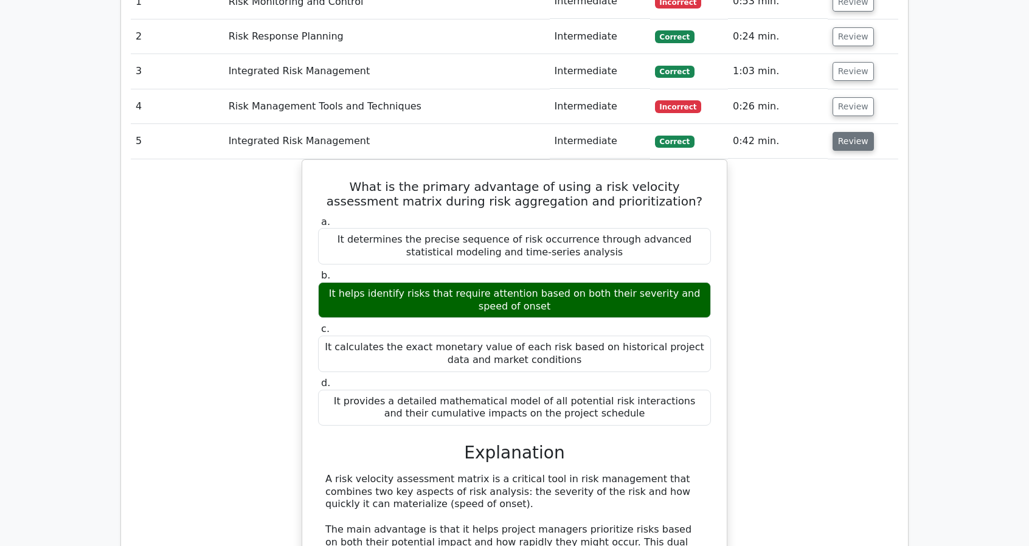
click at [838, 132] on button "Review" at bounding box center [852, 141] width 41 height 19
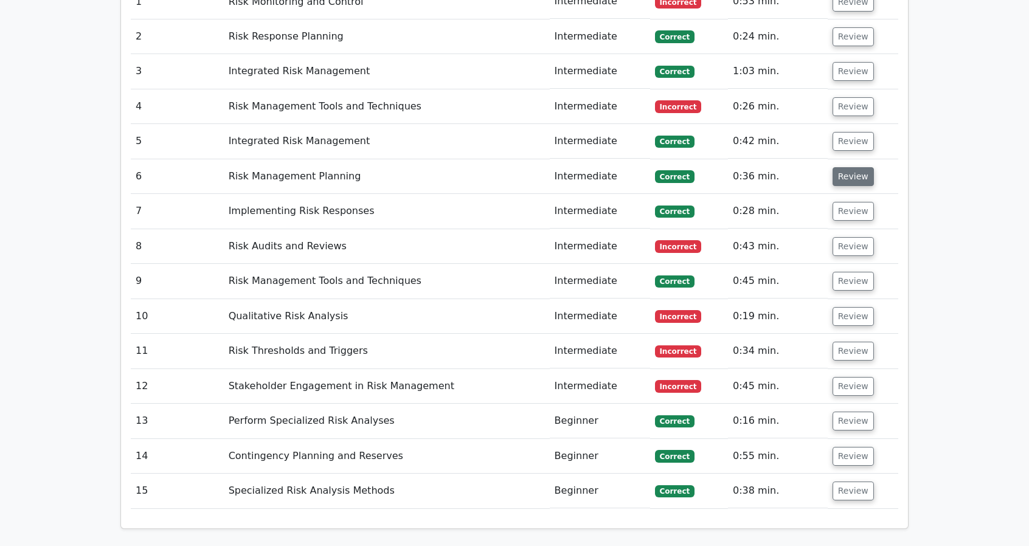
click at [841, 167] on button "Review" at bounding box center [852, 176] width 41 height 19
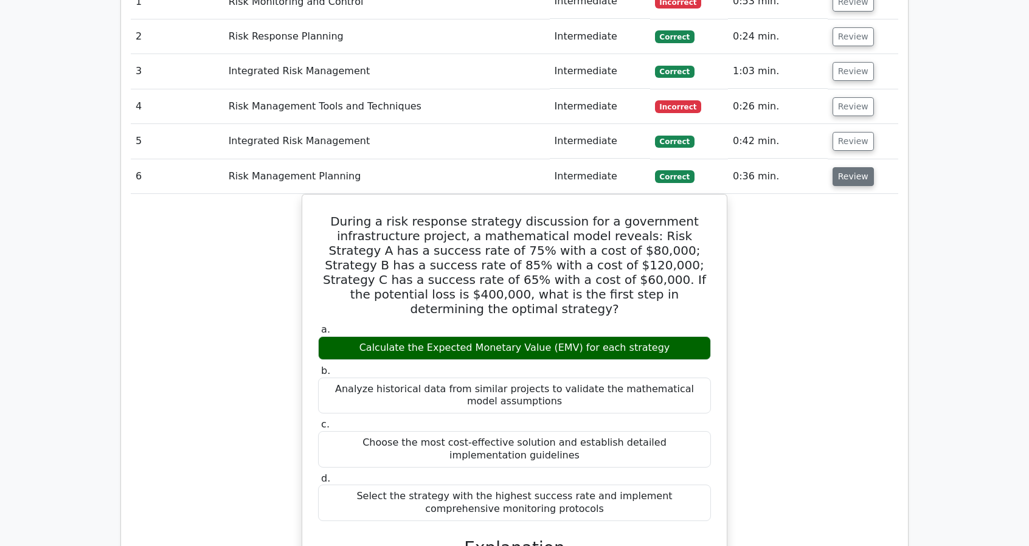
click at [841, 167] on button "Review" at bounding box center [852, 176] width 41 height 19
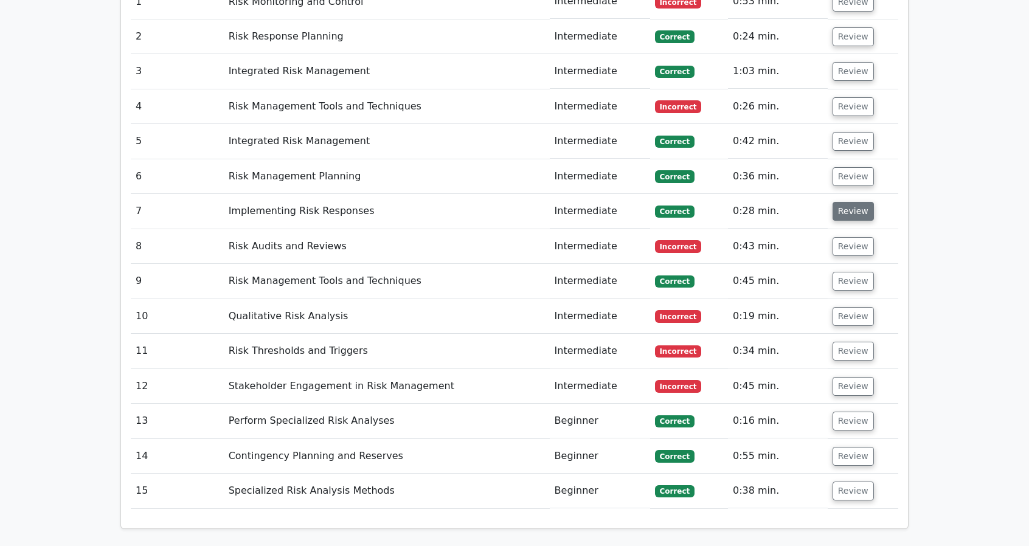
click at [849, 202] on button "Review" at bounding box center [852, 211] width 41 height 19
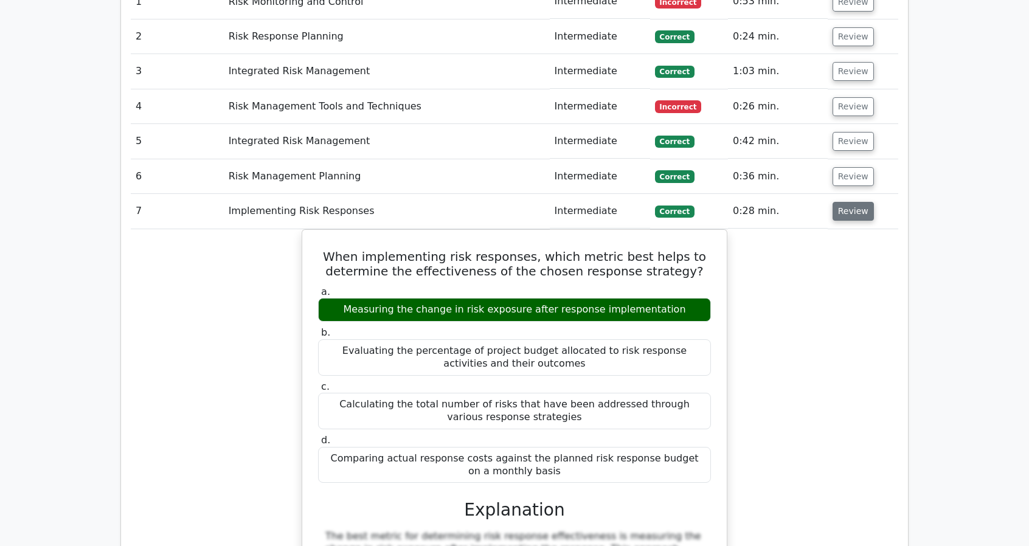
click at [849, 202] on button "Review" at bounding box center [852, 211] width 41 height 19
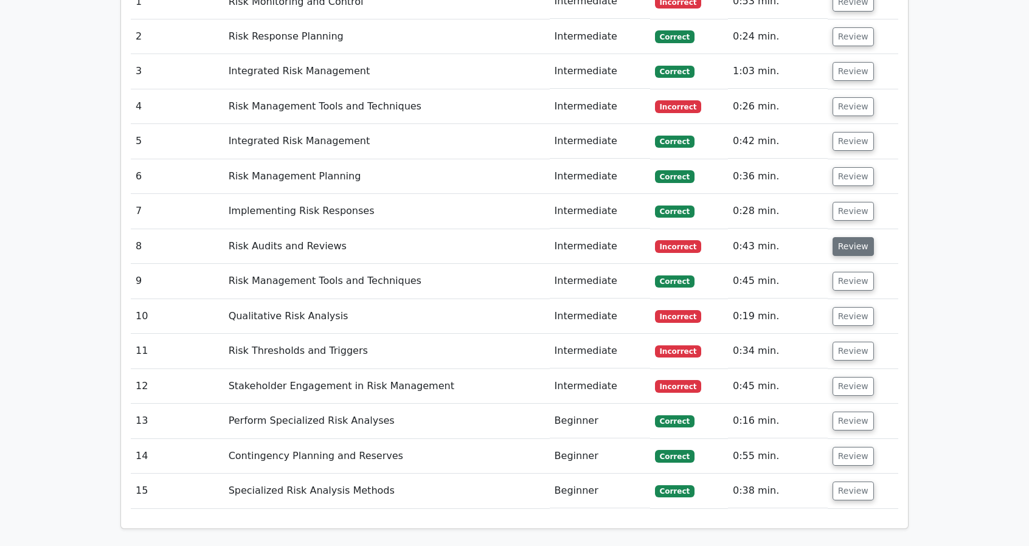
click at [853, 237] on button "Review" at bounding box center [852, 246] width 41 height 19
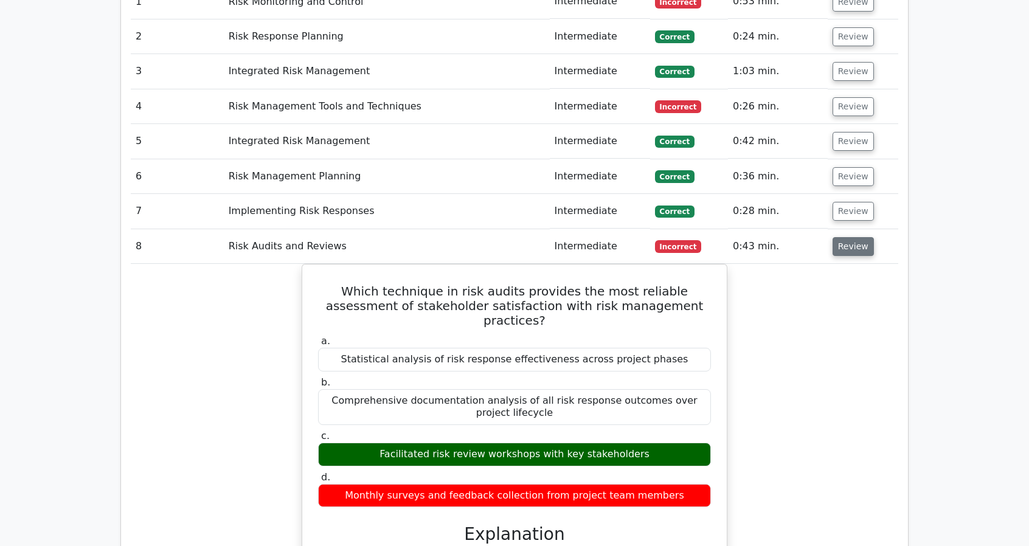
click at [853, 237] on button "Review" at bounding box center [852, 246] width 41 height 19
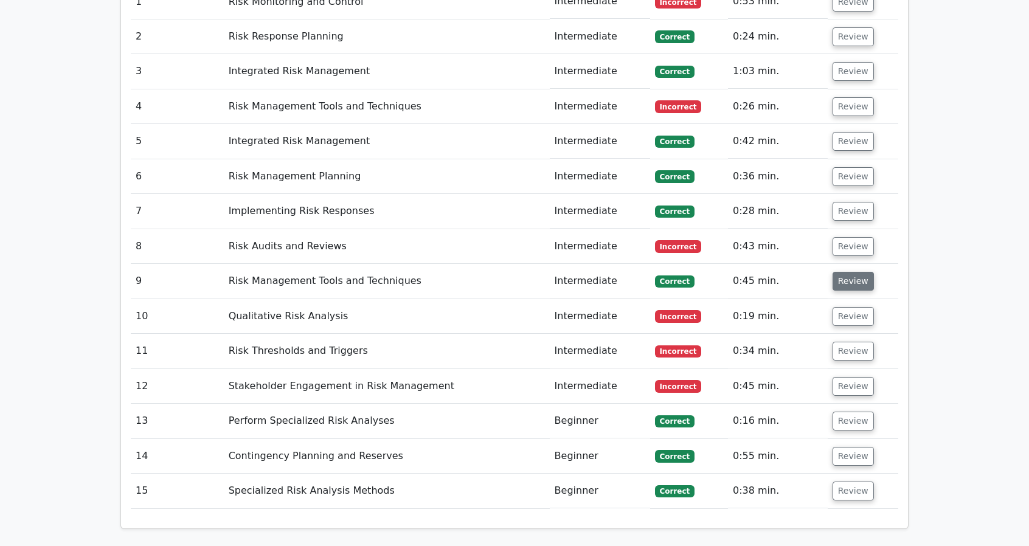
click at [864, 272] on button "Review" at bounding box center [852, 281] width 41 height 19
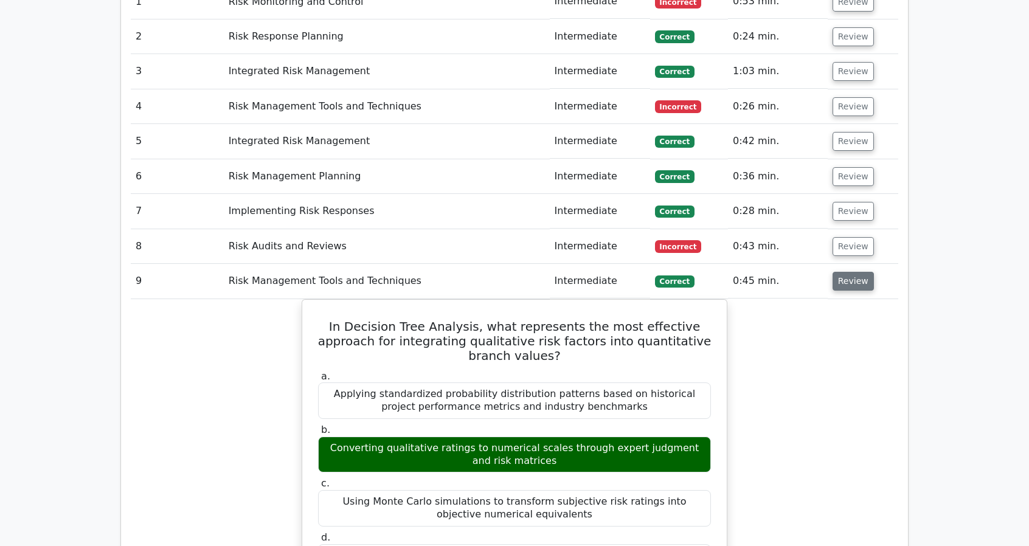
click at [864, 272] on button "Review" at bounding box center [852, 281] width 41 height 19
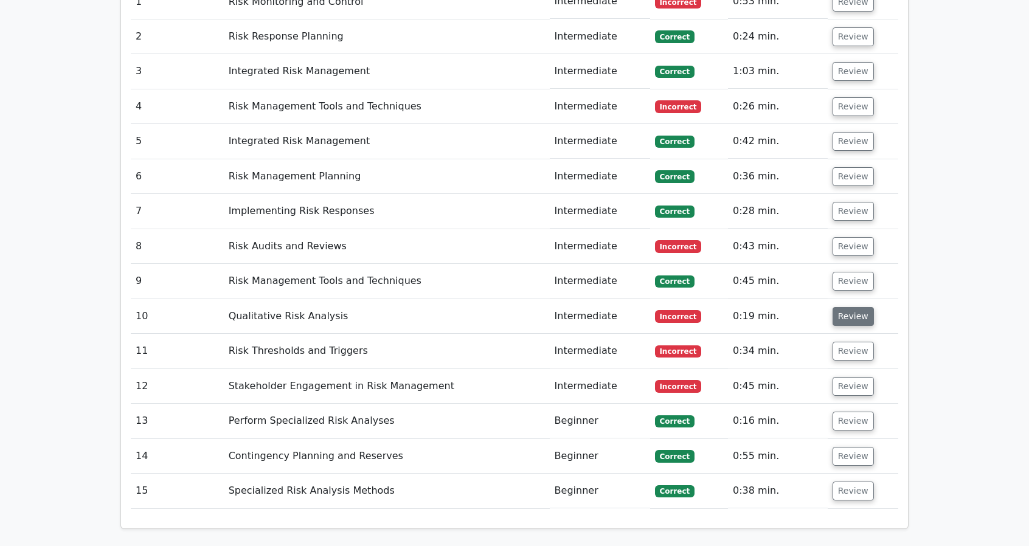
click at [856, 307] on button "Review" at bounding box center [852, 316] width 41 height 19
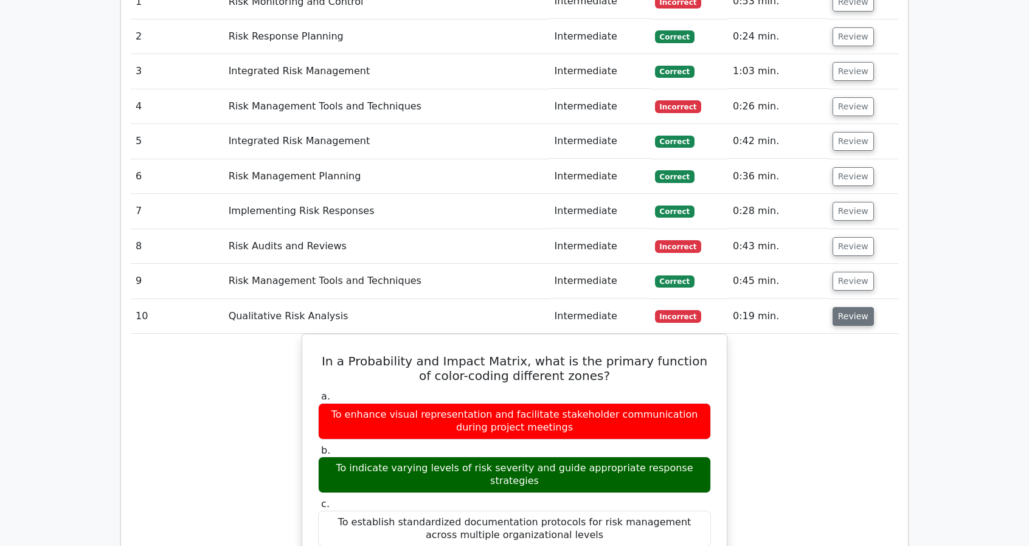
click at [856, 307] on button "Review" at bounding box center [852, 316] width 41 height 19
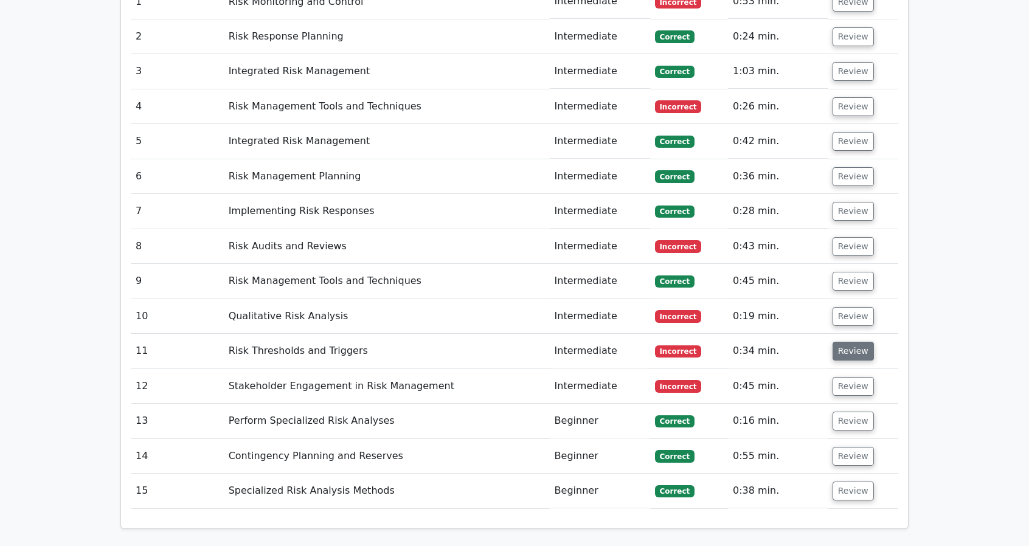
click at [854, 342] on button "Review" at bounding box center [852, 351] width 41 height 19
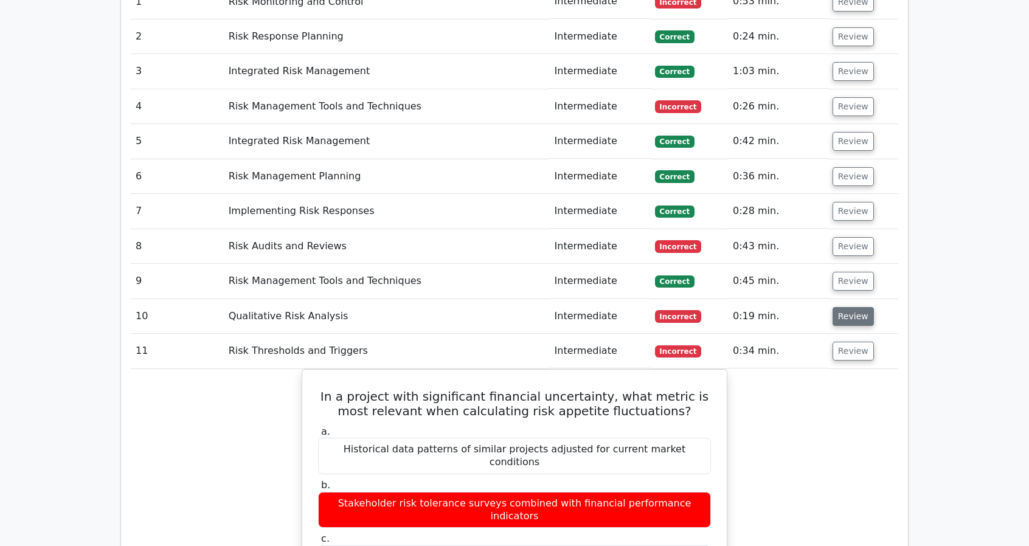
click at [851, 307] on button "Review" at bounding box center [852, 316] width 41 height 19
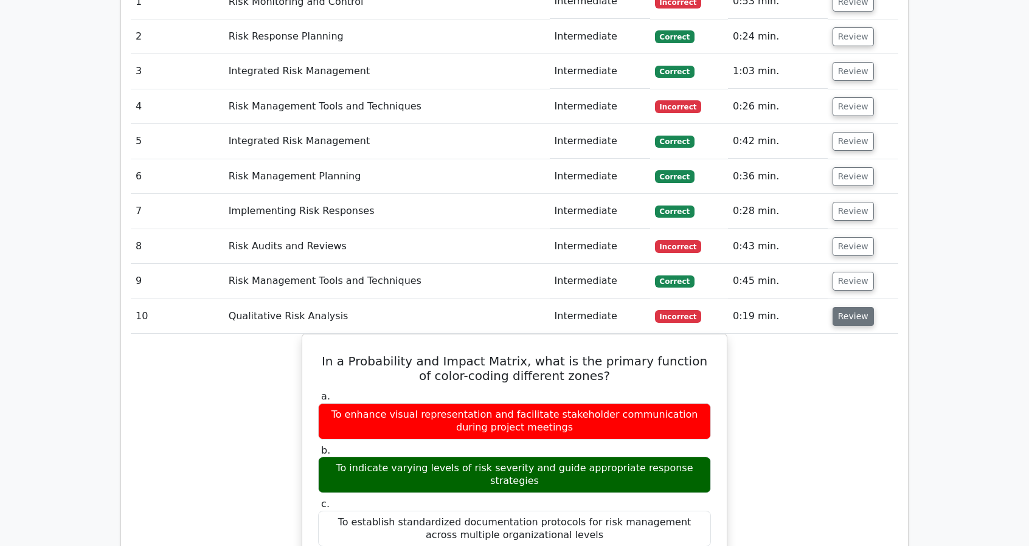
click at [855, 307] on button "Review" at bounding box center [852, 316] width 41 height 19
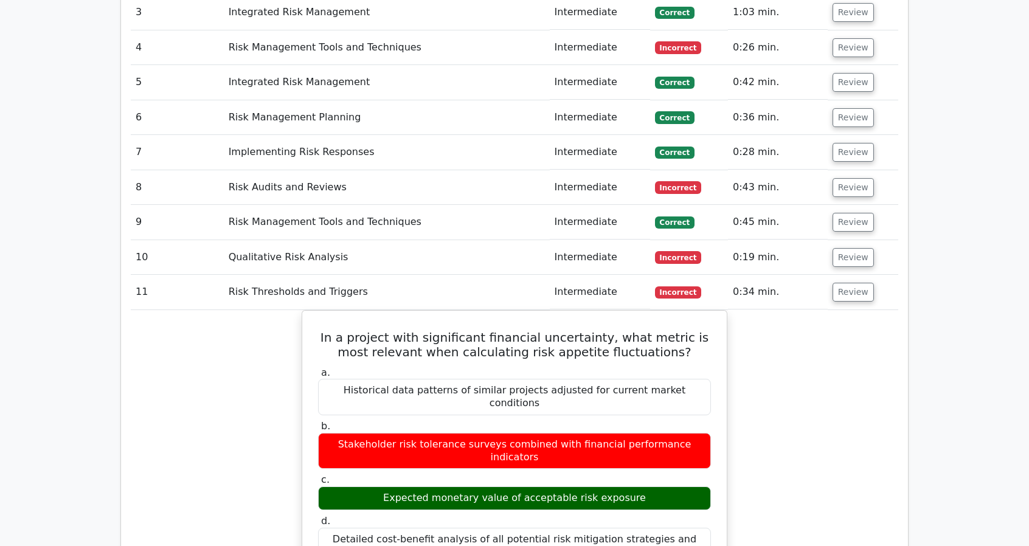
scroll to position [1337, 0]
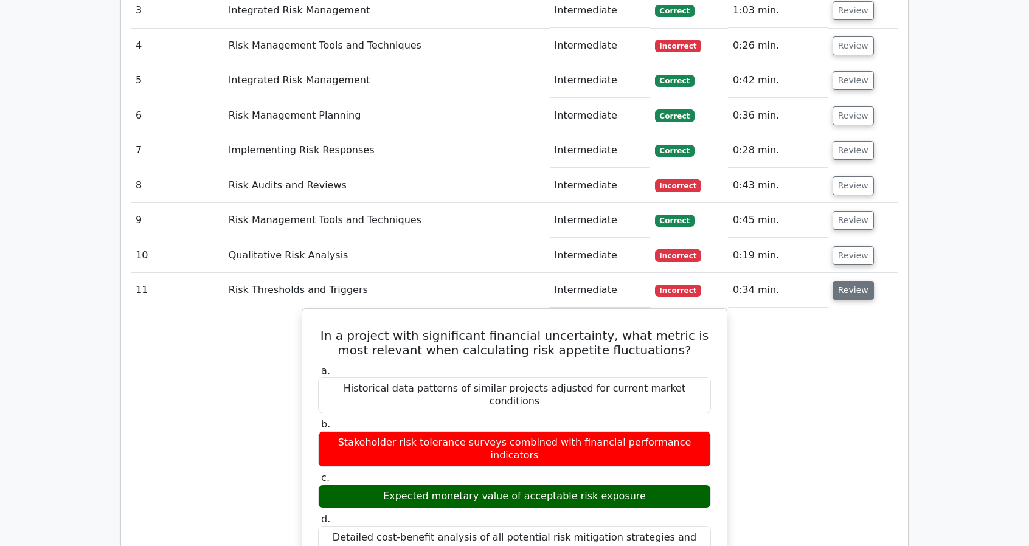
click at [857, 281] on button "Review" at bounding box center [852, 290] width 41 height 19
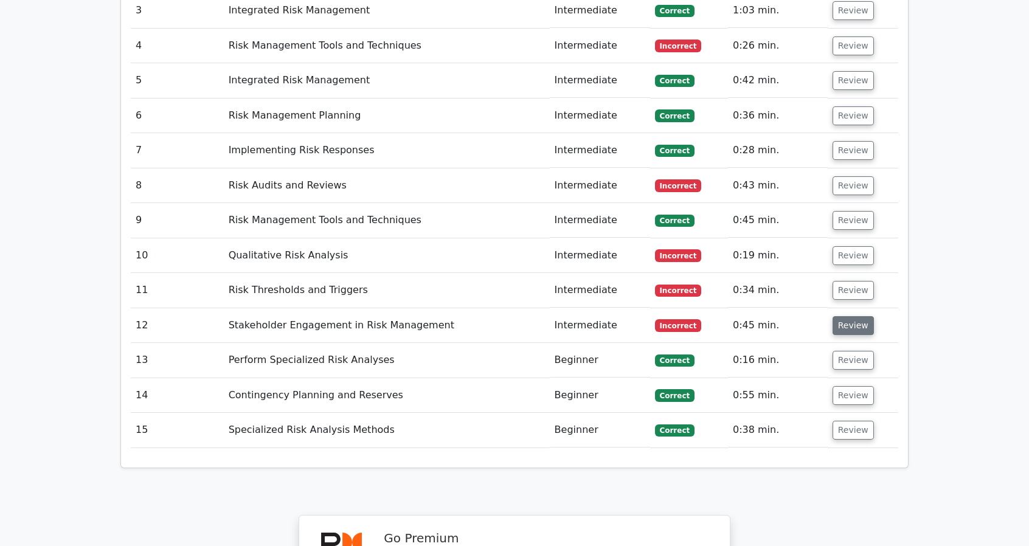
click at [855, 316] on button "Review" at bounding box center [852, 325] width 41 height 19
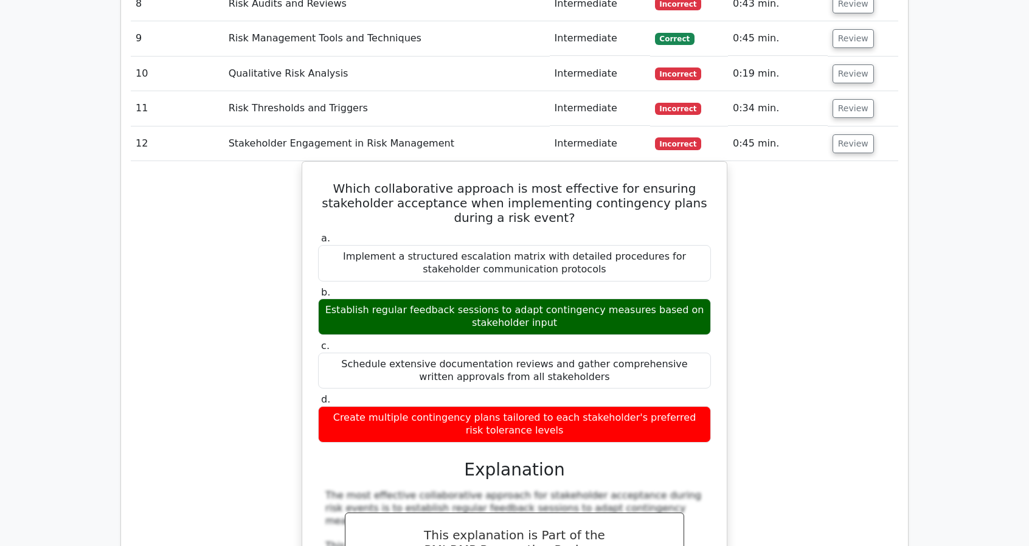
scroll to position [1520, 0]
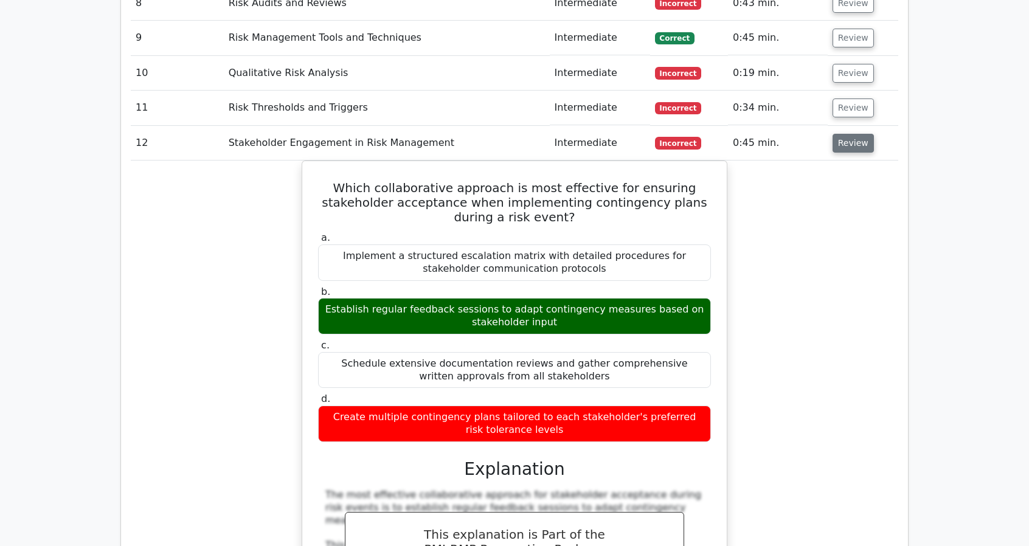
click at [843, 134] on button "Review" at bounding box center [852, 143] width 41 height 19
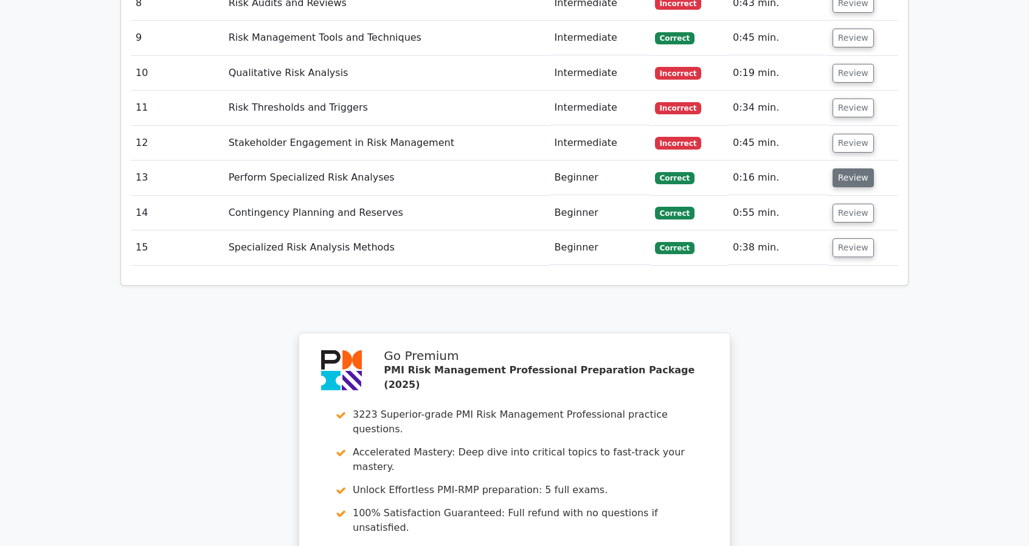
click at [842, 168] on button "Review" at bounding box center [852, 177] width 41 height 19
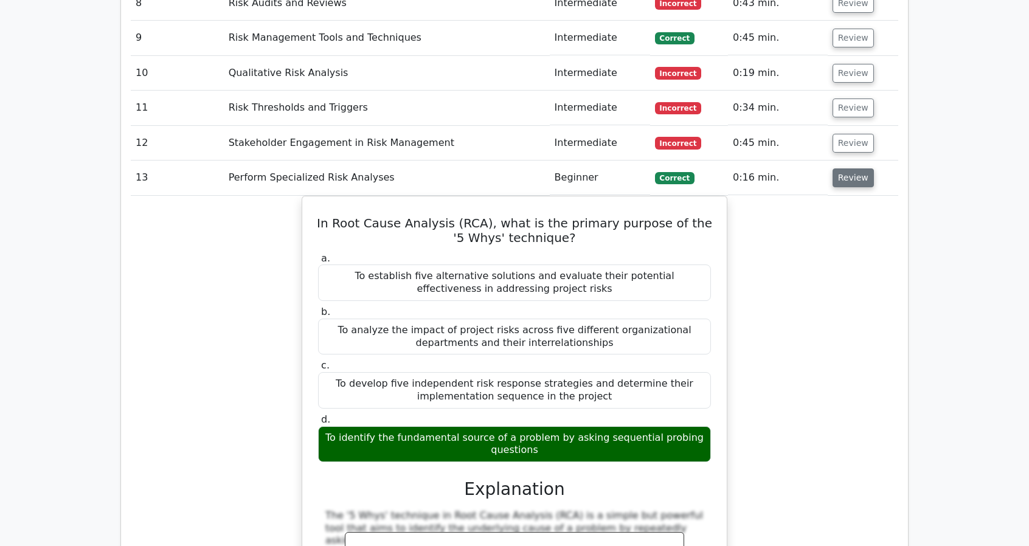
click at [844, 168] on button "Review" at bounding box center [852, 177] width 41 height 19
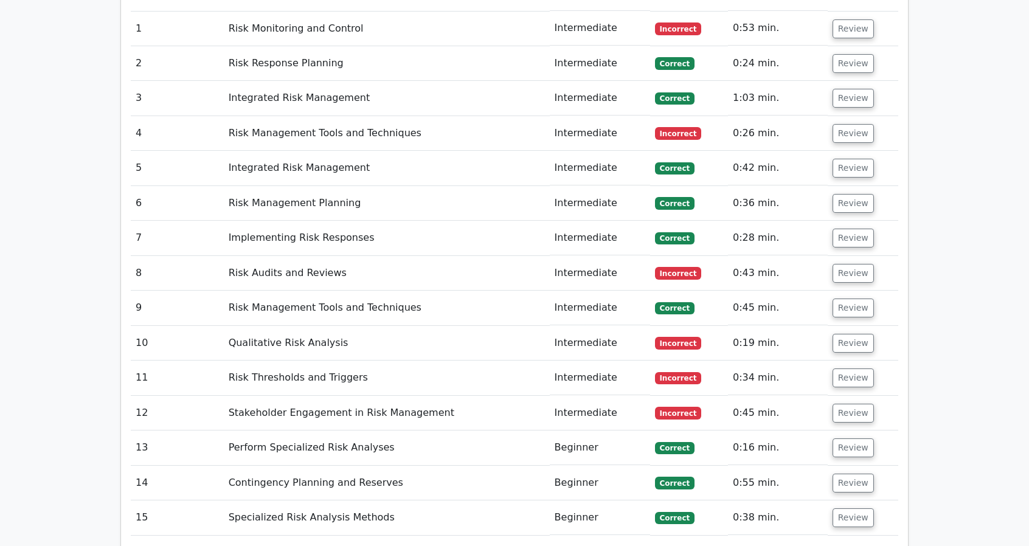
scroll to position [1277, 0]
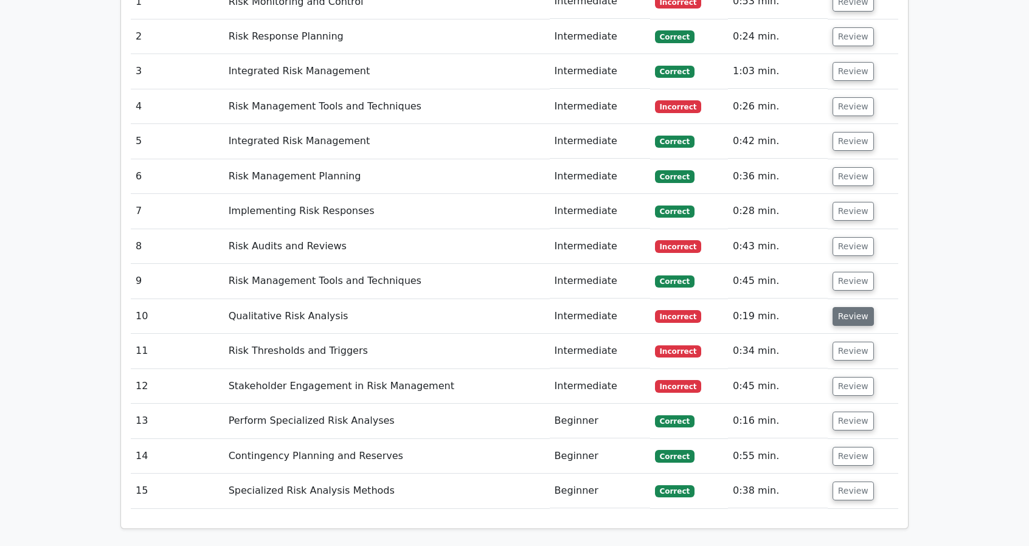
click at [844, 307] on button "Review" at bounding box center [852, 316] width 41 height 19
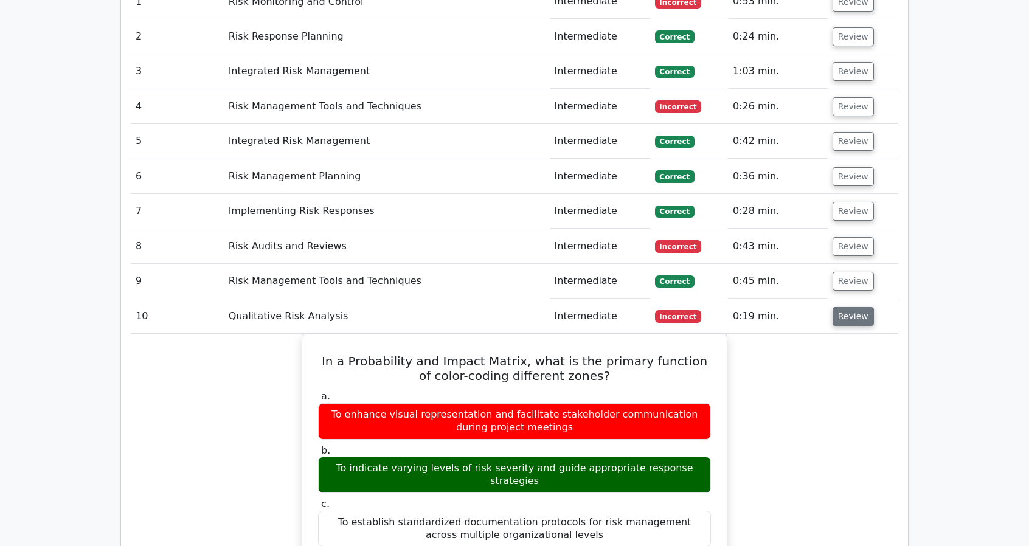
click at [844, 307] on button "Review" at bounding box center [852, 316] width 41 height 19
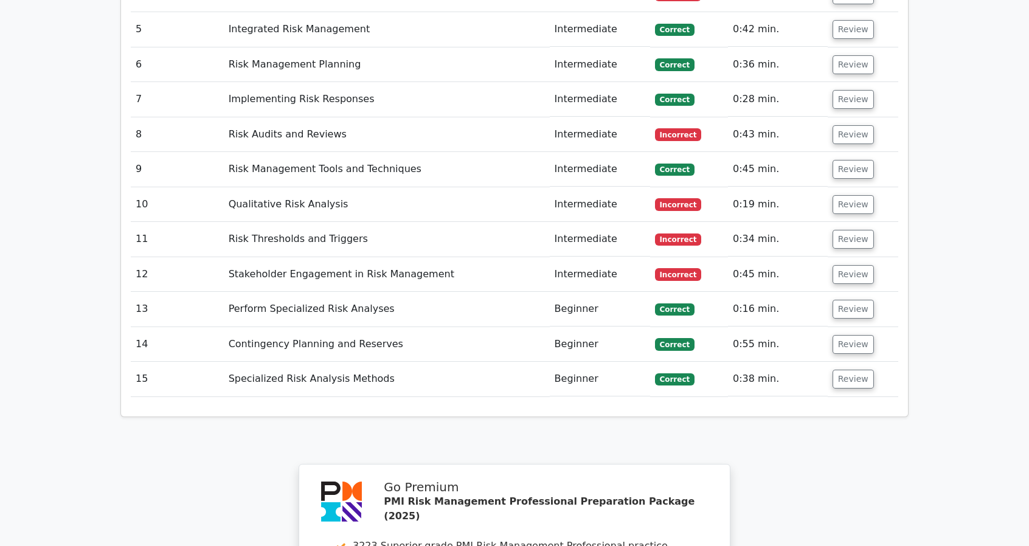
scroll to position [1398, 0]
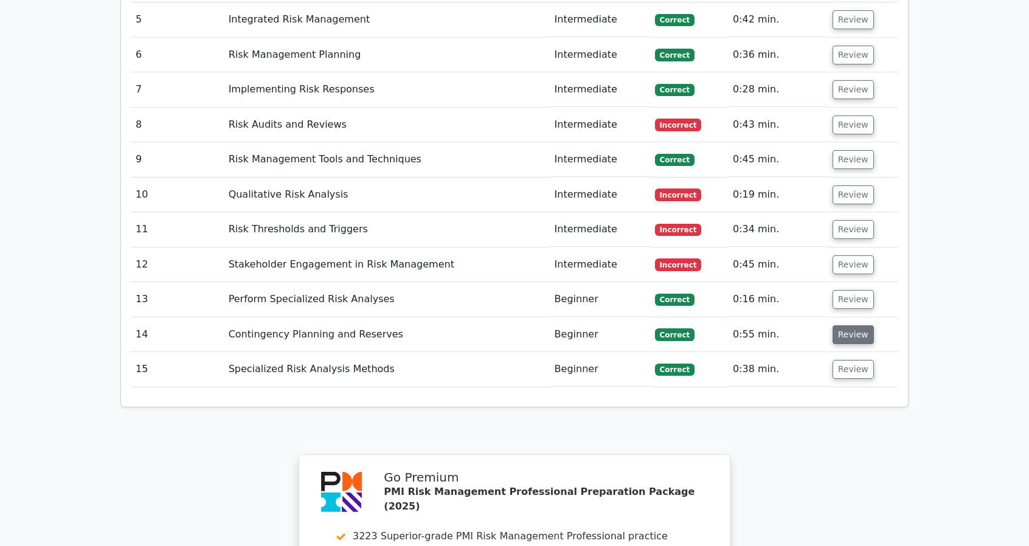
click at [843, 325] on button "Review" at bounding box center [852, 334] width 41 height 19
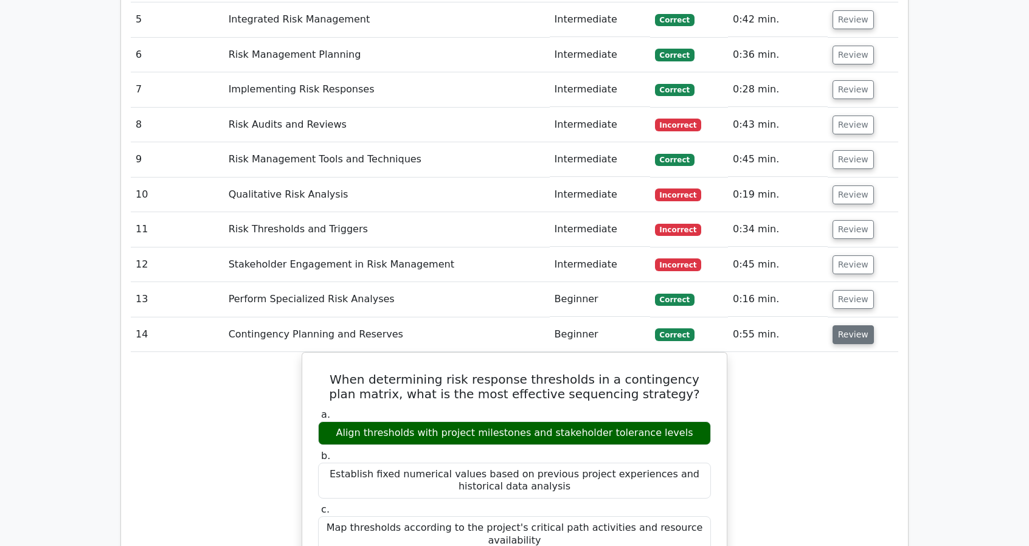
click at [833, 325] on button "Review" at bounding box center [852, 334] width 41 height 19
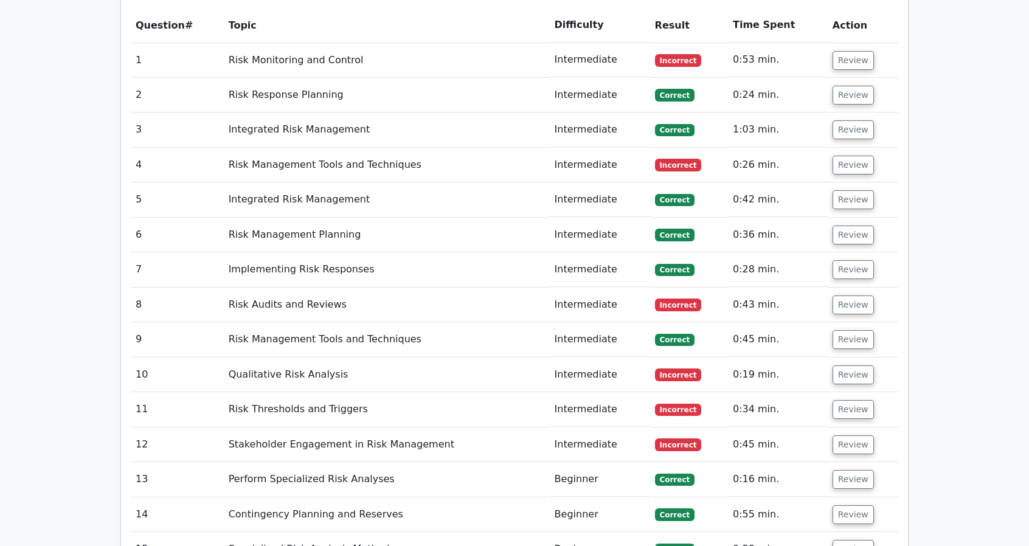
scroll to position [1216, 0]
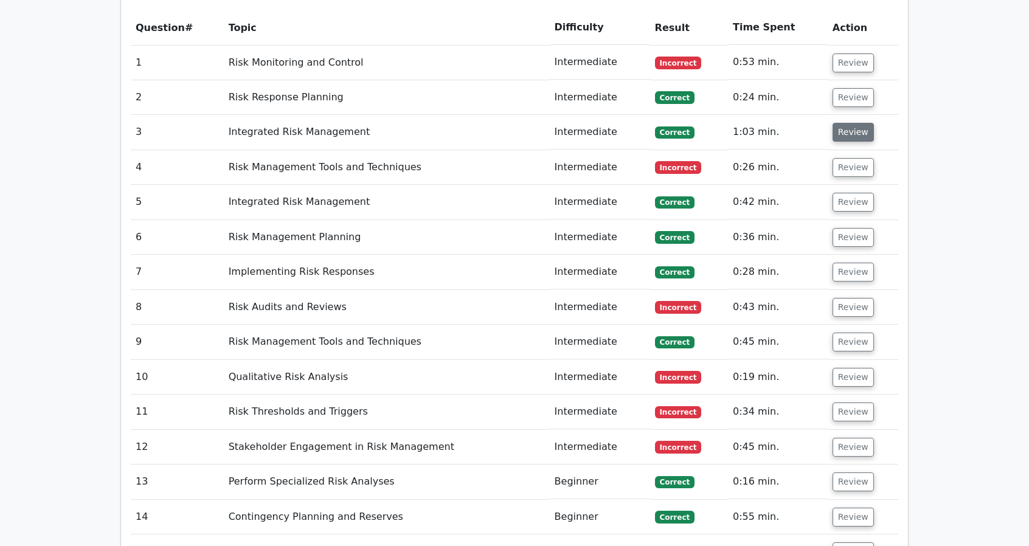
click at [837, 123] on button "Review" at bounding box center [852, 132] width 41 height 19
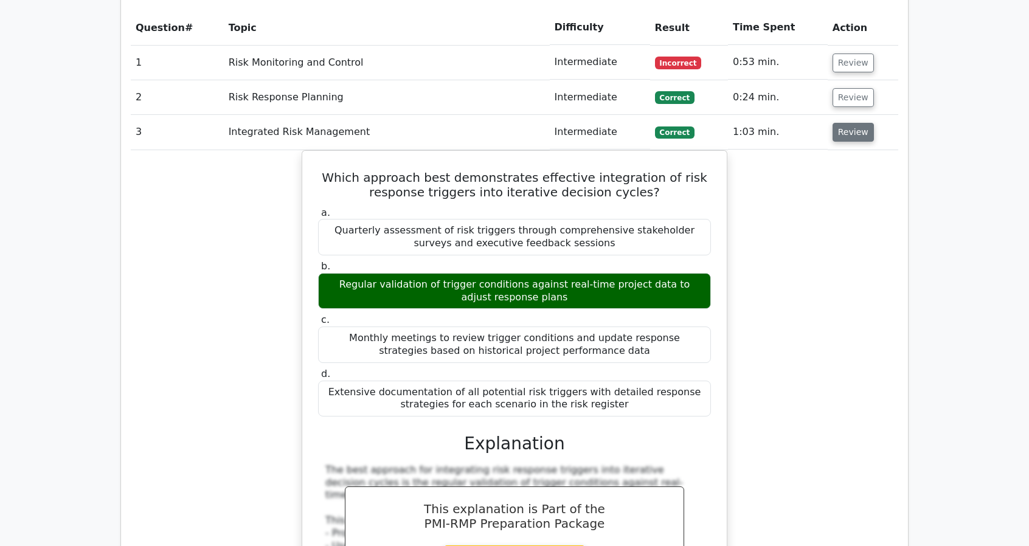
click at [837, 123] on button "Review" at bounding box center [852, 132] width 41 height 19
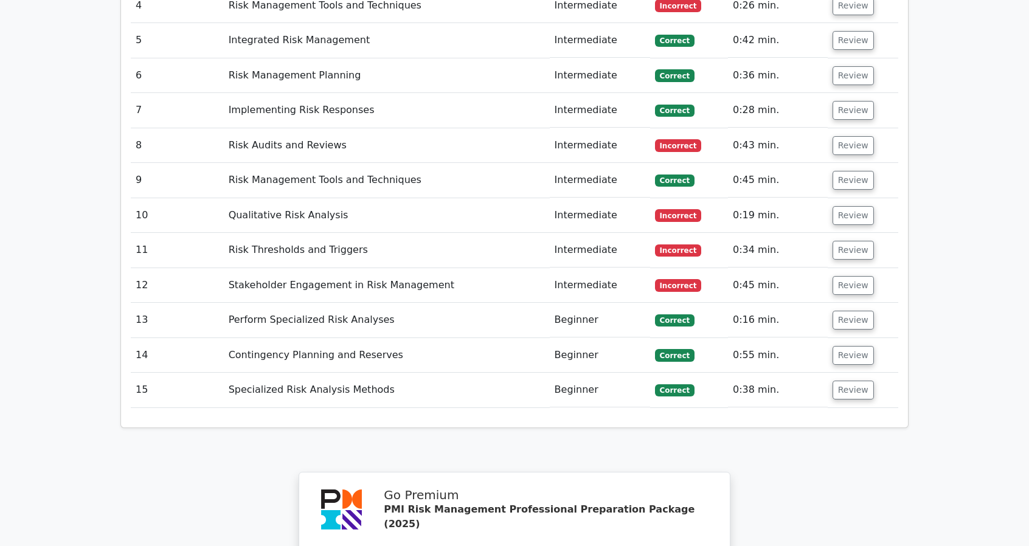
scroll to position [1398, 0]
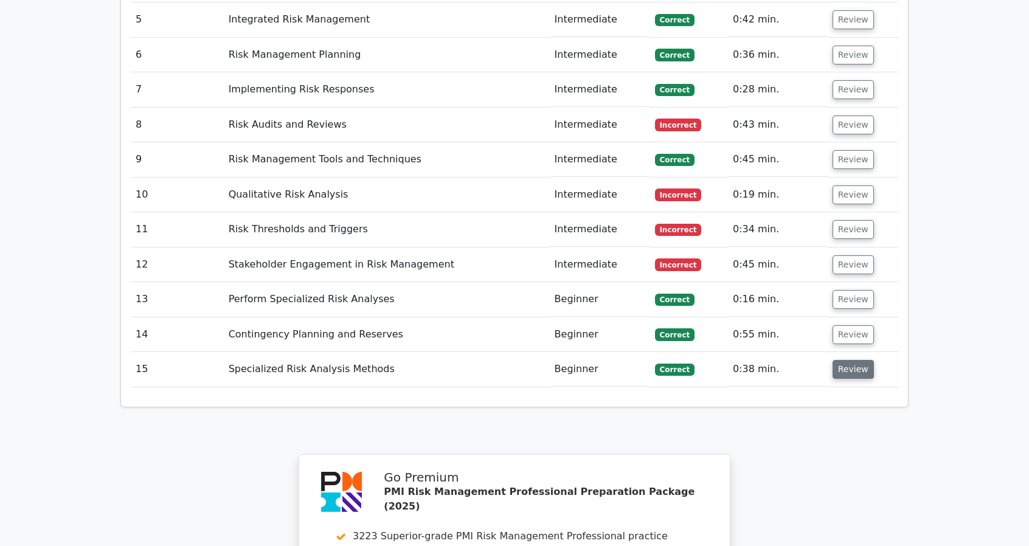
click at [846, 360] on button "Review" at bounding box center [852, 369] width 41 height 19
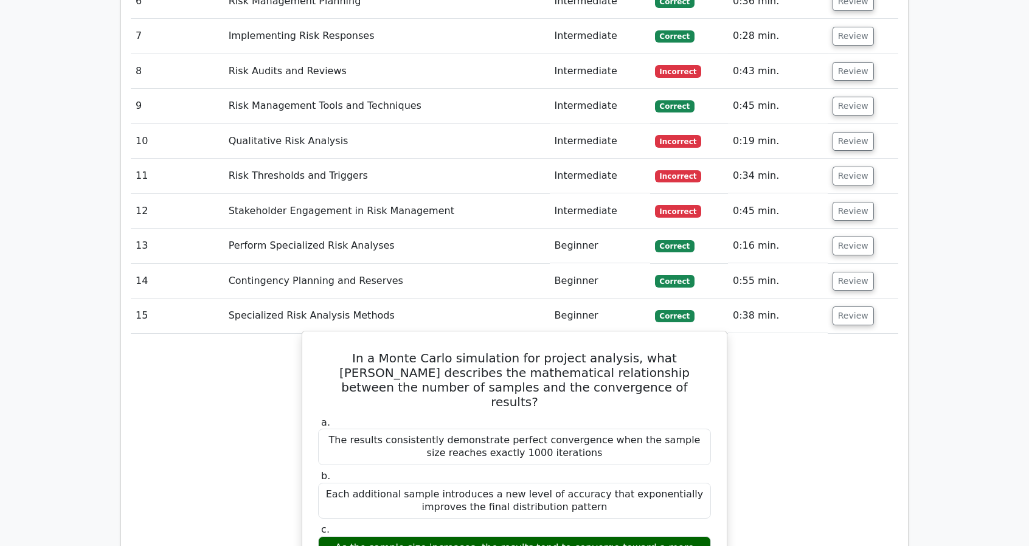
scroll to position [1459, 0]
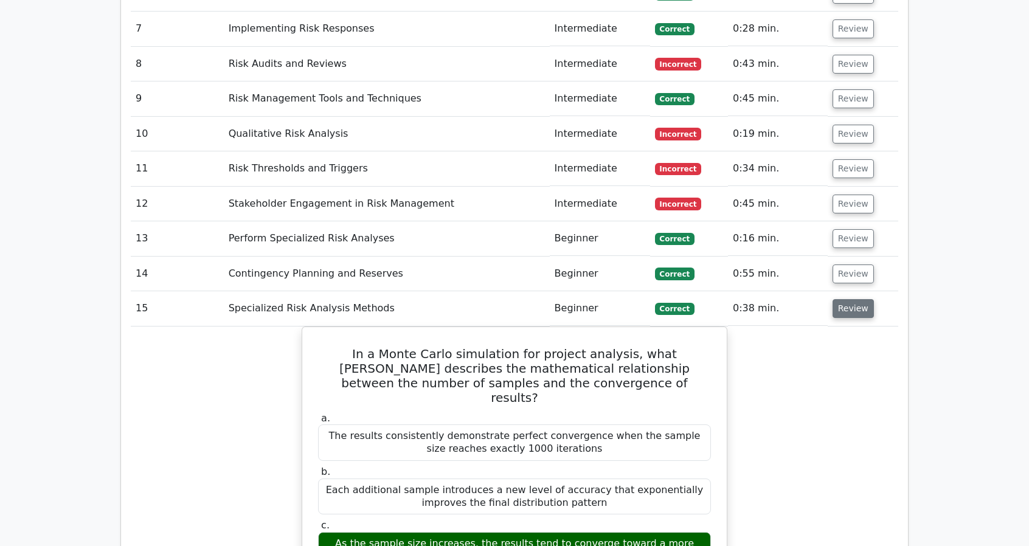
click at [840, 299] on button "Review" at bounding box center [852, 308] width 41 height 19
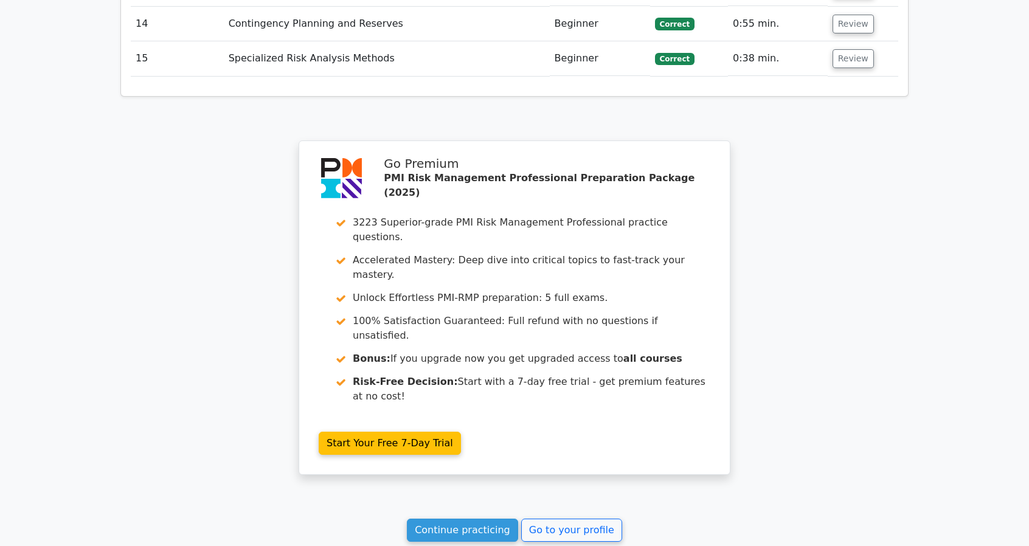
scroll to position [1755, 0]
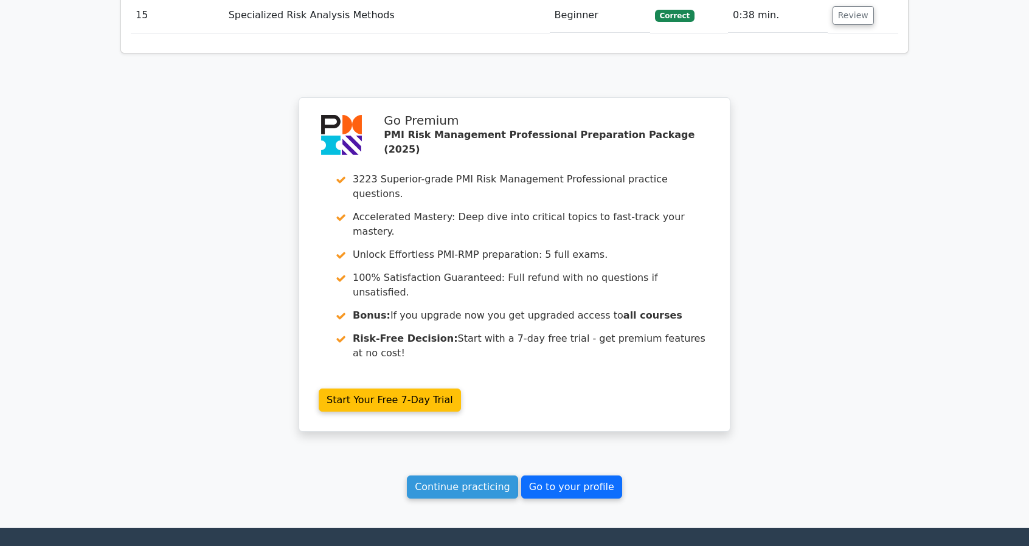
click at [559, 475] on link "Go to your profile" at bounding box center [571, 486] width 101 height 23
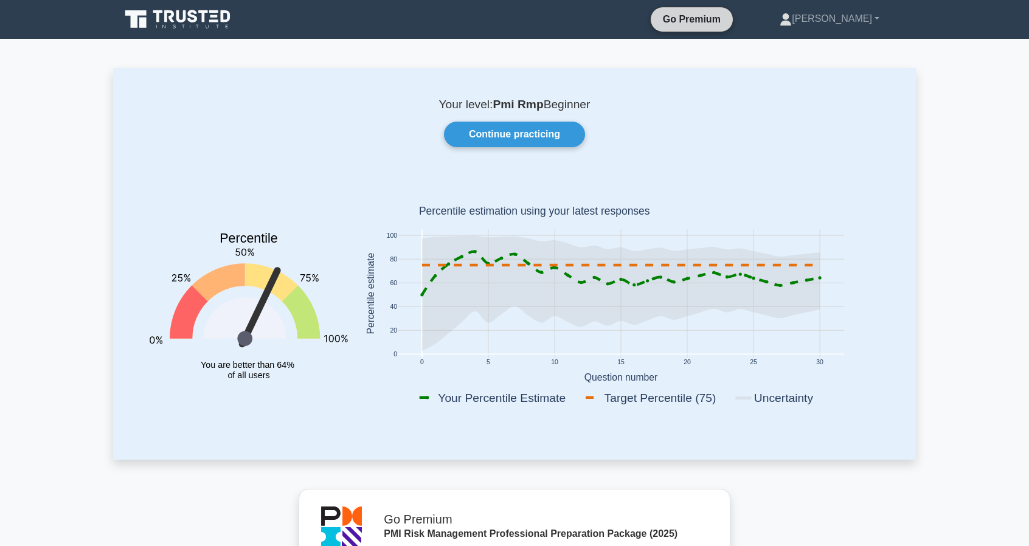
click at [688, 16] on link "Go Premium" at bounding box center [691, 19] width 72 height 15
